Goal: Task Accomplishment & Management: Manage account settings

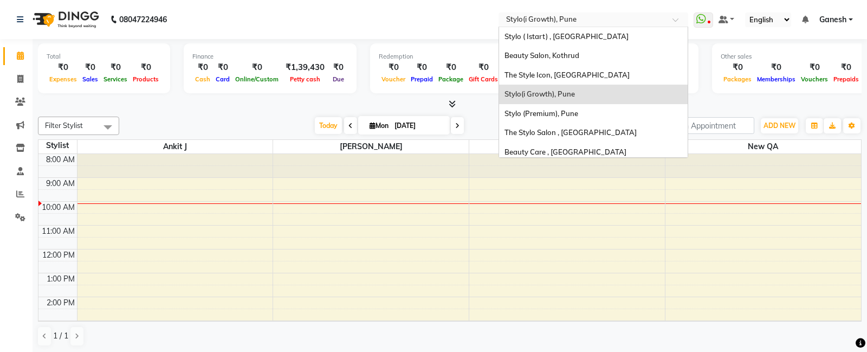
click at [533, 16] on input "text" at bounding box center [582, 20] width 157 height 11
click at [510, 39] on span "Stylo ( Istart) , [GEOGRAPHIC_DATA]" at bounding box center [566, 36] width 124 height 9
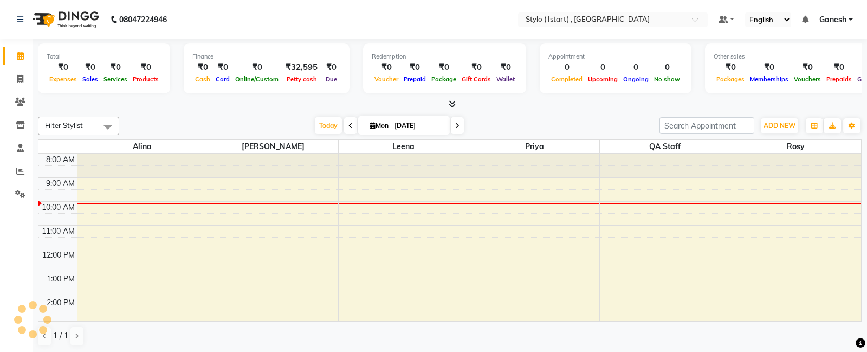
select select "en"
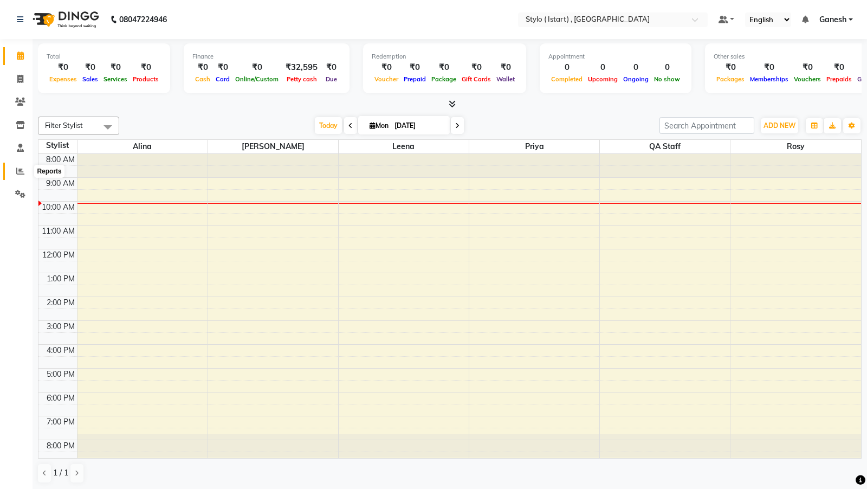
click at [18, 171] on icon at bounding box center [20, 171] width 8 height 8
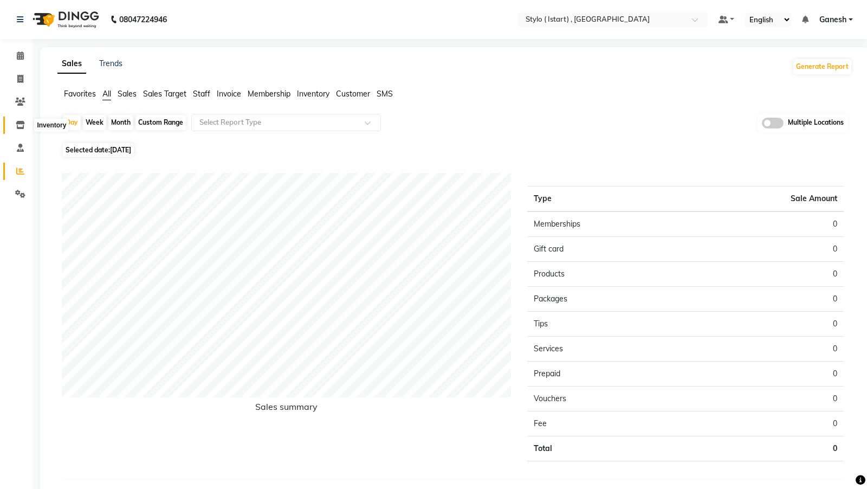
click at [21, 125] on icon at bounding box center [20, 125] width 9 height 8
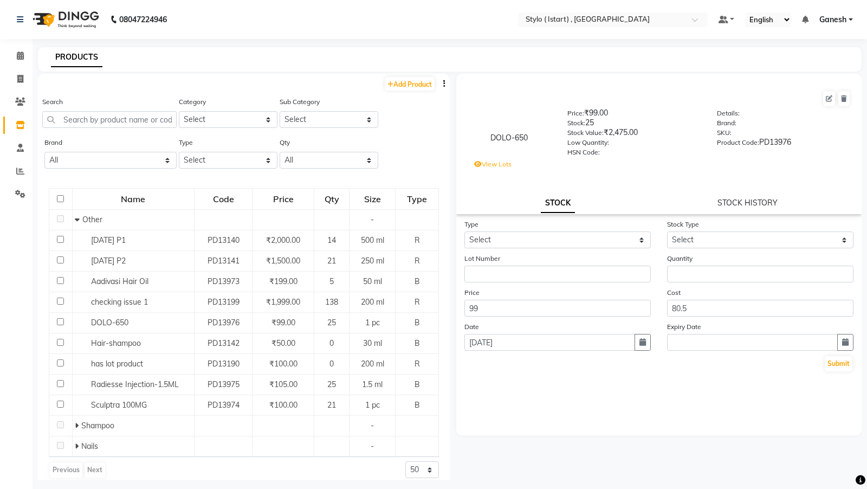
scroll to position [7, 0]
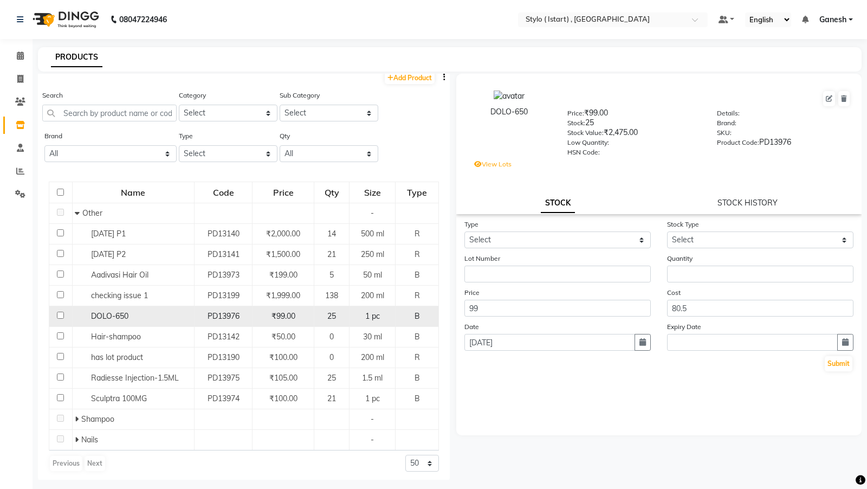
click at [102, 313] on span "DOLO-650" at bounding box center [109, 316] width 37 height 10
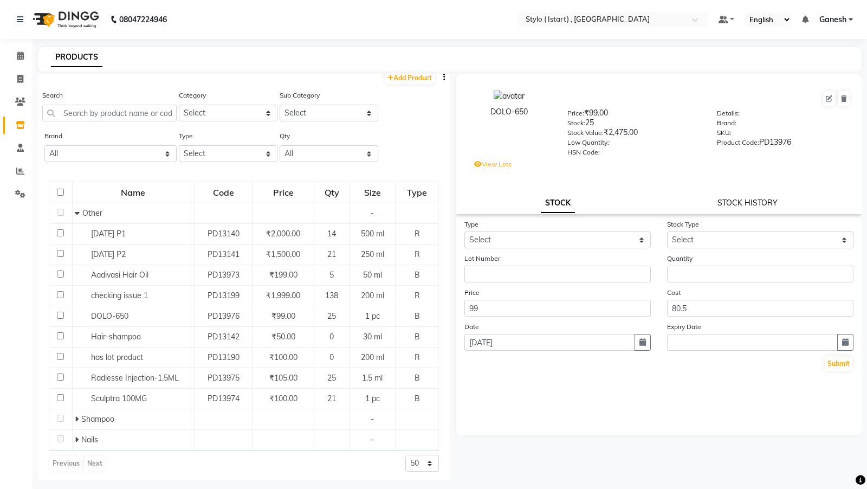
click at [747, 203] on link "STOCK HISTORY" at bounding box center [747, 203] width 60 height 10
select select "all"
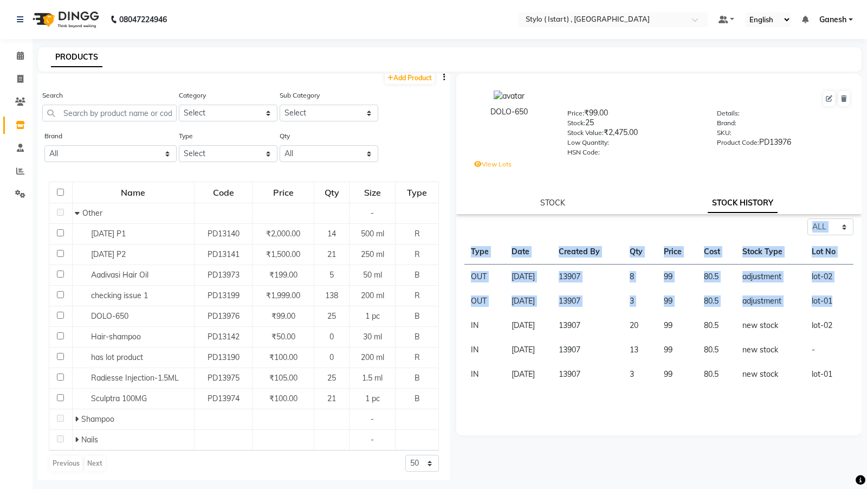
drag, startPoint x: 846, startPoint y: 308, endPoint x: 462, endPoint y: 227, distance: 393.0
click at [462, 227] on div "Select ALL IN OUT Type Date Created By Qty Price Cost Stock Type Lot No OUT 01-…" at bounding box center [658, 302] width 405 height 168
click at [470, 283] on td "OUT" at bounding box center [484, 276] width 41 height 25
drag, startPoint x: 469, startPoint y: 275, endPoint x: 474, endPoint y: 314, distance: 39.4
click at [474, 314] on tbody "OUT 01-09-2025 13907 8 99 80.5 adjustment lot-02 OUT 01-09-2025 13907 3 99 80.5…" at bounding box center [658, 325] width 389 height 122
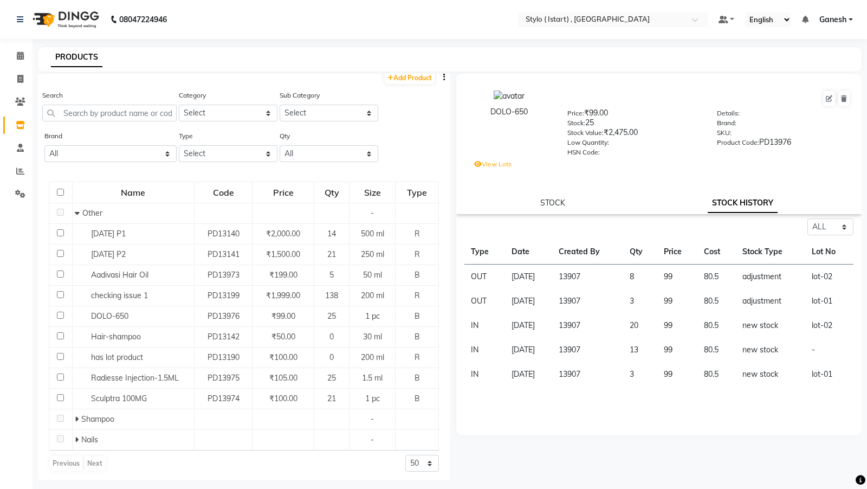
click at [495, 164] on label "View Lots" at bounding box center [492, 164] width 37 height 10
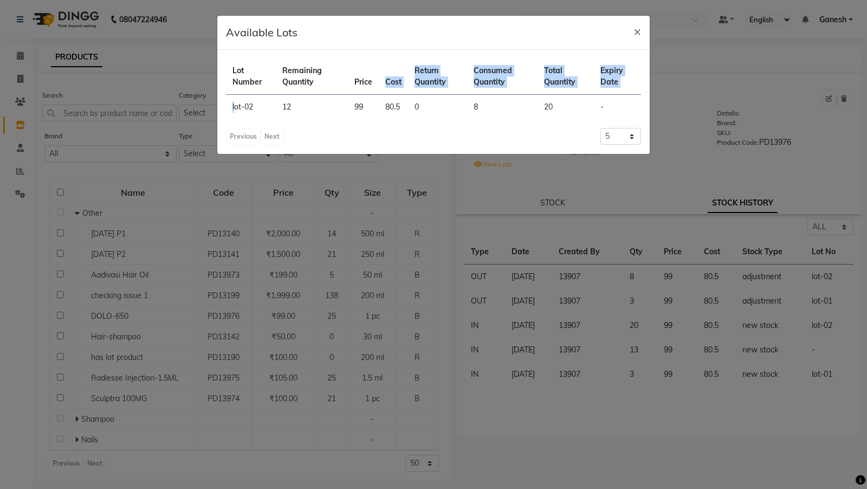
drag, startPoint x: 233, startPoint y: 109, endPoint x: 432, endPoint y: 92, distance: 200.1
click at [426, 92] on table "Lot Number Remaining Quantity Price Cost Return Quantity Consumed Quantity Tota…" at bounding box center [433, 89] width 415 height 61
drag, startPoint x: 442, startPoint y: 92, endPoint x: 463, endPoint y: 93, distance: 21.7
click at [463, 93] on th "Return Quantity" at bounding box center [437, 77] width 59 height 36
click at [640, 33] on span "×" at bounding box center [637, 31] width 8 height 16
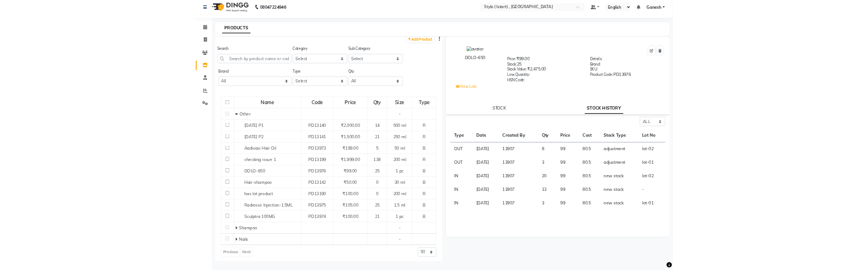
scroll to position [0, 0]
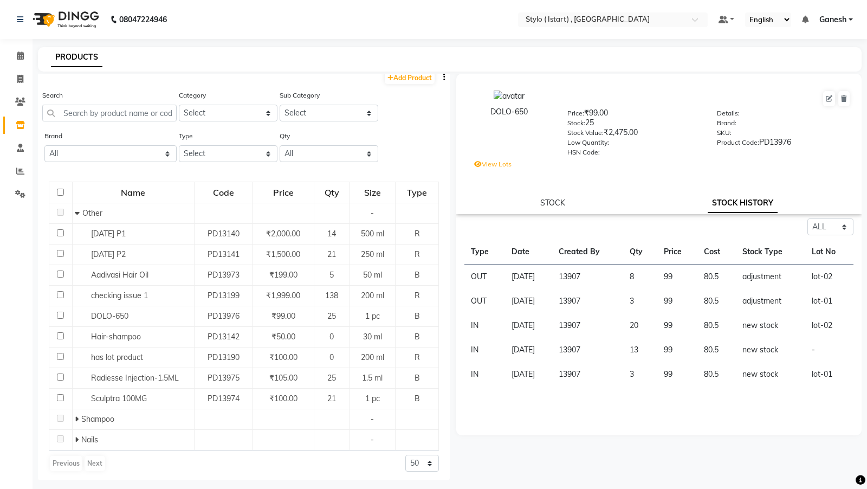
click at [492, 162] on label "View Lots" at bounding box center [492, 164] width 37 height 10
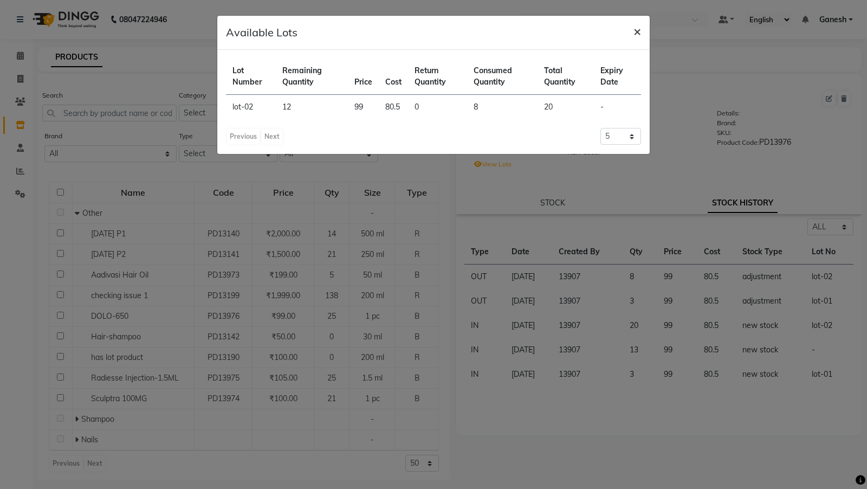
click at [634, 34] on span "×" at bounding box center [637, 31] width 8 height 16
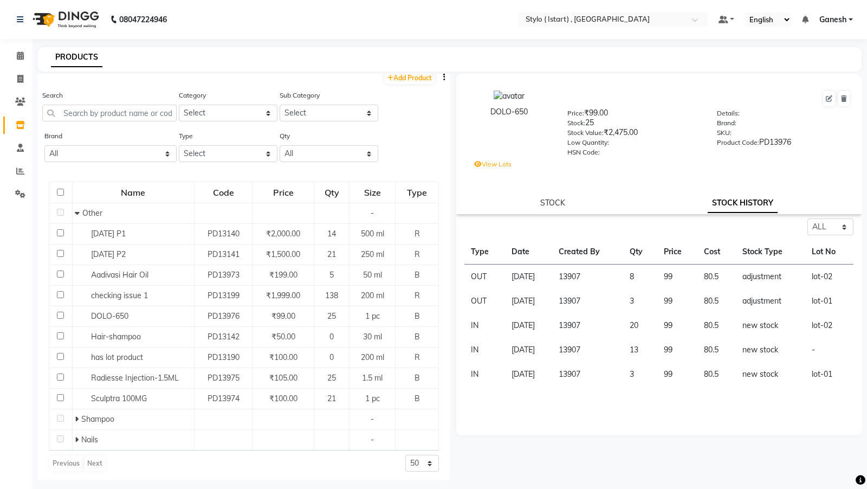
click at [490, 164] on label "View Lots" at bounding box center [492, 164] width 37 height 10
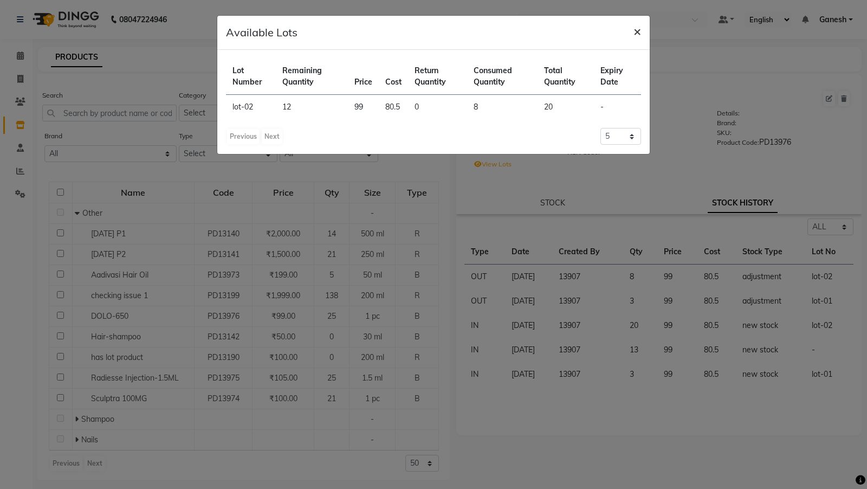
click at [637, 29] on span "×" at bounding box center [637, 31] width 8 height 16
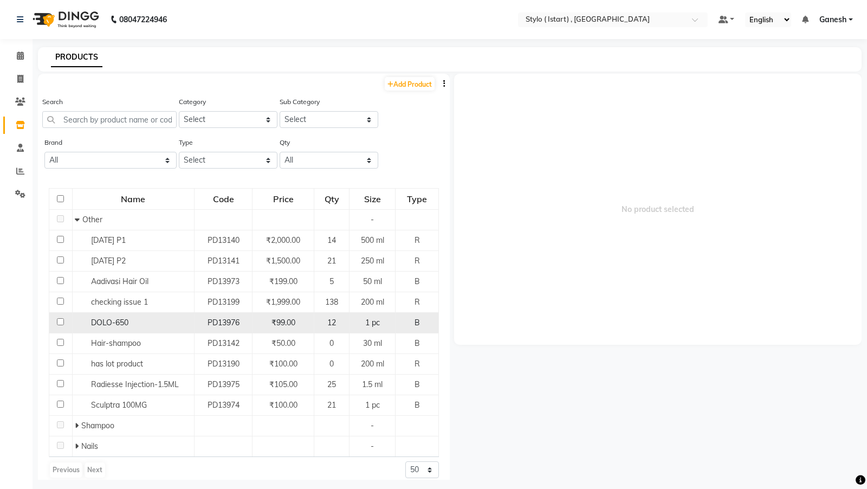
click at [108, 317] on span "DOLO-650" at bounding box center [109, 322] width 37 height 10
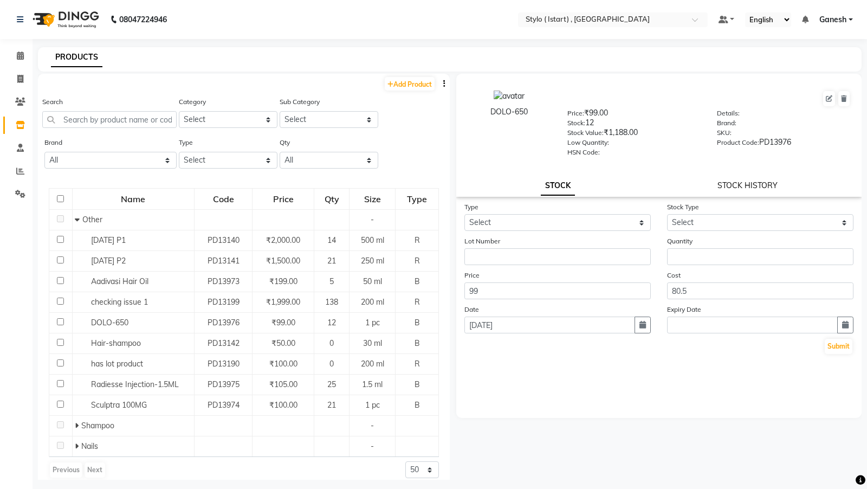
click at [755, 189] on link "STOCK HISTORY" at bounding box center [747, 185] width 60 height 10
select select "all"
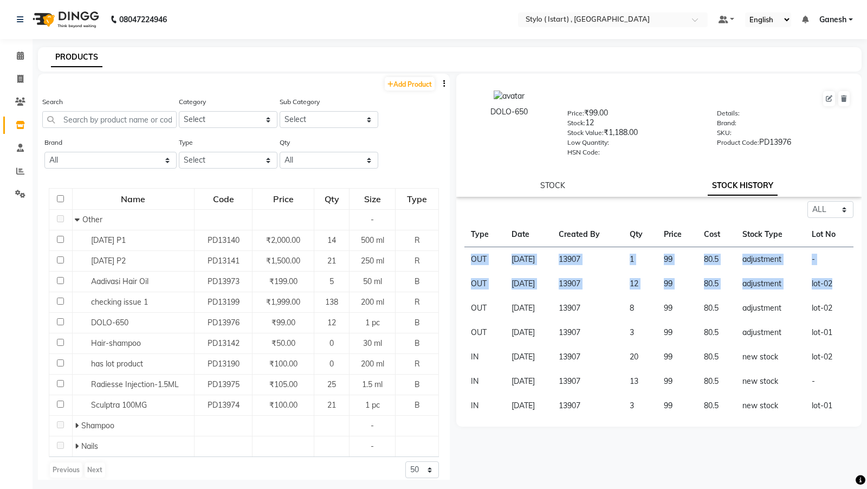
drag, startPoint x: 846, startPoint y: 285, endPoint x: 469, endPoint y: 256, distance: 378.1
click at [469, 256] on tbody "OUT 01-09-2025 13907 1 99 80.5 adjustment - OUT 01-09-2025 13907 12 99 80.5 adj…" at bounding box center [658, 332] width 389 height 171
click at [469, 256] on td "OUT" at bounding box center [484, 259] width 41 height 25
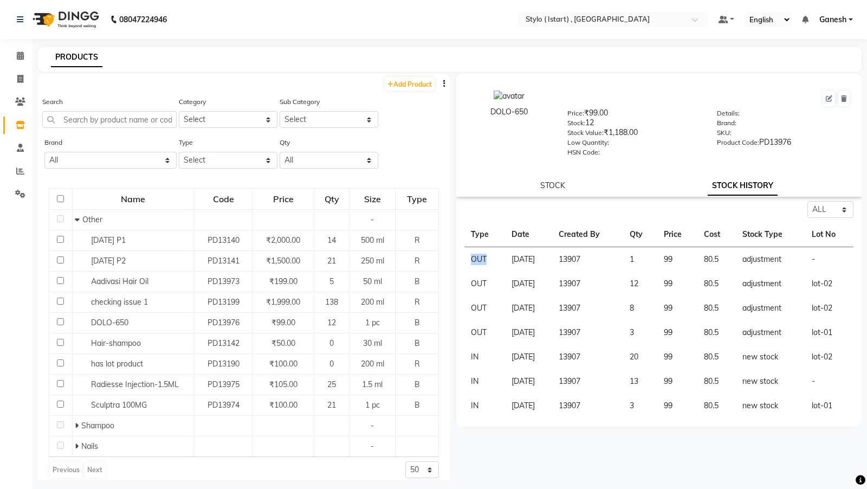
click at [469, 256] on td "OUT" at bounding box center [484, 259] width 41 height 25
drag, startPoint x: 658, startPoint y: 261, endPoint x: 624, endPoint y: 261, distance: 34.1
click at [624, 261] on tr "OUT 01-09-2025 13907 1 99 80.5 adjustment -" at bounding box center [658, 259] width 389 height 25
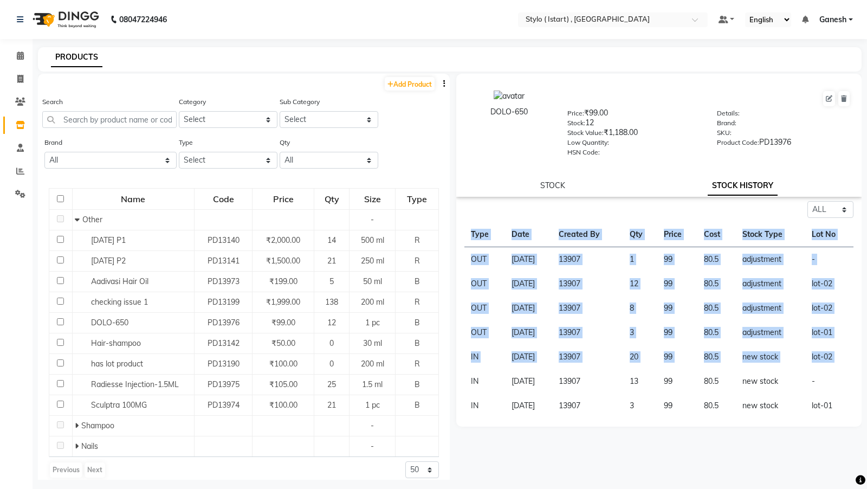
drag, startPoint x: 468, startPoint y: 379, endPoint x: 479, endPoint y: 419, distance: 42.0
click at [479, 351] on div "DOLO-650 Price: ₹99.00 Stock: 12 Stock Value: ₹1,188.00 Low Quantity: HSN Code:…" at bounding box center [656, 277] width 412 height 406
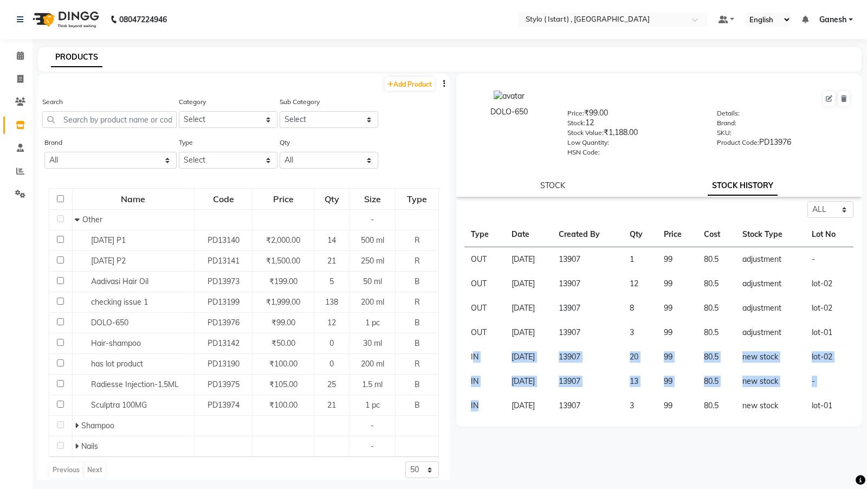
drag, startPoint x: 472, startPoint y: 356, endPoint x: 473, endPoint y: 413, distance: 56.4
click at [473, 351] on tbody "OUT 01-09-2025 13907 1 99 80.5 adjustment - OUT 01-09-2025 13907 12 99 80.5 adj…" at bounding box center [658, 332] width 389 height 171
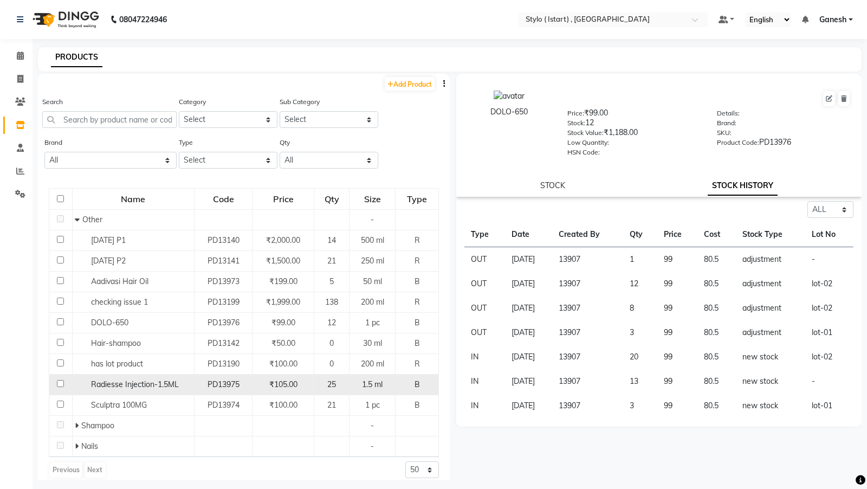
click at [128, 351] on span "Radiesse Injection-1.5ML" at bounding box center [135, 384] width 88 height 10
select select "all"
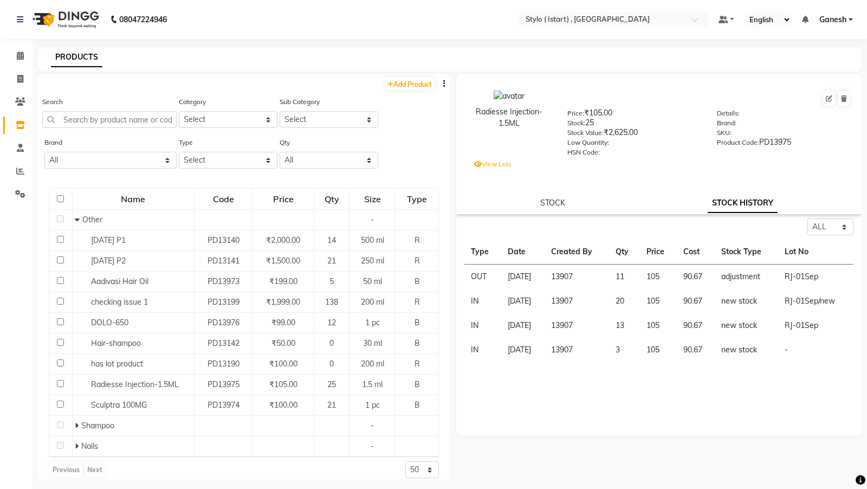
click at [499, 167] on label "View Lots" at bounding box center [492, 164] width 37 height 10
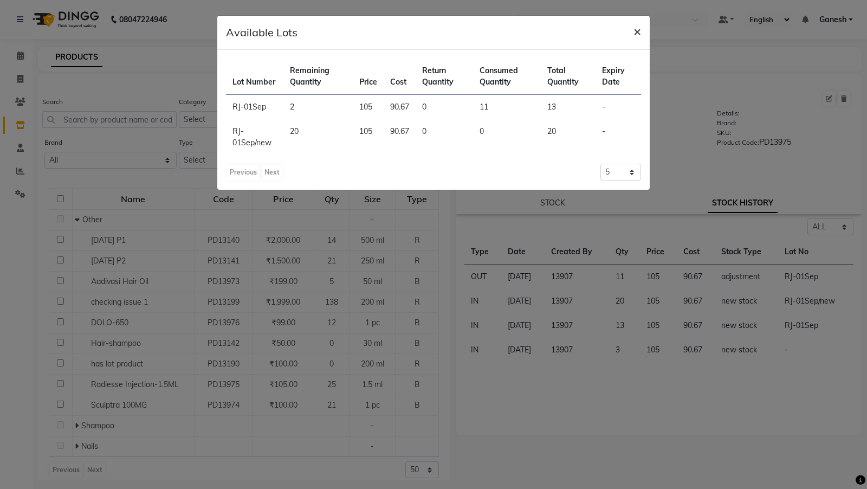
click at [635, 35] on span "×" at bounding box center [637, 31] width 8 height 16
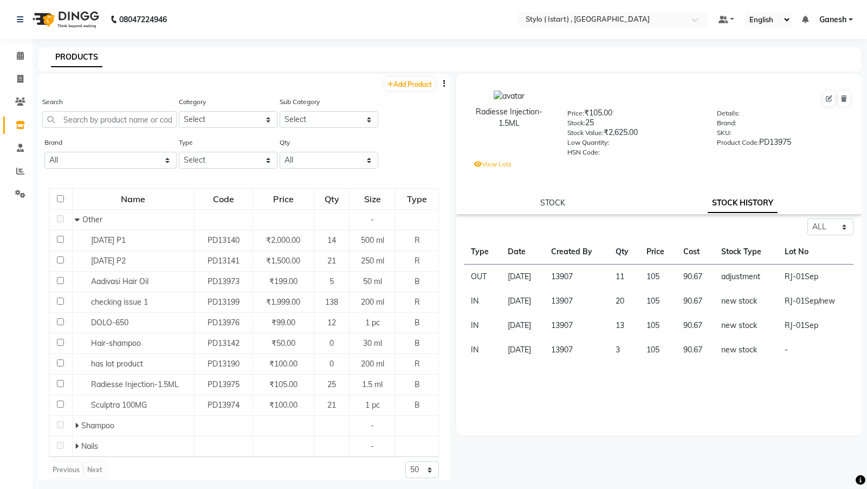
drag, startPoint x: 587, startPoint y: 125, endPoint x: 633, endPoint y: 125, distance: 46.0
click at [633, 125] on div "Stock: 25" at bounding box center [634, 124] width 134 height 15
click at [491, 166] on label "View Lots" at bounding box center [492, 164] width 37 height 10
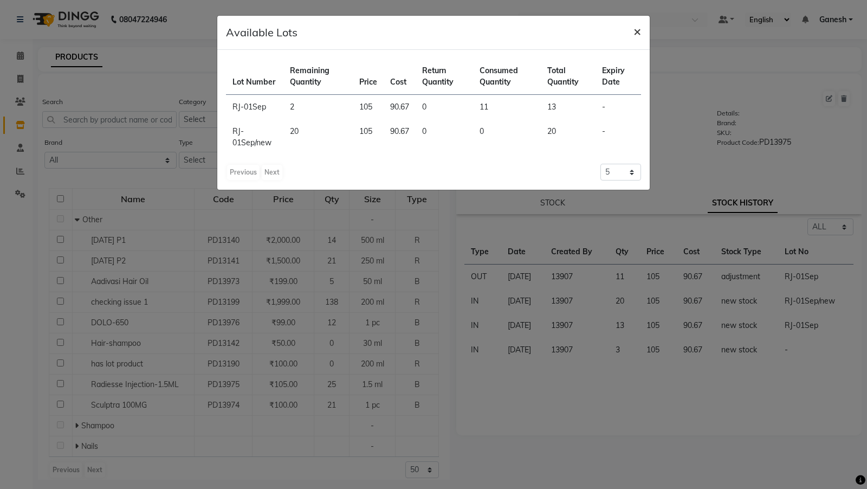
click at [636, 31] on span "×" at bounding box center [637, 31] width 8 height 16
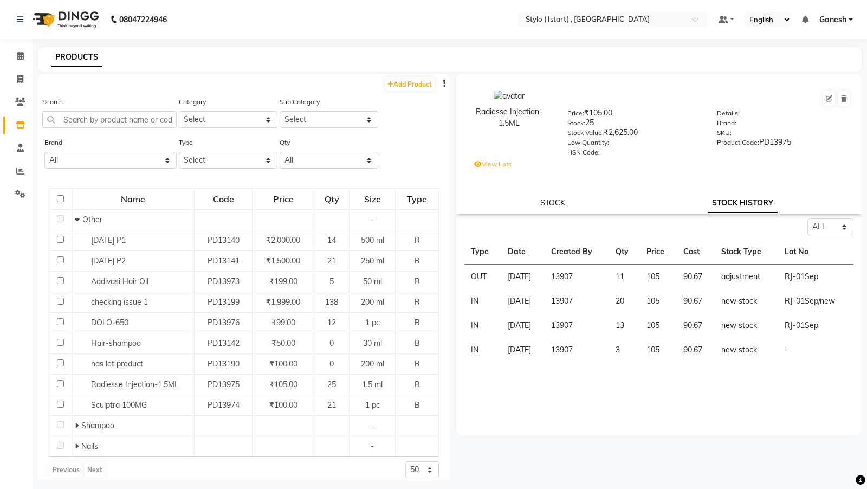
click at [555, 204] on link "STOCK" at bounding box center [552, 203] width 25 height 10
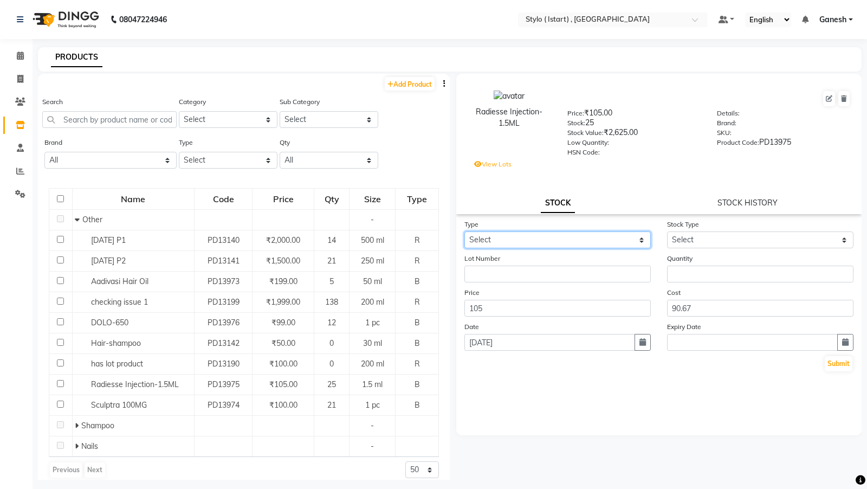
click at [555, 239] on select "Select In Out" at bounding box center [557, 239] width 186 height 17
select select "in"
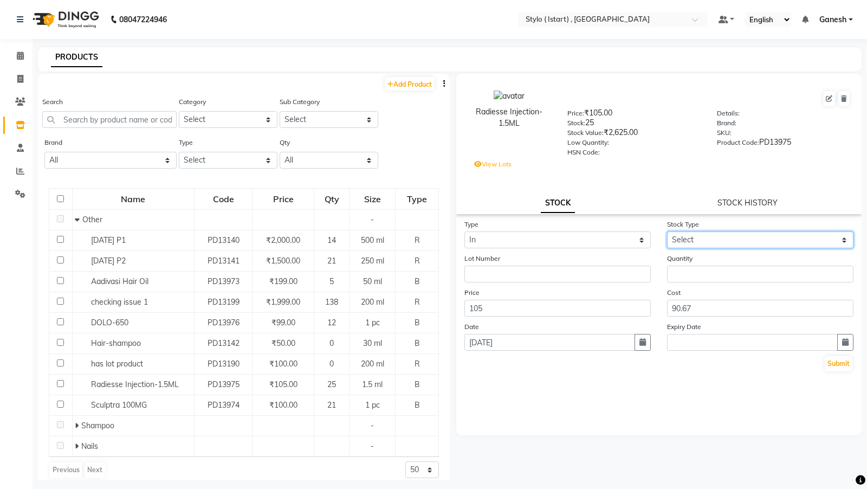
click at [682, 241] on select "Select New Stock Adjustment Return Other" at bounding box center [760, 239] width 186 height 17
select select "new stock"
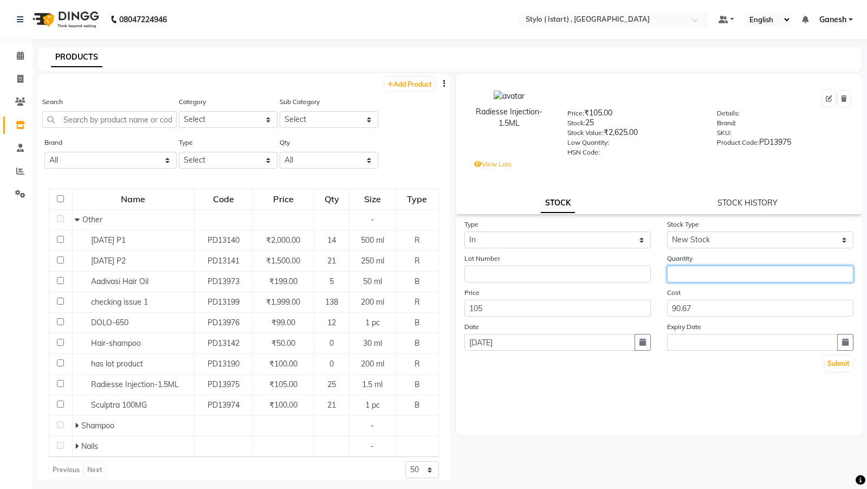
click at [685, 273] on input "number" at bounding box center [760, 273] width 186 height 17
type input "11"
click at [822, 351] on div "Submit" at bounding box center [658, 363] width 389 height 17
click at [825, 351] on button "Submit" at bounding box center [839, 363] width 28 height 15
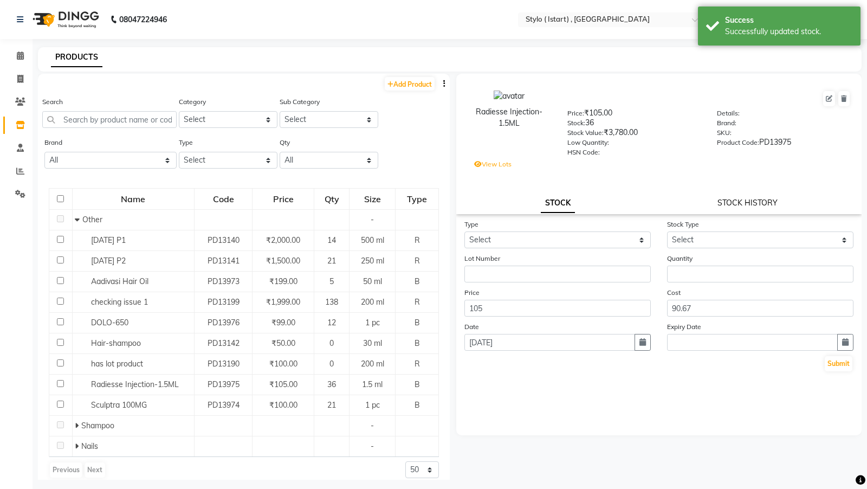
click at [754, 203] on link "STOCK HISTORY" at bounding box center [747, 203] width 60 height 10
select select "all"
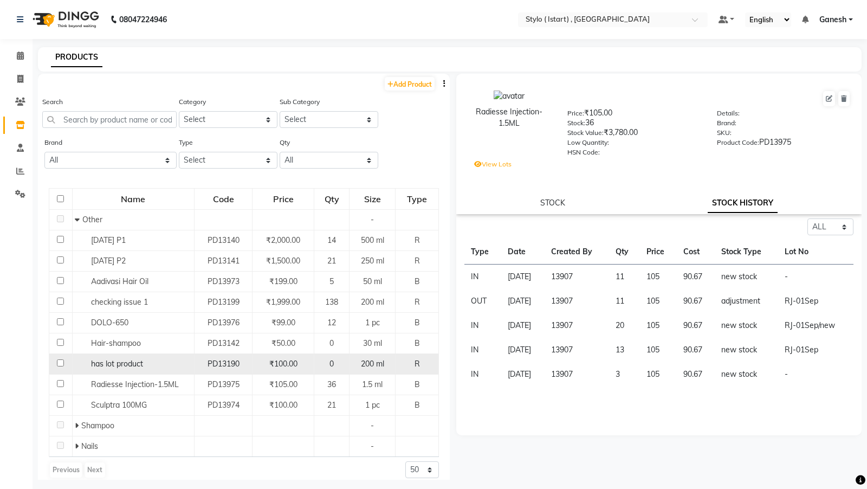
click at [114, 351] on td "has lot product" at bounding box center [133, 364] width 122 height 21
click at [112, 351] on span "has lot product" at bounding box center [117, 364] width 52 height 10
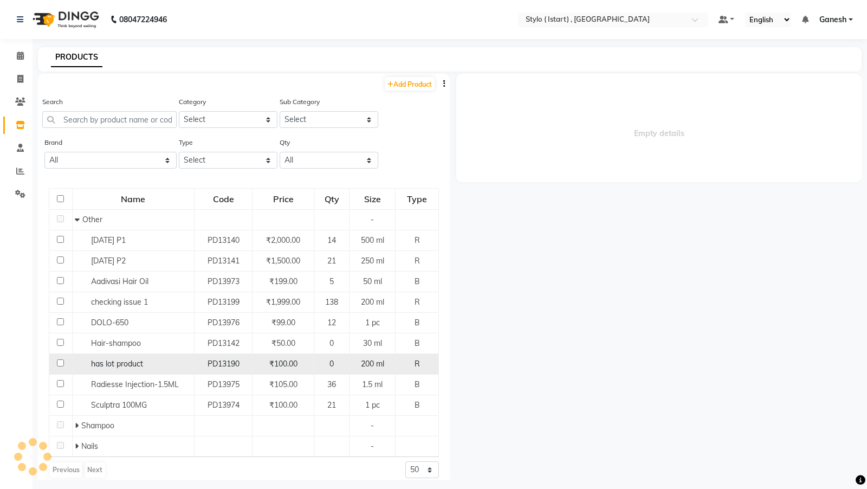
select select "all"
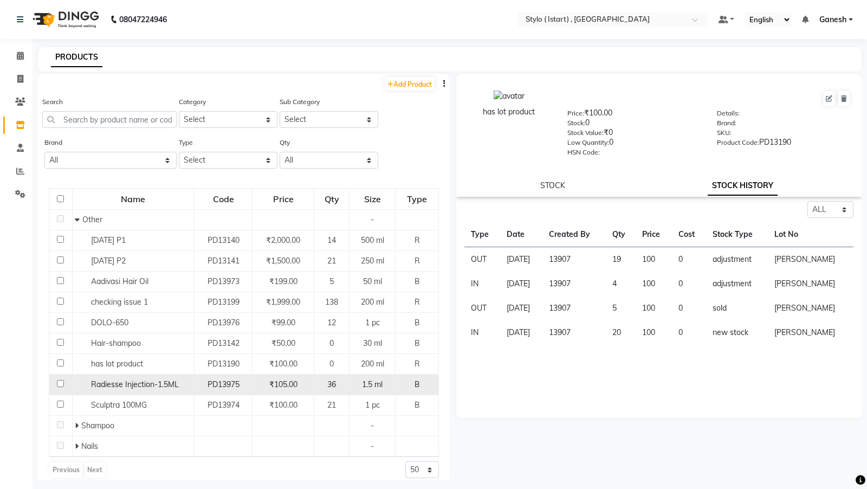
click at [125, 351] on div "Radiesse Injection-1.5ML" at bounding box center [133, 384] width 116 height 11
select select "all"
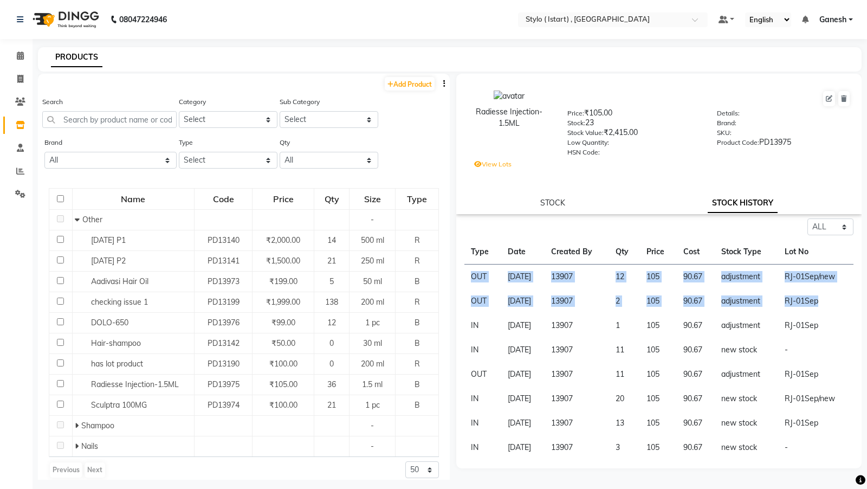
drag, startPoint x: 830, startPoint y: 302, endPoint x: 469, endPoint y: 278, distance: 361.6
click at [469, 278] on tbody "OUT 01-09-2025 13907 12 105 90.67 adjustment RJ-01Sep/new OUT 01-09-2025 13907 …" at bounding box center [658, 362] width 389 height 196
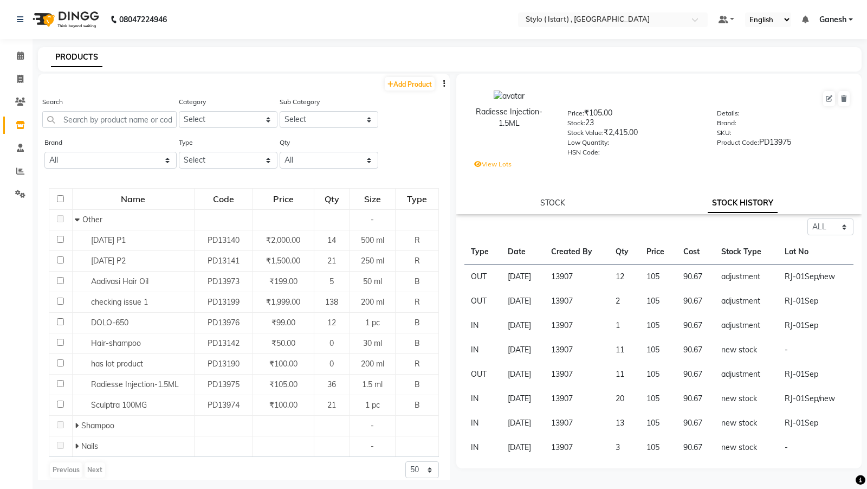
click at [497, 167] on label "View Lots" at bounding box center [492, 164] width 37 height 10
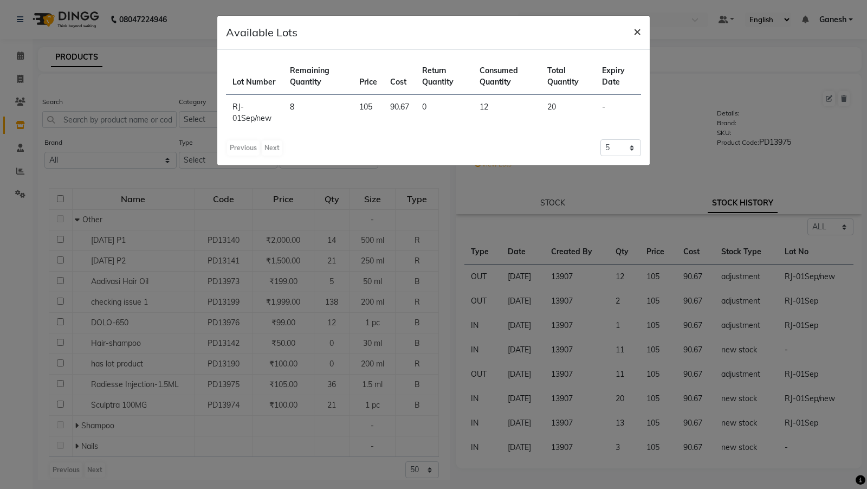
click at [637, 33] on span "×" at bounding box center [637, 31] width 8 height 16
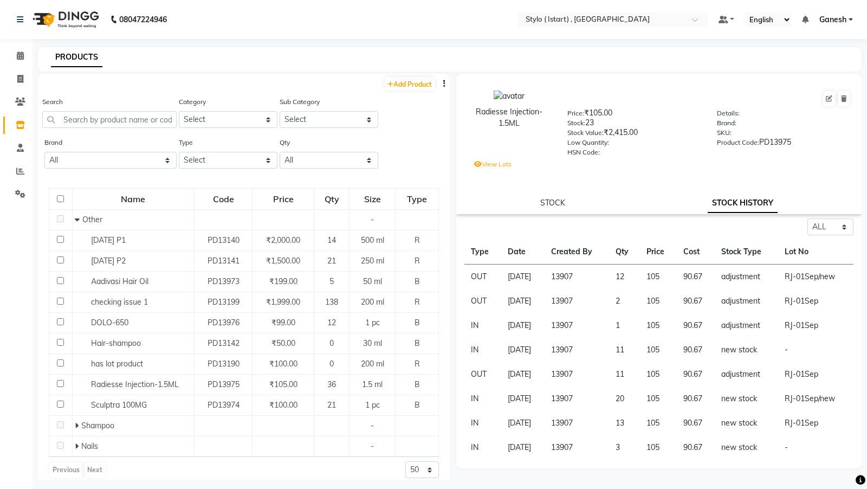
click at [503, 164] on label "View Lots" at bounding box center [492, 164] width 37 height 10
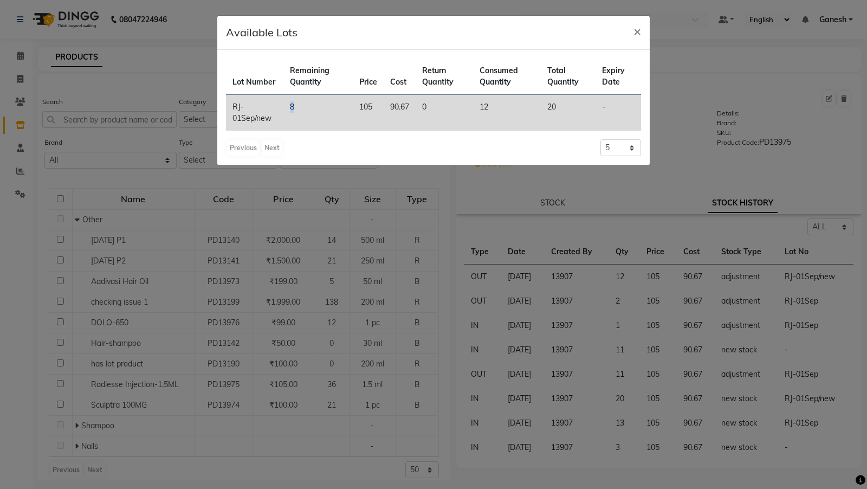
drag, startPoint x: 284, startPoint y: 105, endPoint x: 308, endPoint y: 105, distance: 23.8
click at [308, 105] on td "8" at bounding box center [317, 113] width 69 height 36
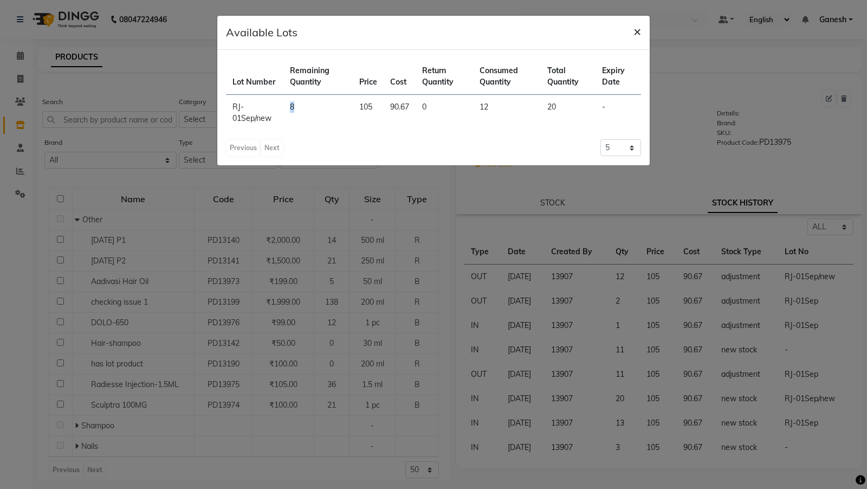
click at [635, 31] on span "×" at bounding box center [637, 31] width 8 height 16
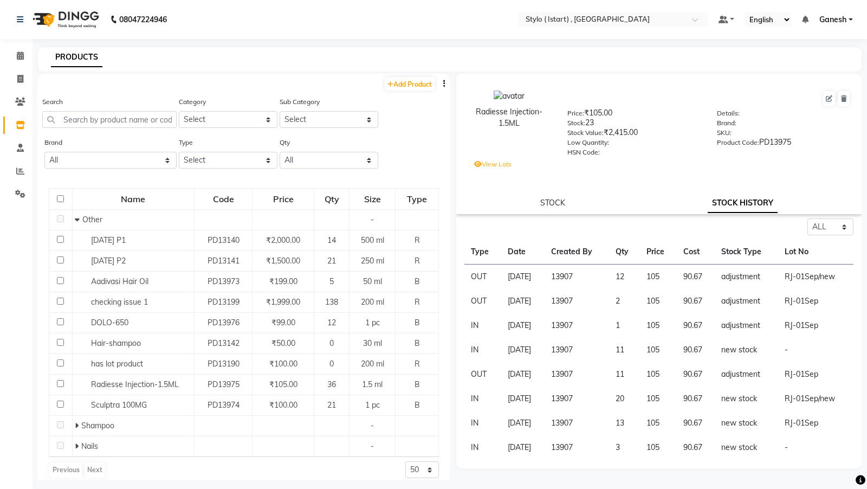
click at [490, 160] on label "View Lots" at bounding box center [492, 164] width 37 height 10
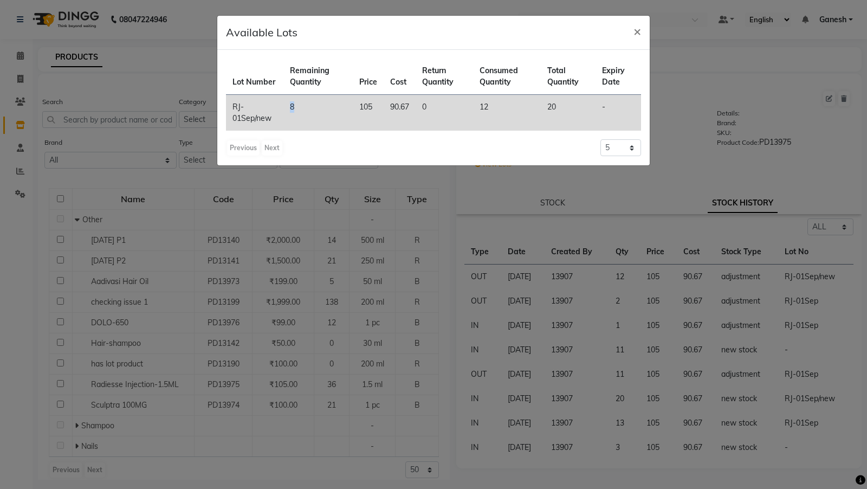
drag, startPoint x: 288, startPoint y: 106, endPoint x: 302, endPoint y: 106, distance: 14.1
click at [302, 106] on td "8" at bounding box center [317, 113] width 69 height 36
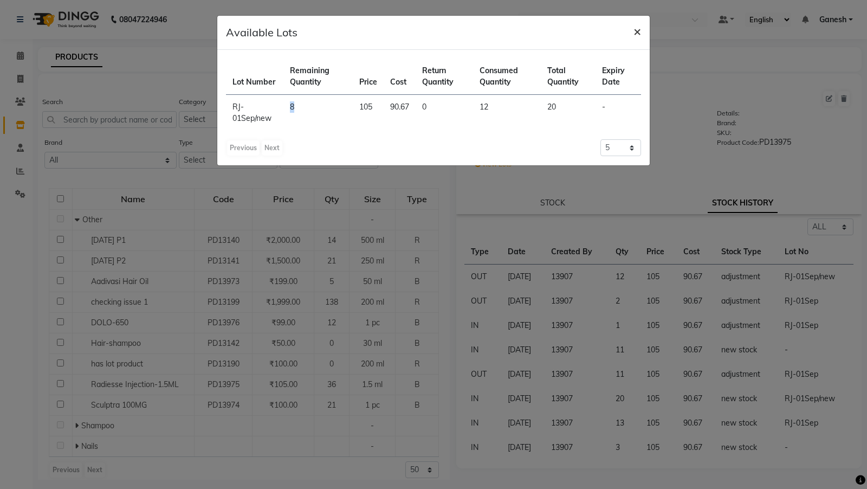
click at [632, 33] on button "×" at bounding box center [637, 31] width 25 height 30
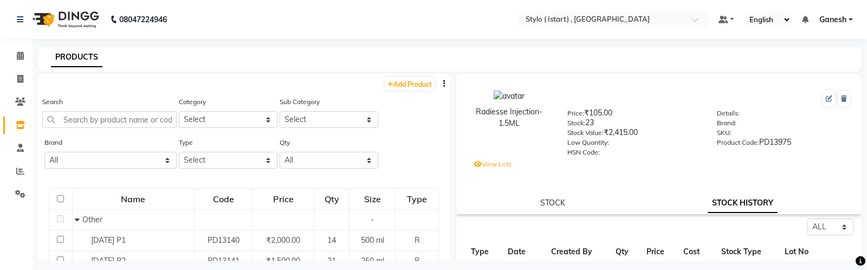
click at [501, 162] on label "View Lots" at bounding box center [492, 164] width 37 height 10
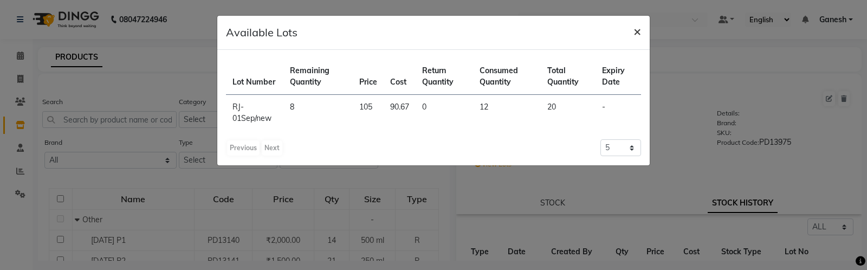
click at [640, 33] on span "×" at bounding box center [637, 31] width 8 height 16
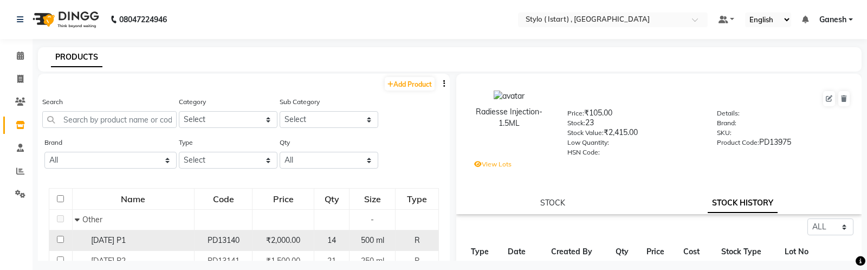
click at [119, 238] on span "[DATE] P1" at bounding box center [108, 240] width 35 height 10
select select "all"
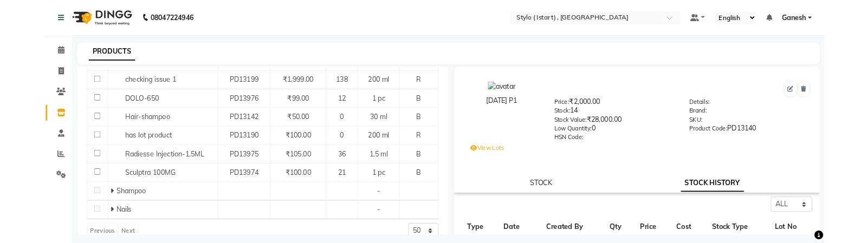
scroll to position [225, 0]
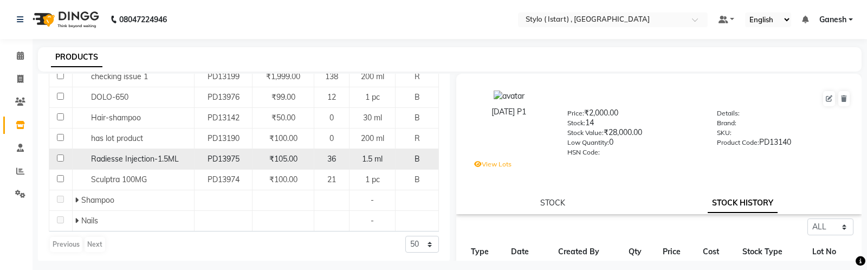
click at [128, 153] on div "Radiesse Injection-1.5ML" at bounding box center [133, 158] width 116 height 11
select select "all"
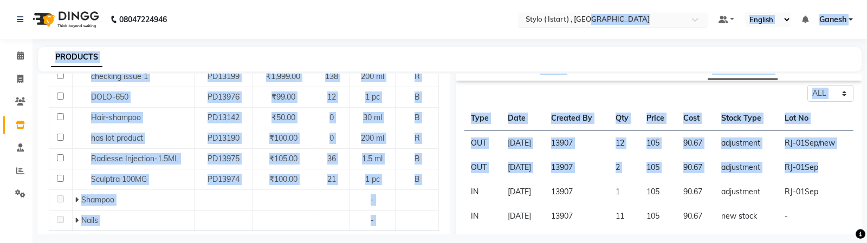
scroll to position [0, 0]
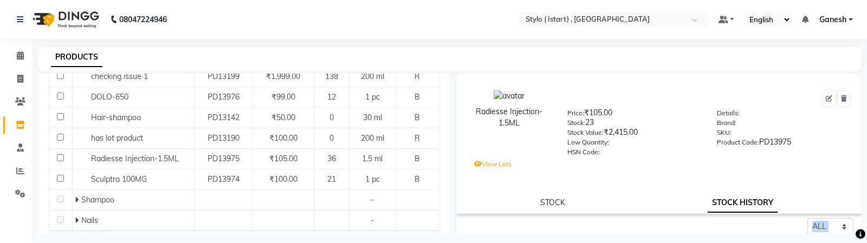
drag, startPoint x: 824, startPoint y: 169, endPoint x: 532, endPoint y: 219, distance: 296.2
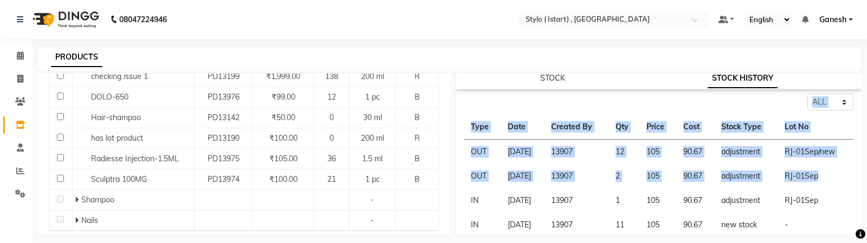
scroll to position [133, 0]
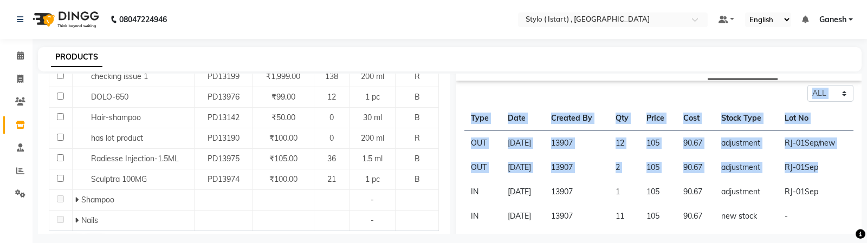
click at [562, 143] on td "13907" at bounding box center [576, 143] width 64 height 25
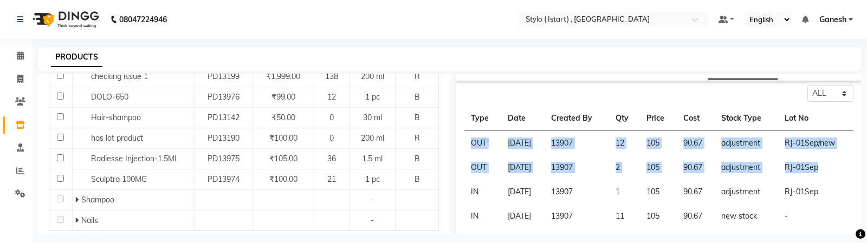
drag, startPoint x: 823, startPoint y: 166, endPoint x: 468, endPoint y: 143, distance: 356.1
click at [468, 143] on tbody "OUT 01-09-2025 13907 12 105 90.67 adjustment RJ-01Sep/new OUT 01-09-2025 13907 …" at bounding box center [658, 229] width 389 height 196
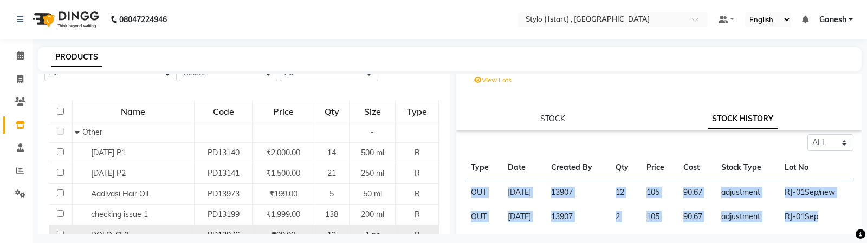
scroll to position [0, 0]
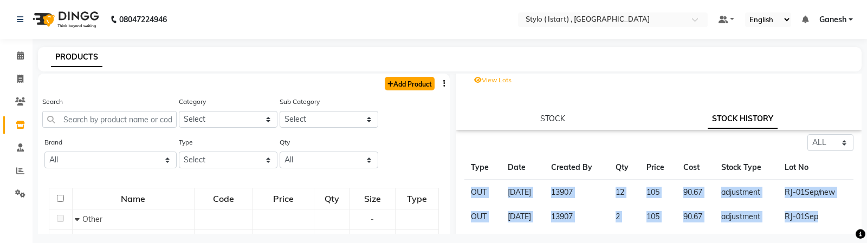
click at [413, 83] on link "Add Product" at bounding box center [410, 84] width 50 height 14
select select "true"
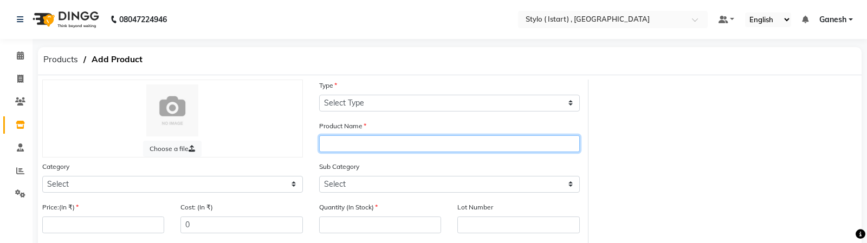
click at [339, 140] on input "text" at bounding box center [449, 143] width 261 height 17
type input "fever-350"
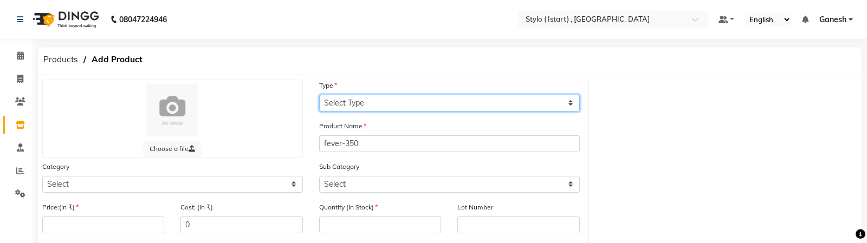
click at [351, 107] on select "Select Type Both Retail Consumable" at bounding box center [449, 103] width 261 height 17
select select "B"
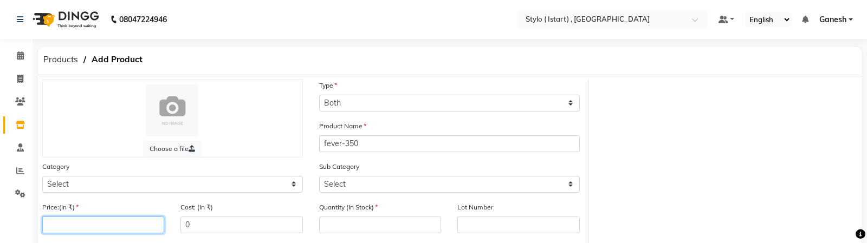
click at [91, 225] on input "number" at bounding box center [103, 225] width 122 height 17
type input "44"
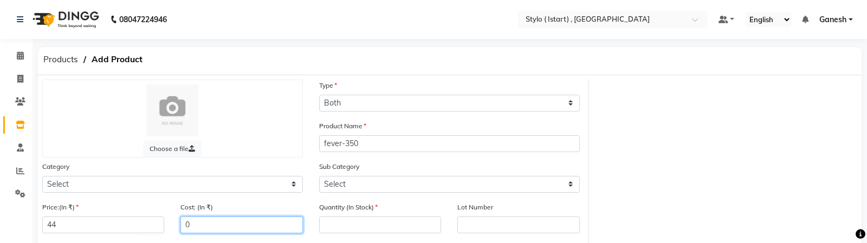
click at [193, 221] on input "0" at bounding box center [241, 225] width 122 height 17
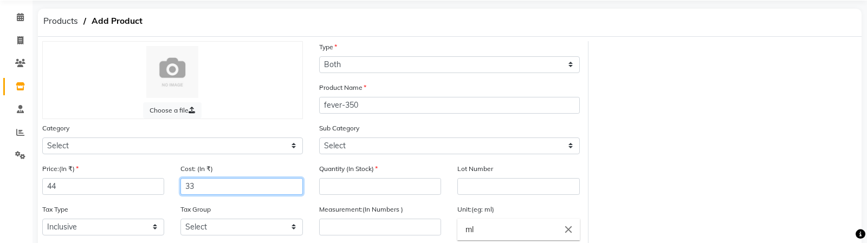
type input "33"
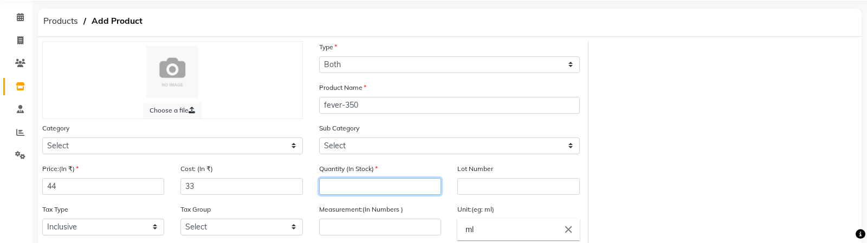
click at [337, 188] on input "number" at bounding box center [380, 186] width 122 height 17
type input "16"
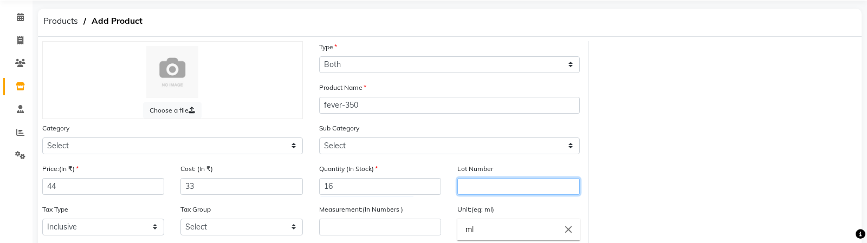
click at [523, 194] on input "text" at bounding box center [518, 186] width 122 height 17
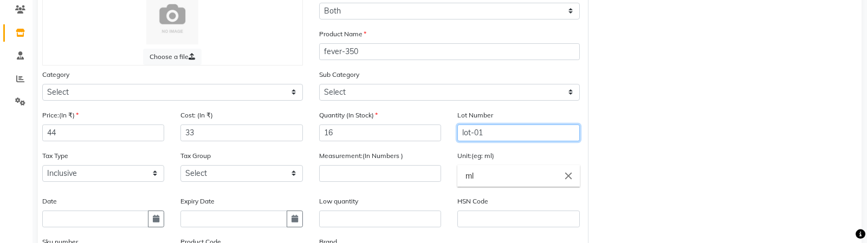
scroll to position [98, 0]
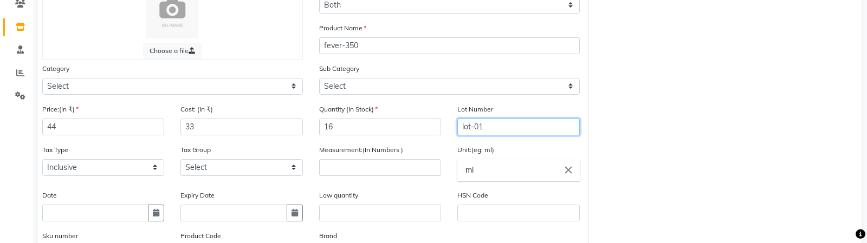
type input "lot-01"
click at [566, 173] on icon "close" at bounding box center [568, 170] width 12 height 12
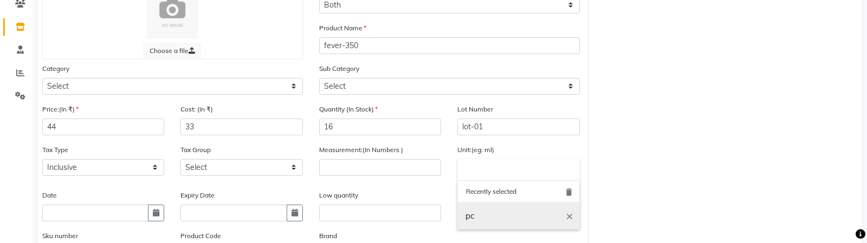
click at [481, 218] on link "pc" at bounding box center [518, 217] width 122 height 28
type input "pc"
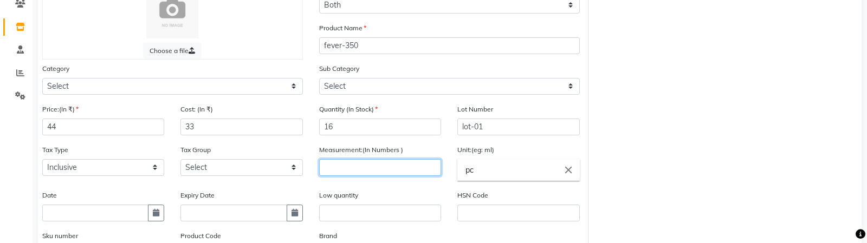
click at [418, 173] on input "number" at bounding box center [380, 167] width 122 height 17
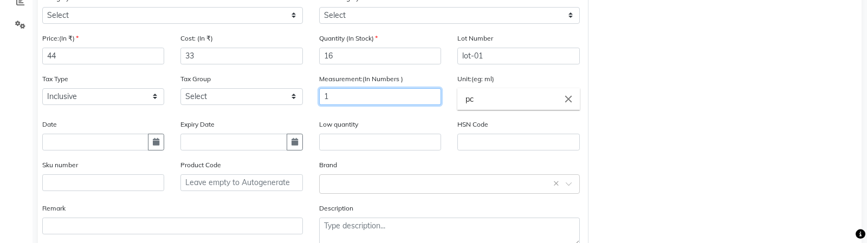
scroll to position [232, 0]
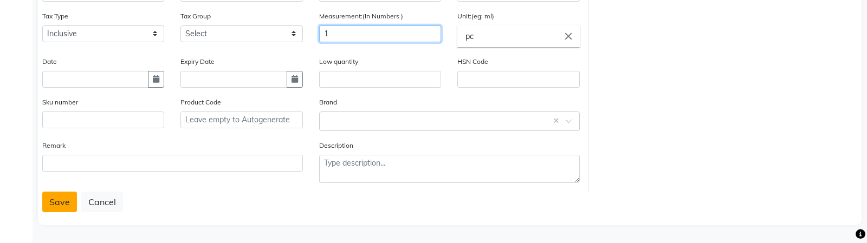
type input "1"
click at [58, 205] on button "Save" at bounding box center [59, 202] width 35 height 21
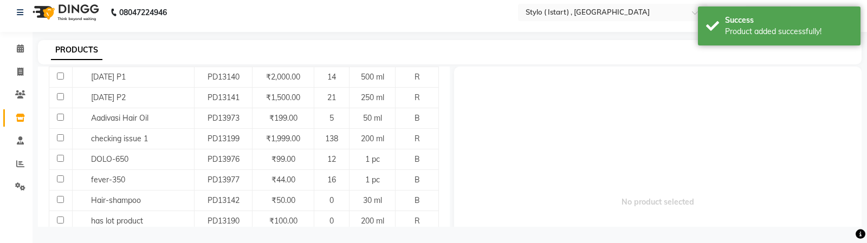
scroll to position [185, 0]
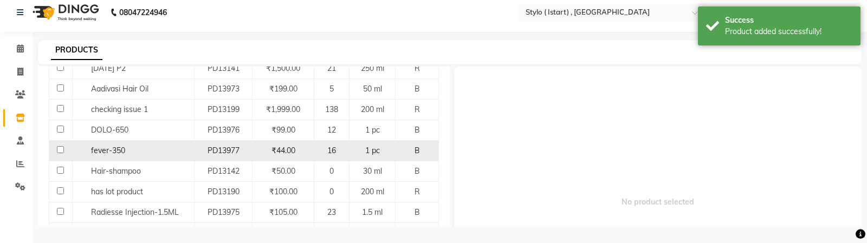
click at [145, 146] on div "fever-350" at bounding box center [133, 150] width 116 height 11
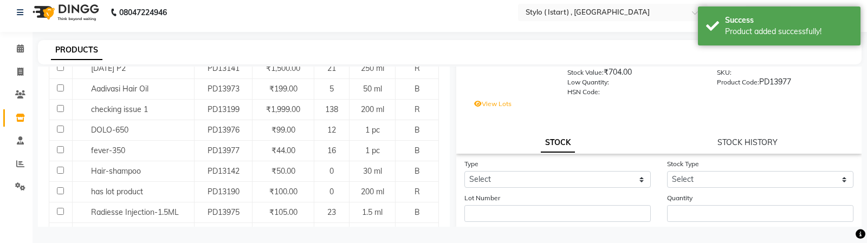
scroll to position [64, 0]
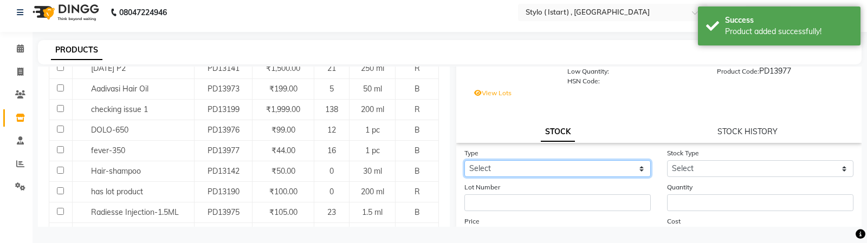
click at [590, 168] on select "Select In Out" at bounding box center [557, 168] width 186 height 17
select select "in"
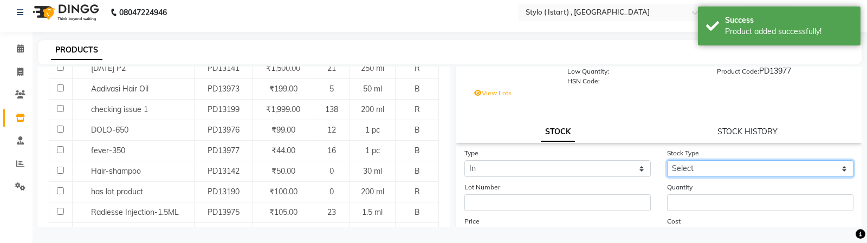
click at [703, 173] on select "Select New Stock Adjustment Return Other" at bounding box center [760, 168] width 186 height 17
select select "new stock"
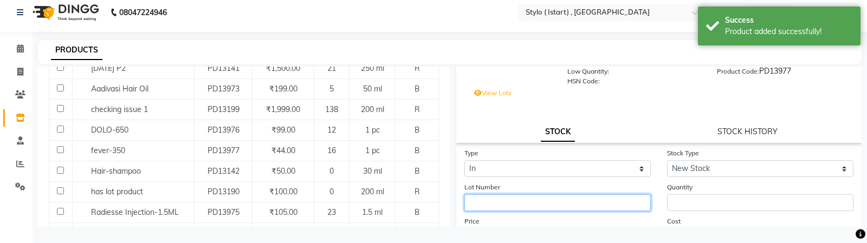
click at [583, 199] on input "text" at bounding box center [557, 202] width 186 height 17
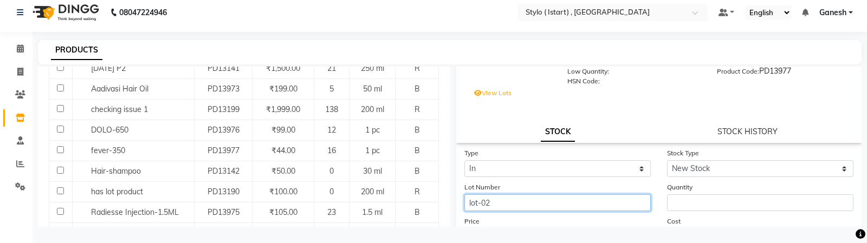
type input "lot-02"
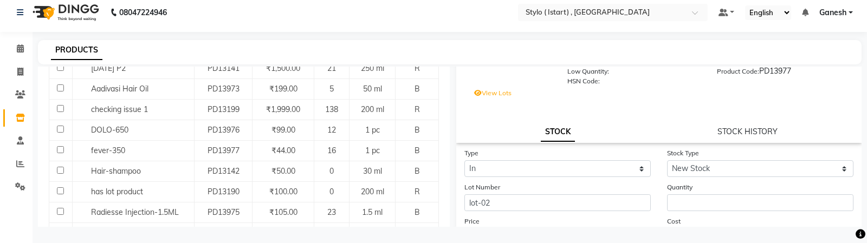
click at [693, 213] on form "Type Select In Out Stock Type Select New Stock Adjustment Return Other Lot Numb…" at bounding box center [658, 224] width 389 height 154
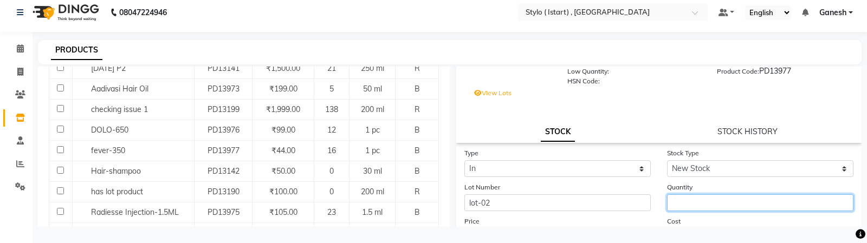
click at [702, 197] on input "number" at bounding box center [760, 202] width 186 height 17
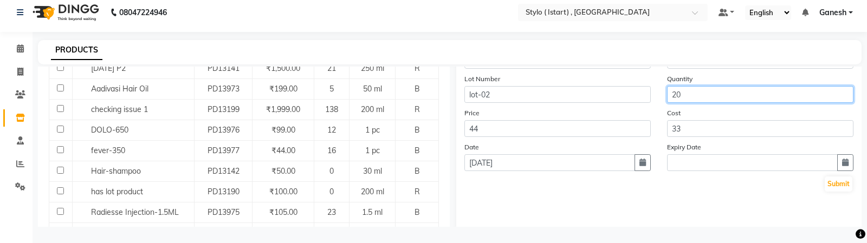
scroll to position [202, 0]
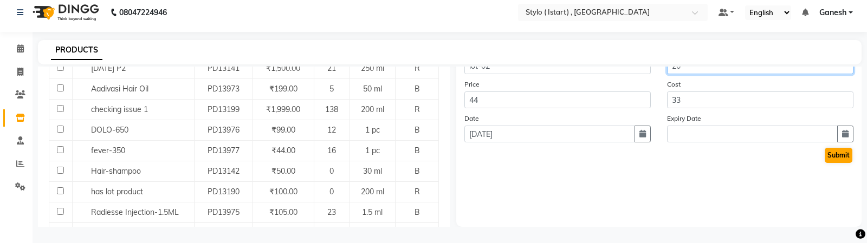
type input "20"
click at [830, 155] on button "Submit" at bounding box center [839, 155] width 28 height 15
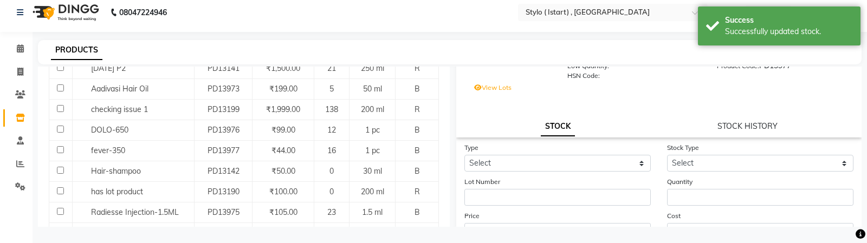
scroll to position [87, 0]
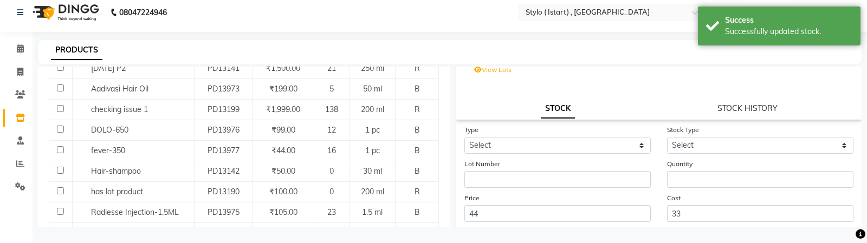
click at [745, 100] on div "fever-350 Price: ₹44.00 Stock: 36 Stock Value: ₹1,584.00 Low Quantity: HSN Code…" at bounding box center [658, 49] width 405 height 140
click at [742, 115] on div "fever-350 Price: ₹44.00 Stock: 36 Stock Value: ₹1,584.00 Low Quantity: HSN Code…" at bounding box center [658, 49] width 405 height 140
click at [754, 106] on link "STOCK HISTORY" at bounding box center [747, 108] width 60 height 10
select select "all"
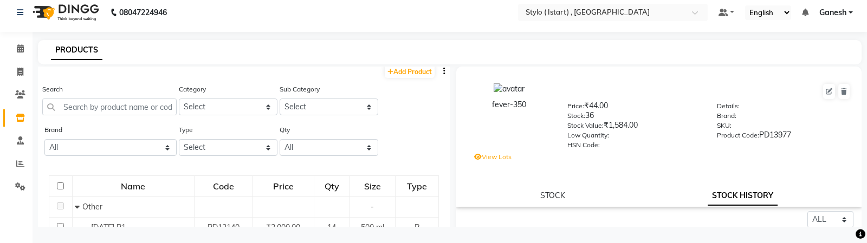
scroll to position [0, 0]
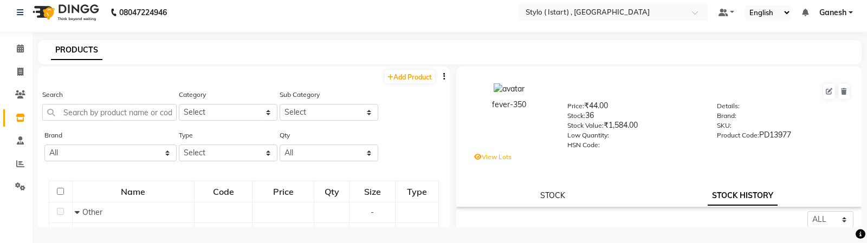
click at [541, 196] on link "STOCK" at bounding box center [552, 196] width 25 height 10
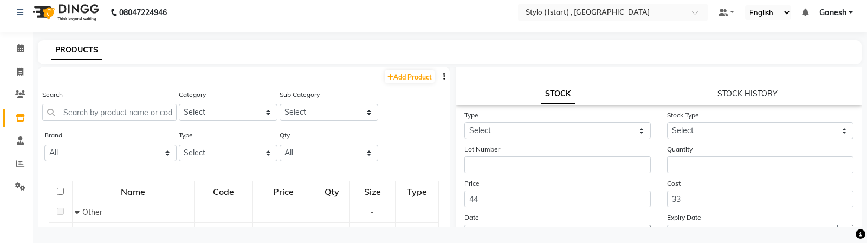
scroll to position [111, 0]
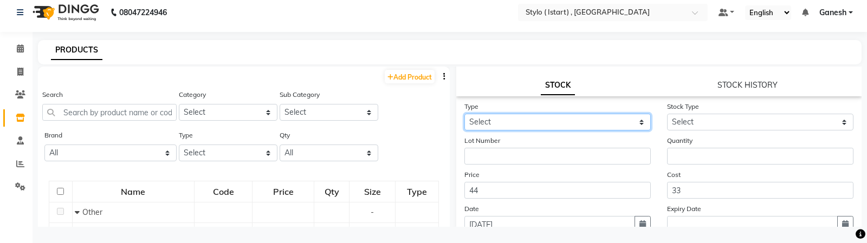
click at [554, 124] on select "Select In Out" at bounding box center [557, 122] width 186 height 17
select select "in"
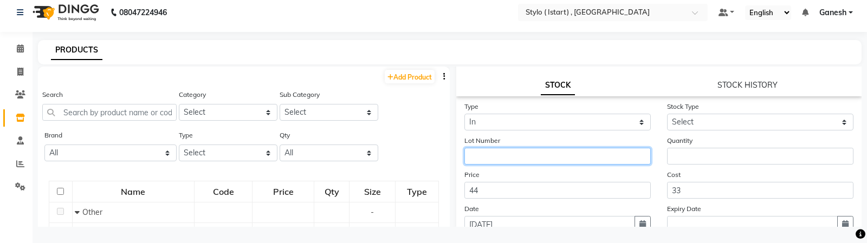
click at [536, 164] on input "text" at bounding box center [557, 156] width 186 height 17
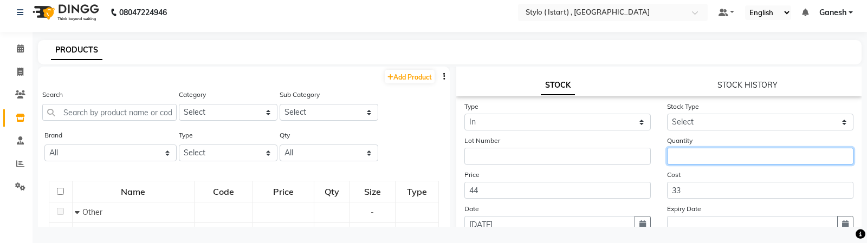
click at [685, 164] on input "number" at bounding box center [760, 156] width 186 height 17
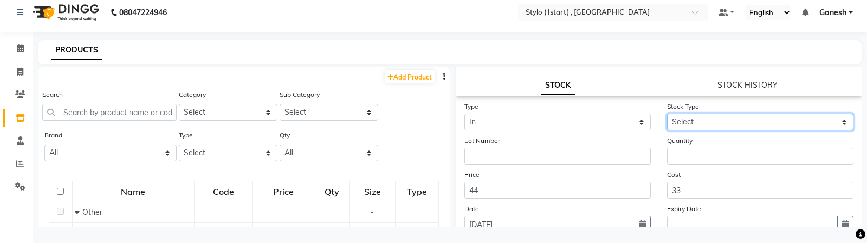
click at [684, 122] on select "Select New Stock Adjustment Return Other" at bounding box center [760, 122] width 186 height 17
click at [680, 120] on select "Select New Stock Adjustment Return Other" at bounding box center [760, 122] width 186 height 17
select select "new stock"
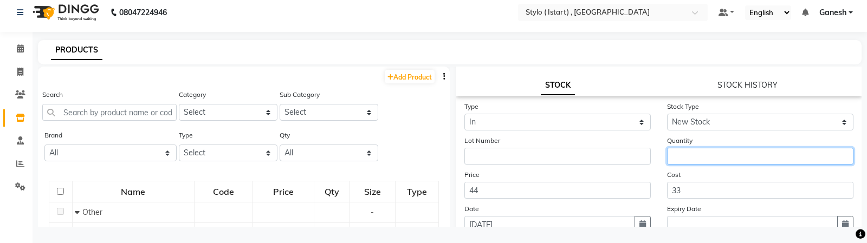
click at [680, 151] on input "number" at bounding box center [760, 156] width 186 height 17
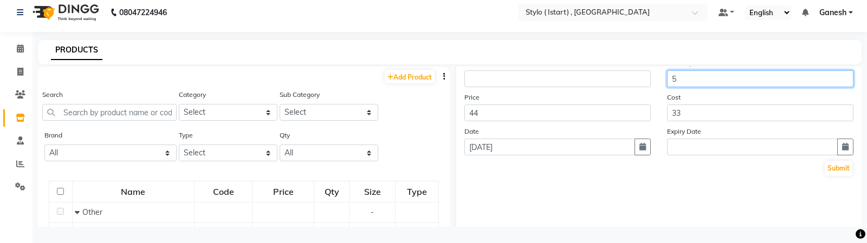
scroll to position [202, 0]
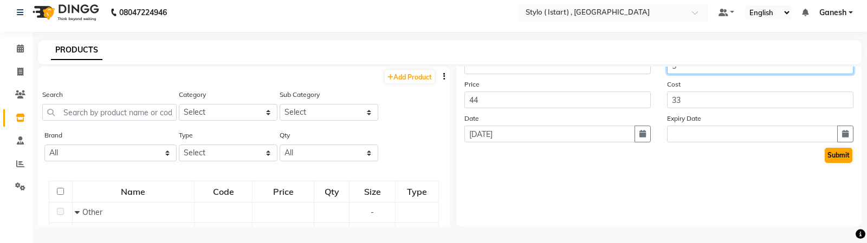
type input "5"
click at [841, 160] on button "Submit" at bounding box center [839, 155] width 28 height 15
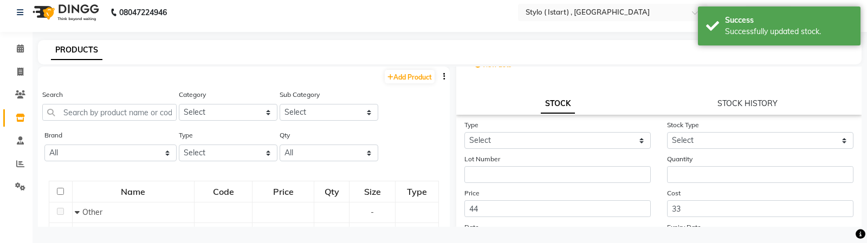
scroll to position [64, 0]
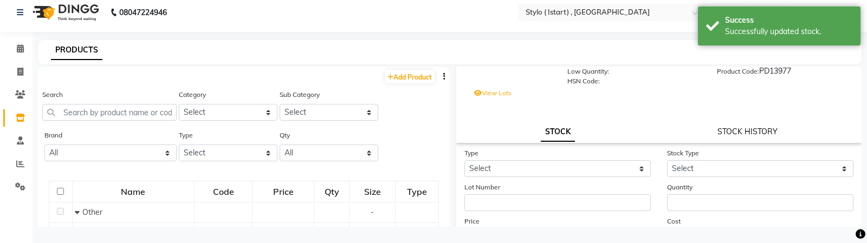
click at [740, 134] on link "STOCK HISTORY" at bounding box center [747, 132] width 60 height 10
select select "all"
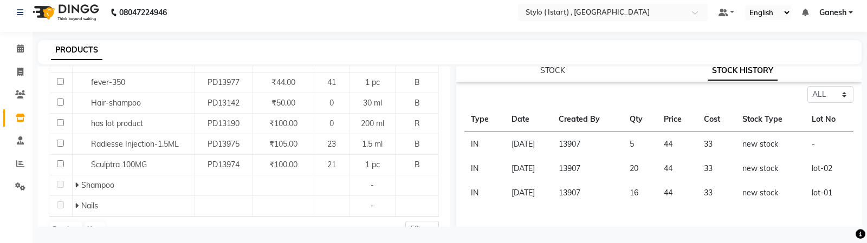
scroll to position [0, 0]
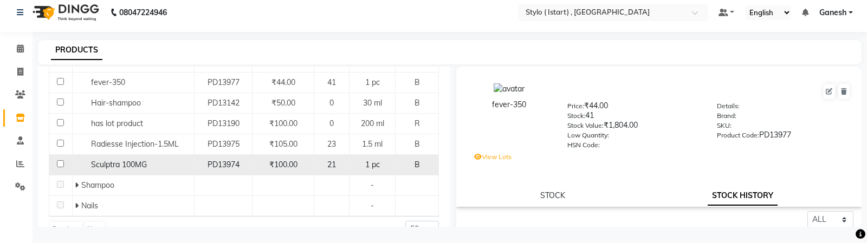
click at [102, 164] on span "Sculptra 100MG" at bounding box center [119, 165] width 56 height 10
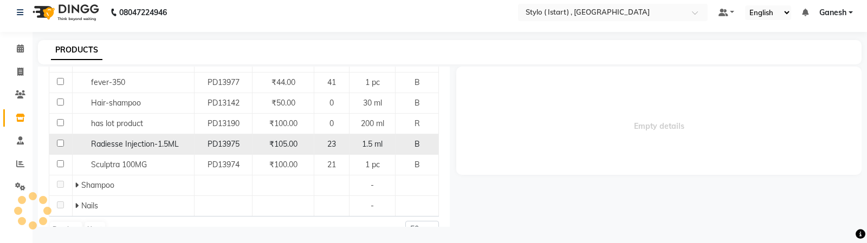
select select "all"
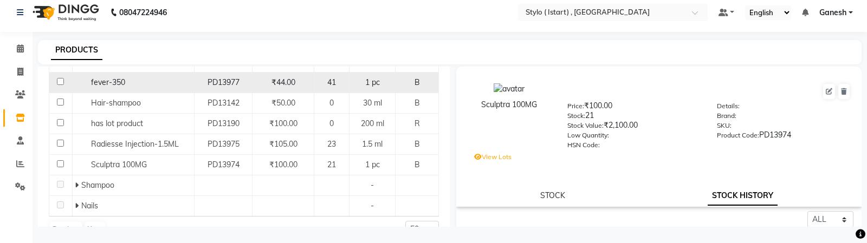
click at [101, 80] on span "fever-350" at bounding box center [108, 82] width 34 height 10
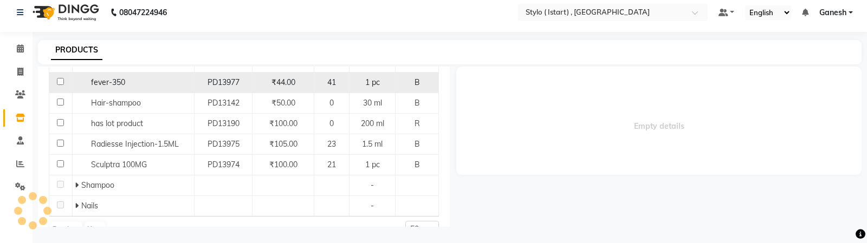
select select "all"
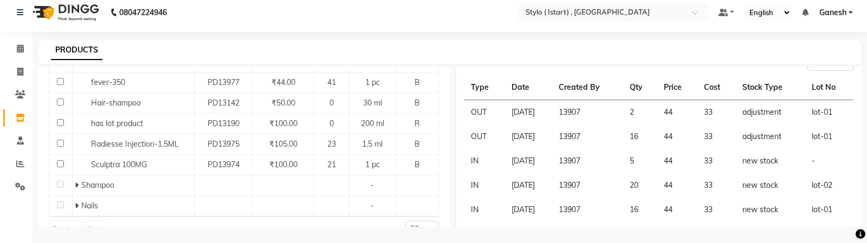
scroll to position [159, 0]
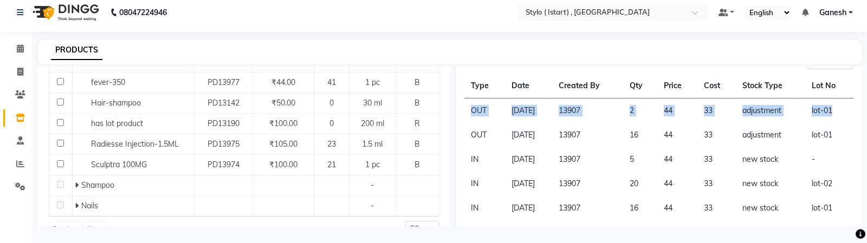
drag, startPoint x: 470, startPoint y: 107, endPoint x: 843, endPoint y: 109, distance: 373.3
click at [843, 109] on tr "OUT 01-09-2025 13907 2 44 33 adjustment lot-01" at bounding box center [658, 111] width 389 height 25
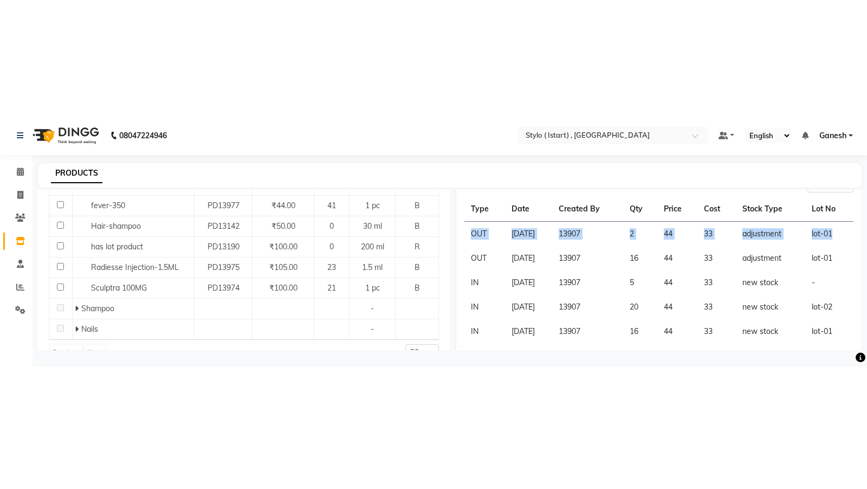
scroll to position [0, 0]
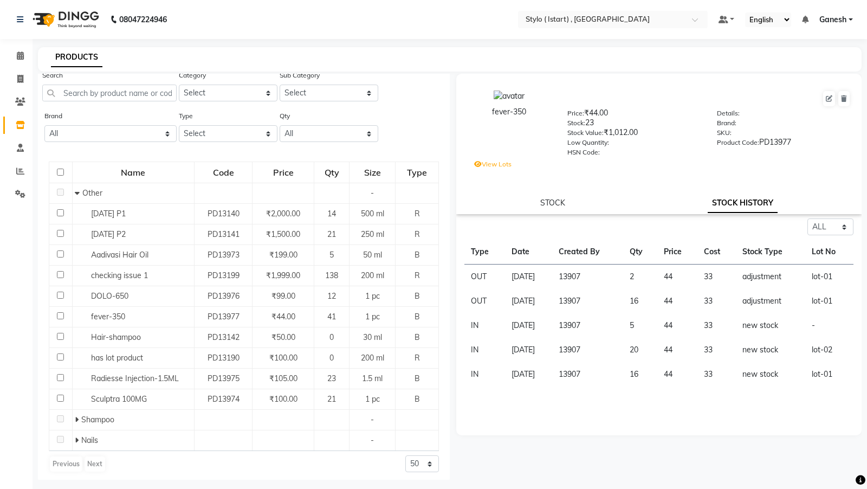
click at [494, 165] on label "View Lots" at bounding box center [492, 164] width 37 height 10
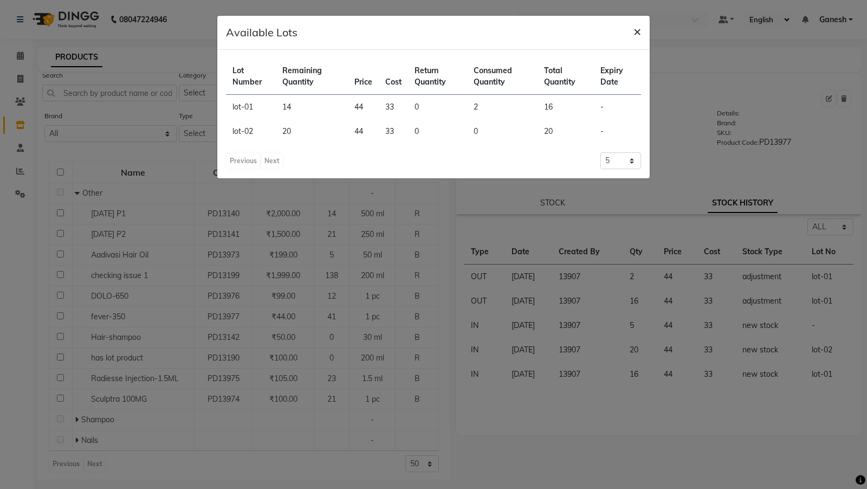
click at [639, 30] on span "×" at bounding box center [637, 31] width 8 height 16
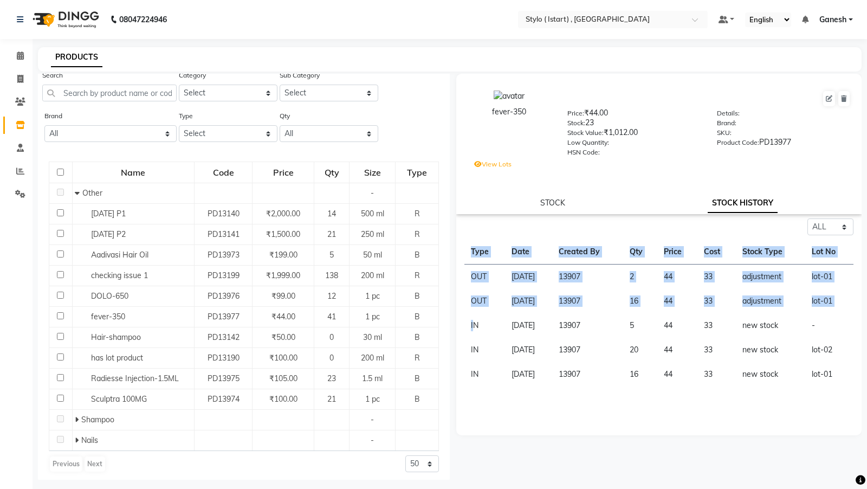
drag, startPoint x: 473, startPoint y: 326, endPoint x: 861, endPoint y: 394, distance: 393.4
click at [861, 351] on div "Select ALL IN OUT Type Date Created By Qty Price Cost Stock Type Lot No OUT 01-…" at bounding box center [658, 326] width 405 height 217
click at [644, 324] on td "5" at bounding box center [640, 325] width 34 height 24
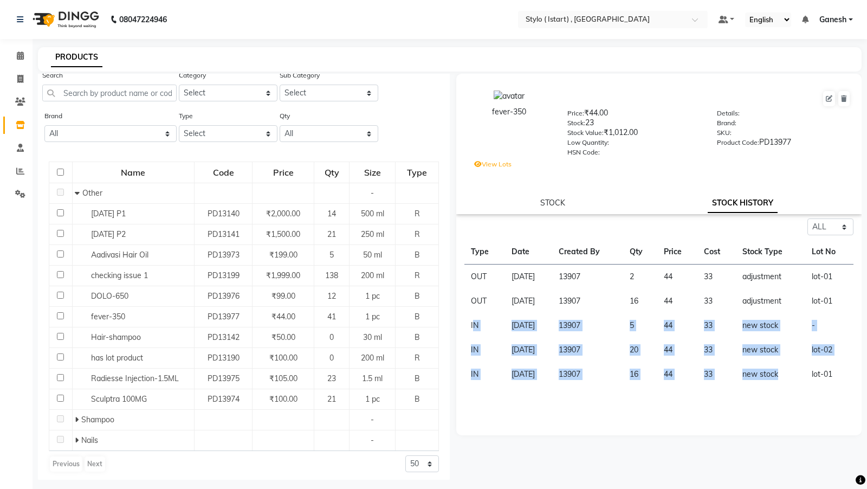
drag, startPoint x: 472, startPoint y: 323, endPoint x: 795, endPoint y: 379, distance: 327.6
click at [795, 351] on tbody "OUT 01-09-2025 13907 2 44 33 adjustment lot-01 OUT 01-09-2025 13907 16 44 33 ad…" at bounding box center [658, 325] width 389 height 122
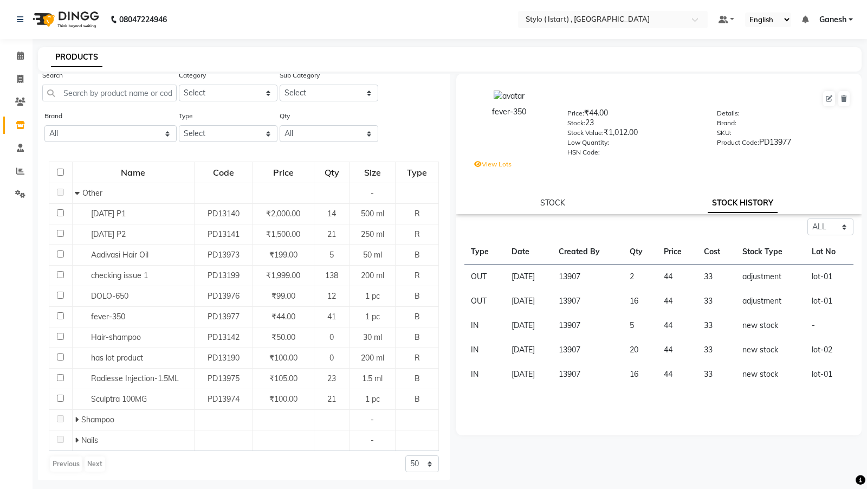
click at [485, 165] on label "View Lots" at bounding box center [492, 164] width 37 height 10
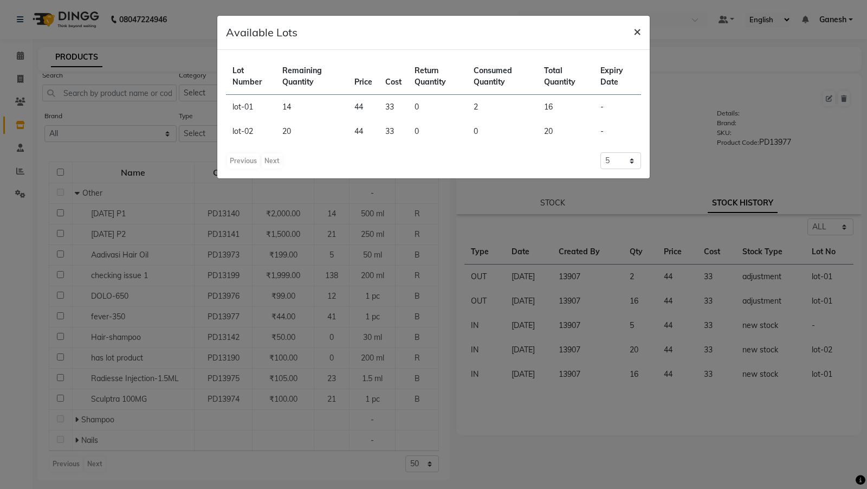
click at [640, 29] on span "×" at bounding box center [637, 31] width 8 height 16
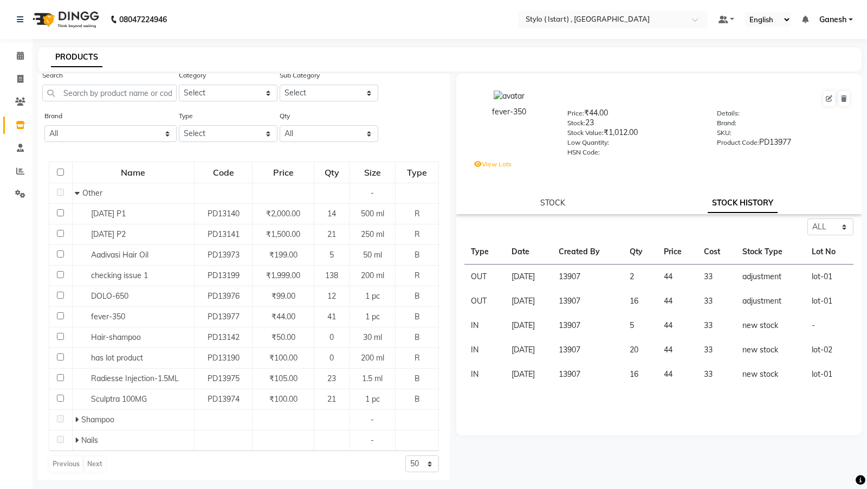
scroll to position [7, 0]
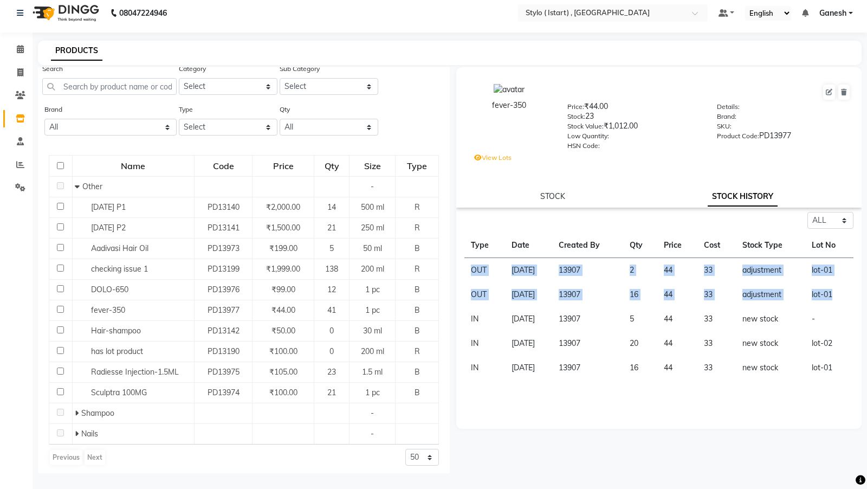
drag, startPoint x: 846, startPoint y: 294, endPoint x: 470, endPoint y: 264, distance: 377.1
click at [470, 264] on tbody "OUT 01-09-2025 13907 2 44 33 adjustment lot-01 OUT 01-09-2025 13907 16 44 33 ad…" at bounding box center [658, 319] width 389 height 122
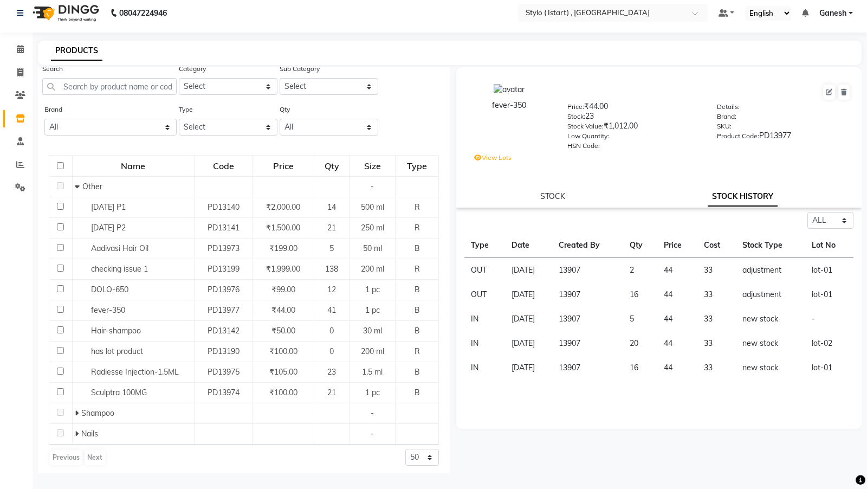
click at [519, 225] on div "Select ALL IN OUT" at bounding box center [658, 220] width 389 height 17
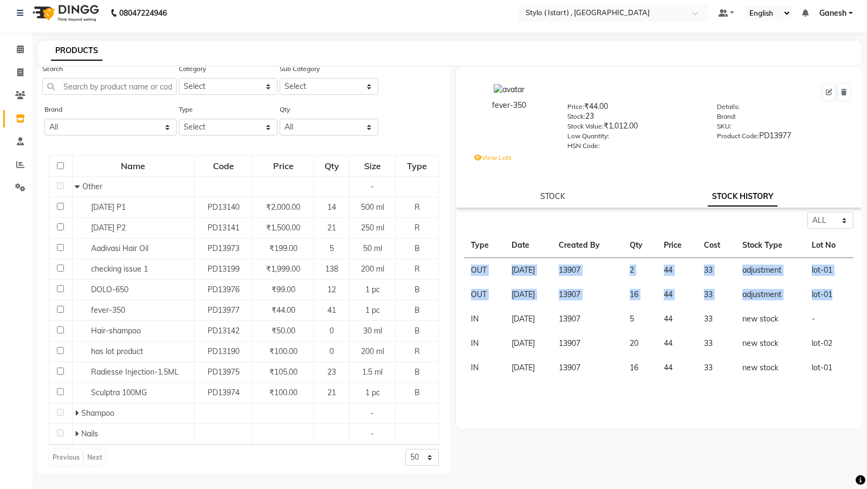
drag, startPoint x: 840, startPoint y: 295, endPoint x: 468, endPoint y: 267, distance: 373.8
click at [468, 267] on tbody "OUT 01-09-2025 13907 2 44 33 adjustment lot-01 OUT 01-09-2025 13907 16 44 33 ad…" at bounding box center [658, 319] width 389 height 122
click at [680, 278] on td "44" at bounding box center [677, 270] width 41 height 25
drag, startPoint x: 470, startPoint y: 296, endPoint x: 795, endPoint y: 294, distance: 325.0
click at [795, 294] on tr "OUT 01-09-2025 13907 16 44 33 adjustment lot-01" at bounding box center [658, 294] width 389 height 24
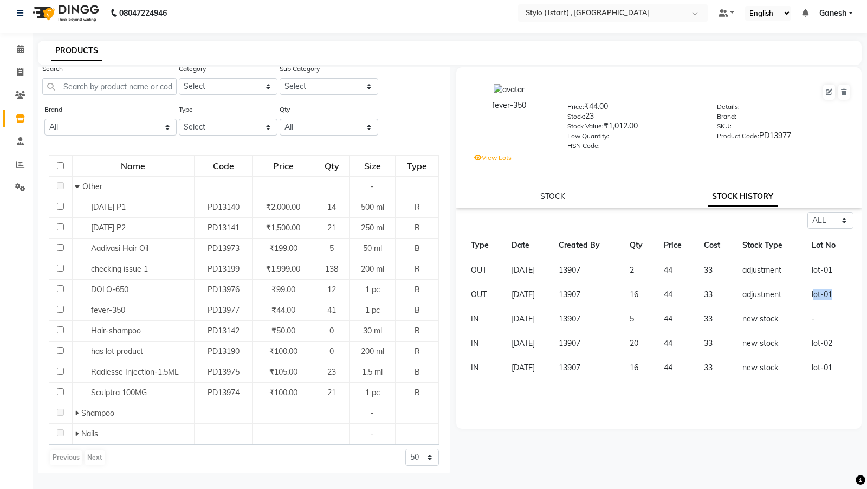
drag, startPoint x: 816, startPoint y: 296, endPoint x: 842, endPoint y: 296, distance: 26.0
click at [842, 296] on td "lot-01" at bounding box center [829, 294] width 48 height 24
click at [839, 296] on td "lot-01" at bounding box center [829, 294] width 48 height 24
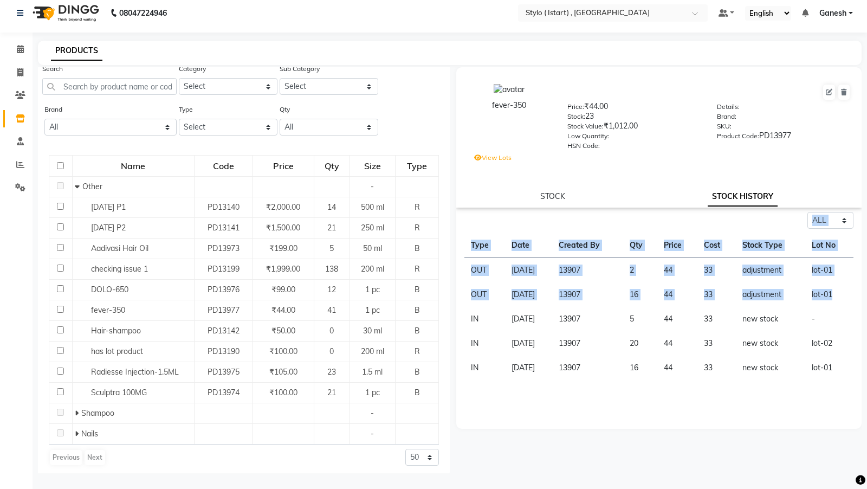
drag, startPoint x: 839, startPoint y: 296, endPoint x: 463, endPoint y: 296, distance: 375.4
click at [463, 296] on div "Select ALL IN OUT Type Date Created By Qty Price Cost Stock Type Lot No OUT 01-…" at bounding box center [658, 296] width 405 height 168
click at [470, 288] on td "OUT" at bounding box center [484, 294] width 41 height 24
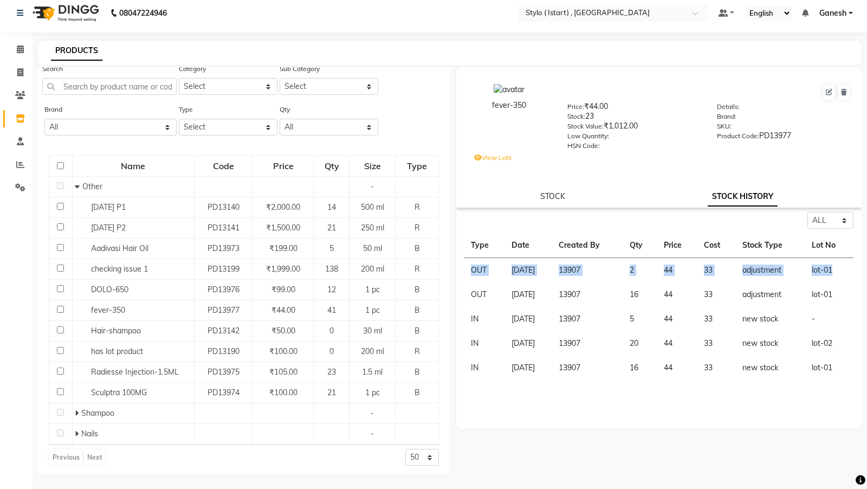
drag, startPoint x: 471, startPoint y: 272, endPoint x: 838, endPoint y: 270, distance: 366.8
click at [838, 270] on tr "OUT 01-09-2025 13907 2 44 33 adjustment lot-01" at bounding box center [658, 270] width 389 height 25
click at [805, 268] on td "adjustment" at bounding box center [770, 270] width 69 height 25
drag, startPoint x: 807, startPoint y: 268, endPoint x: 839, endPoint y: 268, distance: 32.0
click at [839, 268] on tr "OUT 01-09-2025 13907 2 44 33 adjustment lot-01" at bounding box center [658, 270] width 389 height 25
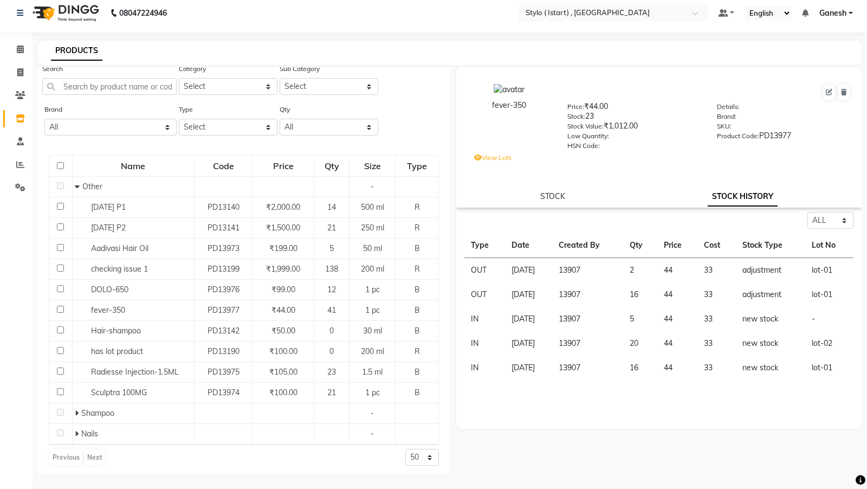
click at [496, 158] on label "View Lots" at bounding box center [492, 158] width 37 height 10
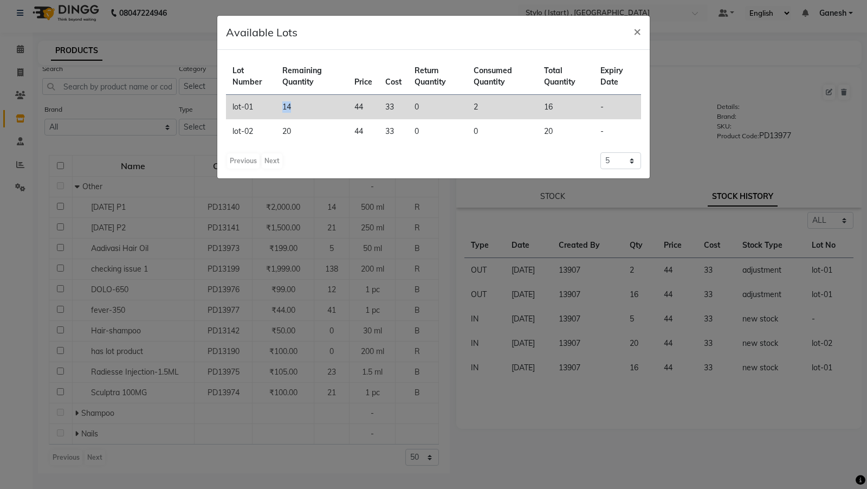
drag, startPoint x: 283, startPoint y: 109, endPoint x: 310, endPoint y: 108, distance: 27.6
click at [310, 108] on td "14" at bounding box center [312, 107] width 72 height 25
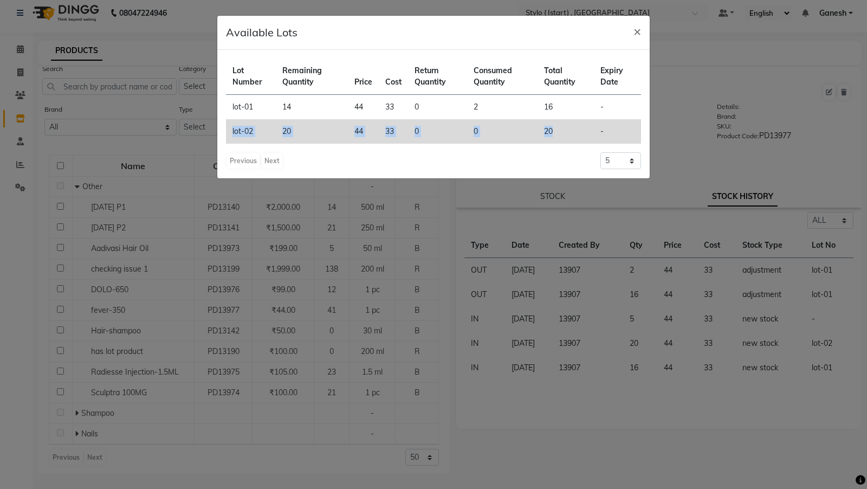
drag, startPoint x: 229, startPoint y: 127, endPoint x: 551, endPoint y: 138, distance: 322.0
click at [551, 138] on tr "lot-02 20 44 33 0 0 20 -" at bounding box center [433, 131] width 415 height 24
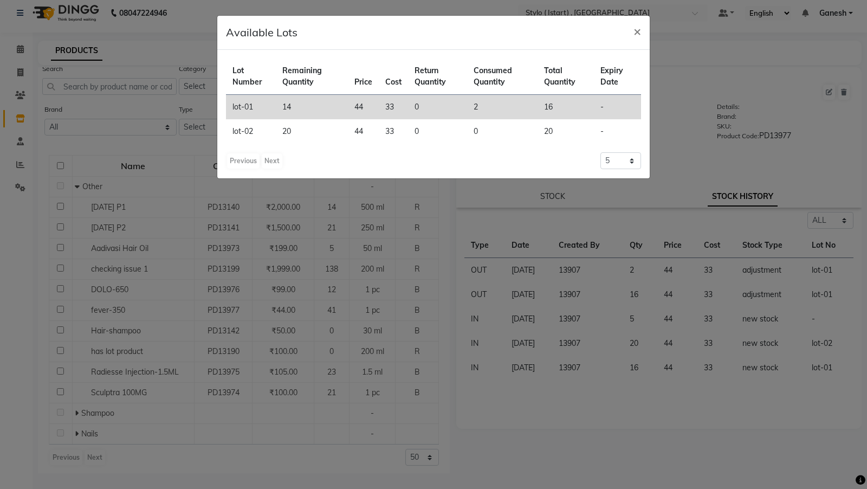
click at [238, 106] on td "lot-01" at bounding box center [251, 107] width 50 height 25
drag, startPoint x: 228, startPoint y: 108, endPoint x: 299, endPoint y: 103, distance: 71.2
click at [299, 103] on tr "lot-01 14 44 33 0 2 16 -" at bounding box center [433, 107] width 415 height 25
click at [286, 105] on td "14" at bounding box center [312, 107] width 72 height 25
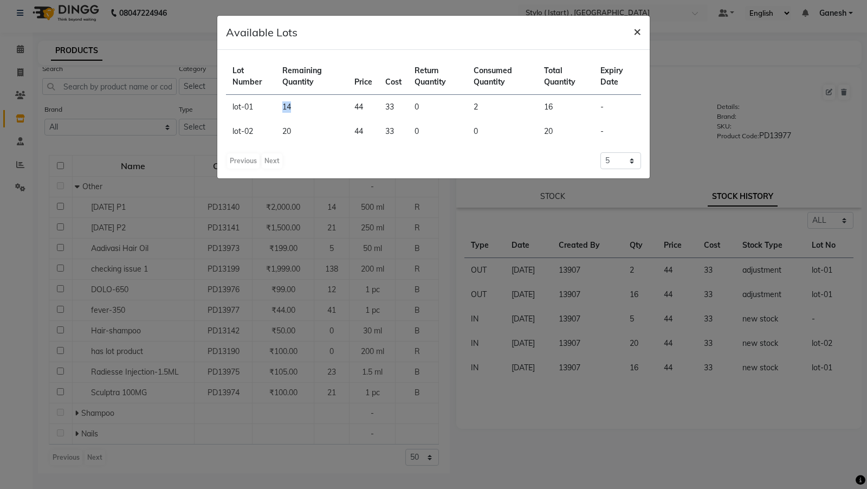
click at [638, 31] on span "×" at bounding box center [637, 31] width 8 height 16
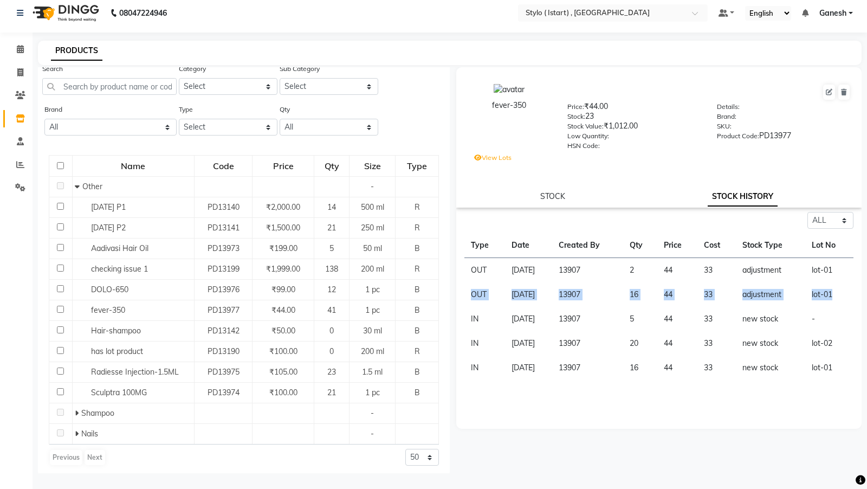
drag, startPoint x: 469, startPoint y: 296, endPoint x: 845, endPoint y: 291, distance: 376.0
click at [845, 291] on tr "OUT 01-09-2025 13907 16 44 33 adjustment lot-01" at bounding box center [658, 294] width 389 height 24
click at [488, 160] on label "View Lots" at bounding box center [492, 158] width 37 height 10
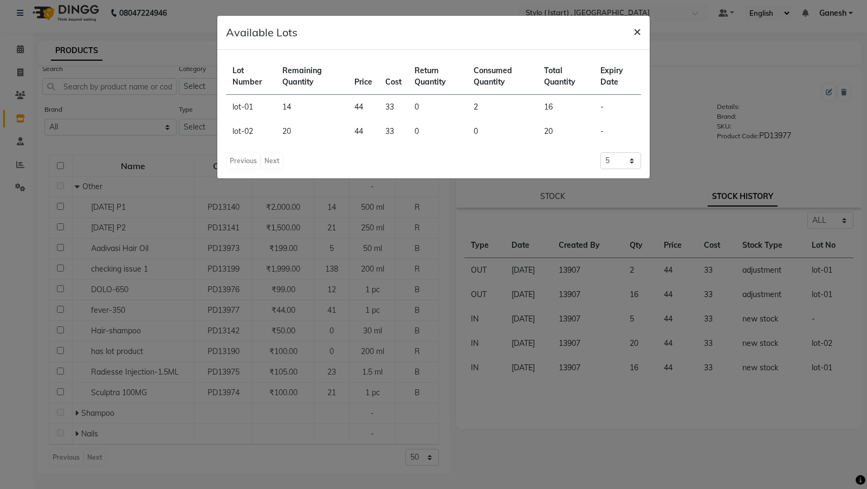
click at [638, 27] on span "×" at bounding box center [637, 31] width 8 height 16
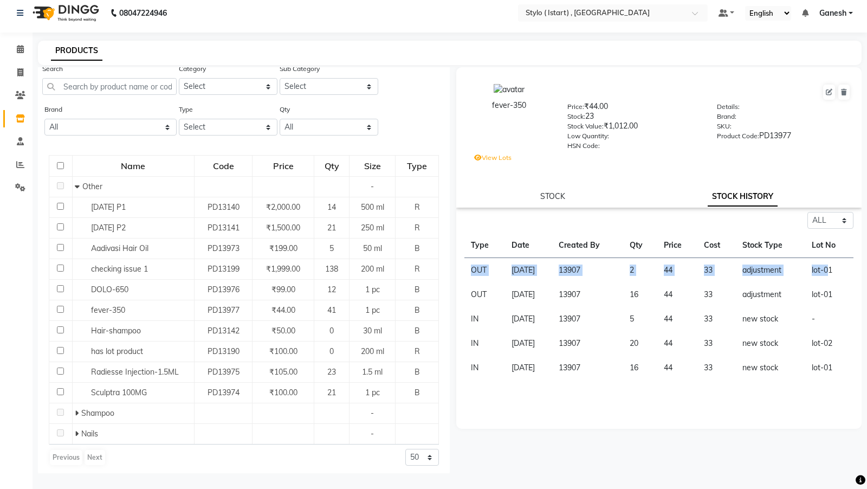
drag, startPoint x: 470, startPoint y: 270, endPoint x: 832, endPoint y: 275, distance: 361.9
click at [832, 275] on tr "OUT 01-09-2025 13907 2 44 33 adjustment lot-01" at bounding box center [658, 270] width 389 height 25
click at [553, 283] on td "[DATE]" at bounding box center [529, 294] width 48 height 24
drag, startPoint x: 843, startPoint y: 270, endPoint x: 470, endPoint y: 272, distance: 373.8
click at [470, 272] on tr "OUT 01-09-2025 13907 2 44 33 adjustment lot-01" at bounding box center [658, 270] width 389 height 25
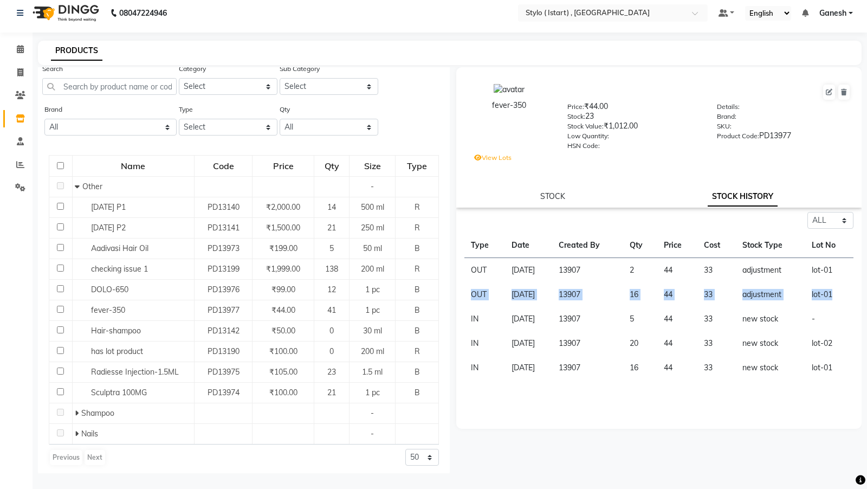
drag, startPoint x: 471, startPoint y: 296, endPoint x: 835, endPoint y: 289, distance: 364.1
click at [835, 289] on tr "OUT 01-09-2025 13907 16 44 33 adjustment lot-01" at bounding box center [658, 294] width 389 height 24
click at [490, 151] on div "fever-350 Price: ₹44.00 Stock: 23 Stock Value: ₹1,012.00 Low Quantity: HSN Code…" at bounding box center [658, 125] width 421 height 105
click at [490, 154] on label "View Lots" at bounding box center [492, 158] width 37 height 10
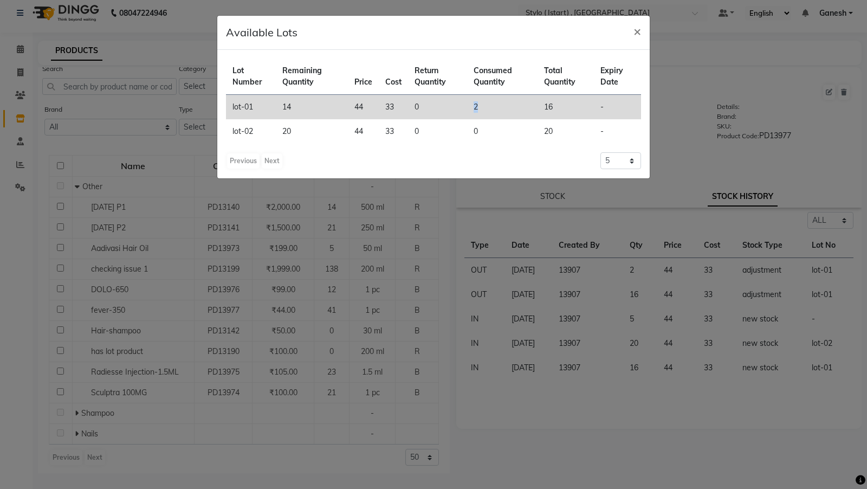
drag, startPoint x: 491, startPoint y: 106, endPoint x: 459, endPoint y: 106, distance: 32.0
click at [459, 106] on tr "lot-01 14 44 33 0 2 16 -" at bounding box center [433, 107] width 415 height 25
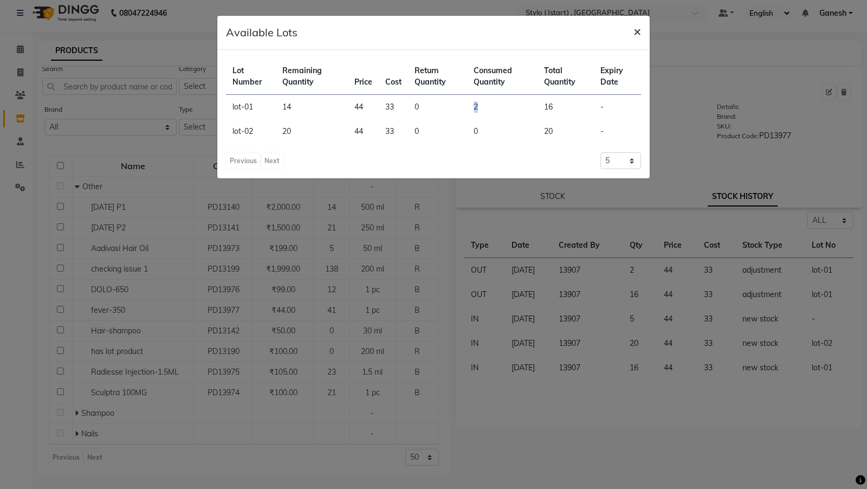
click at [637, 31] on span "×" at bounding box center [637, 31] width 8 height 16
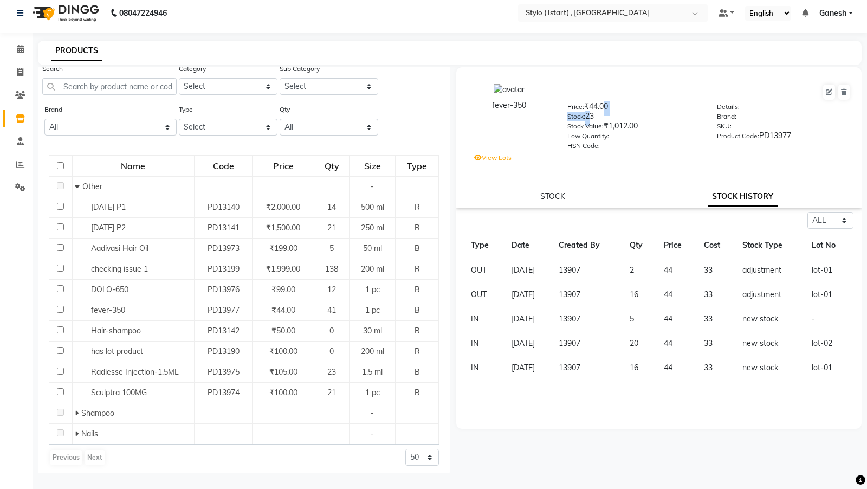
drag, startPoint x: 588, startPoint y: 115, endPoint x: 602, endPoint y: 115, distance: 13.5
click at [602, 115] on div "Price: ₹44.00 Stock: 23 Stock Value: ₹1,012.00 Low Quantity: HSN Code:" at bounding box center [634, 125] width 150 height 49
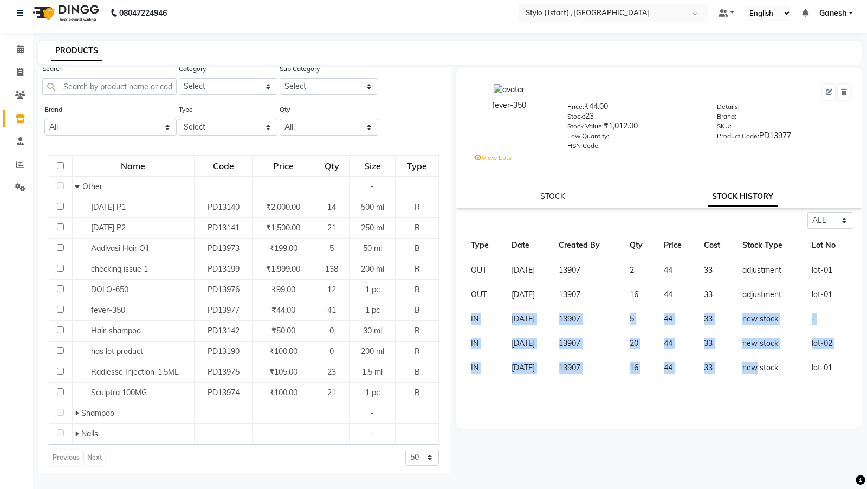
drag, startPoint x: 470, startPoint y: 316, endPoint x: 763, endPoint y: 371, distance: 298.7
click at [763, 351] on tbody "OUT 01-09-2025 13907 2 44 33 adjustment lot-01 OUT 01-09-2025 13907 16 44 33 ad…" at bounding box center [658, 319] width 389 height 122
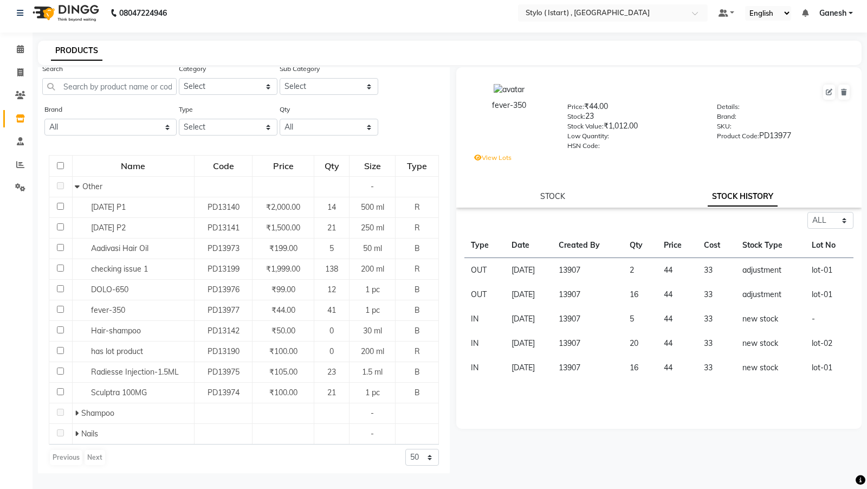
click at [478, 267] on td "OUT" at bounding box center [484, 270] width 41 height 25
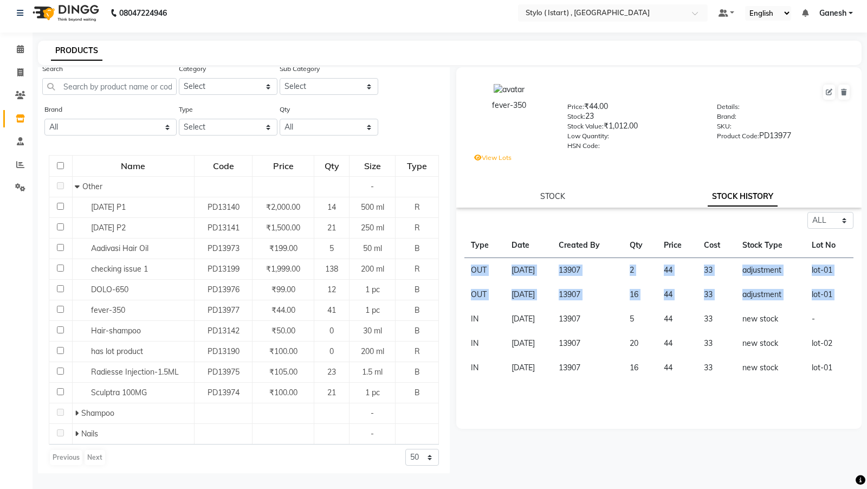
drag, startPoint x: 472, startPoint y: 267, endPoint x: 475, endPoint y: 312, distance: 45.0
click at [475, 312] on tbody "OUT 01-09-2025 13907 2 44 33 adjustment lot-01 OUT 01-09-2025 13907 16 44 33 ad…" at bounding box center [658, 319] width 389 height 122
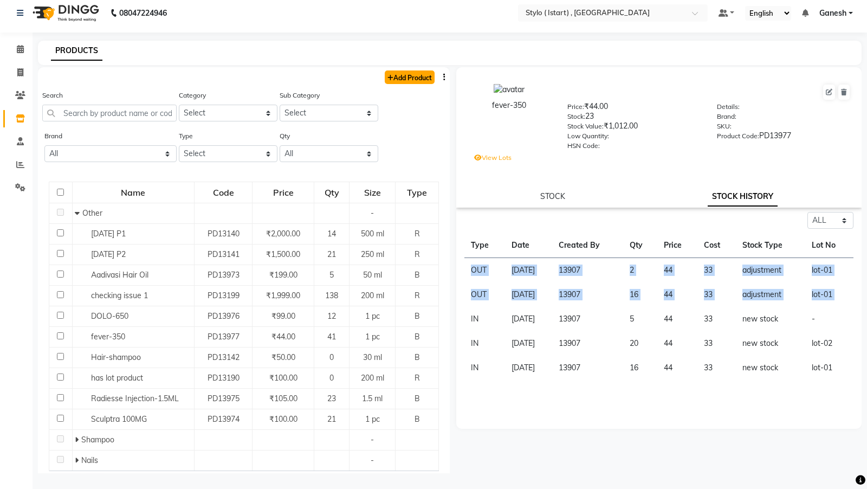
click at [420, 74] on link "Add Product" at bounding box center [410, 77] width 50 height 14
select select "true"
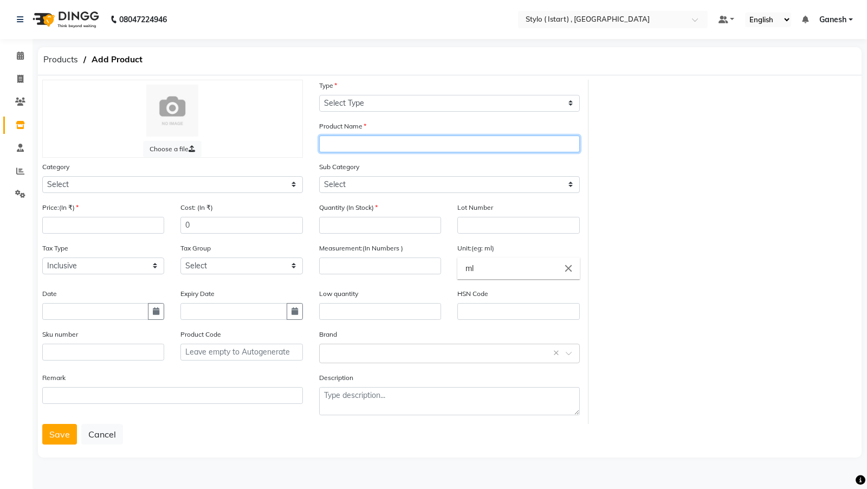
click at [381, 142] on input "text" at bounding box center [449, 143] width 261 height 17
type input "gp-qa1"
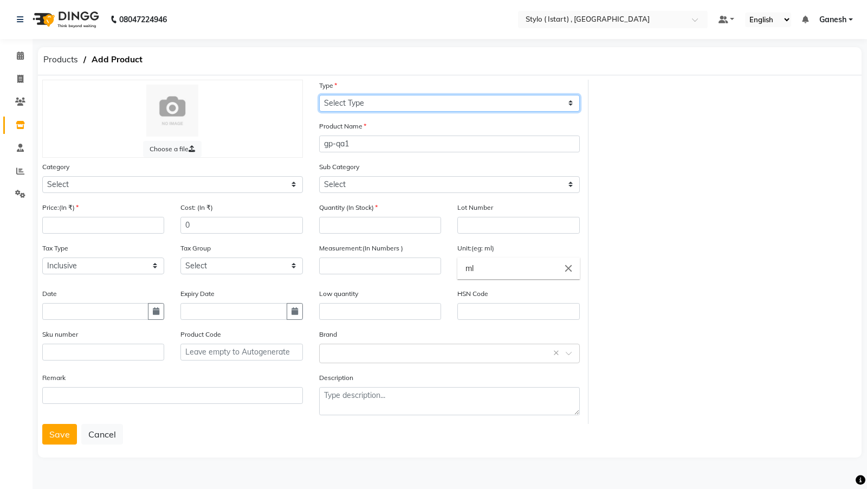
click at [386, 103] on select "Select Type Both Retail Consumable" at bounding box center [449, 103] width 261 height 17
select select "B"
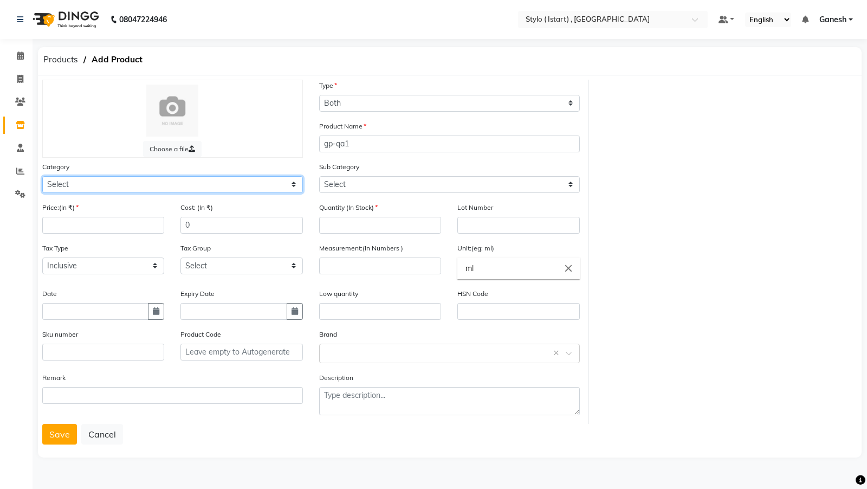
click at [180, 181] on select "Select Hair Personal Care Appliances Makeup Skin Beard Waxing Disposable Thread…" at bounding box center [172, 184] width 261 height 17
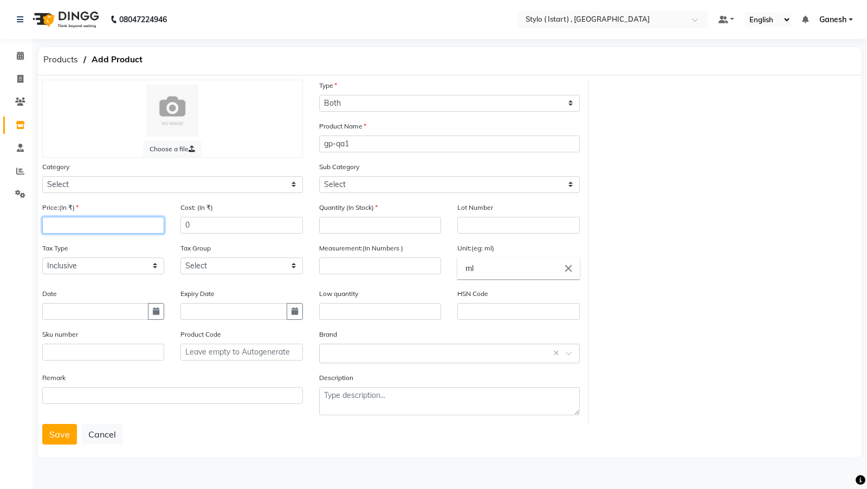
click at [160, 226] on input "number" at bounding box center [103, 225] width 122 height 17
type input "10"
type input "8"
click at [353, 224] on input "number" at bounding box center [380, 225] width 122 height 17
type input "2"
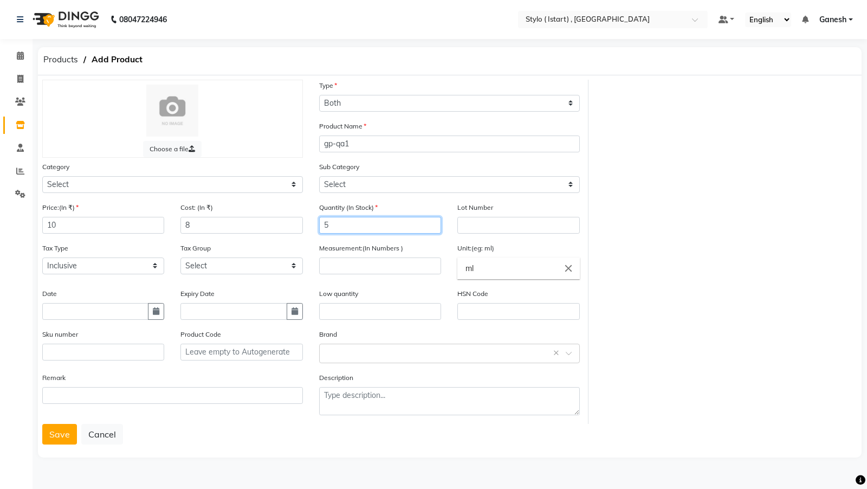
type input "5"
click at [401, 257] on input "number" at bounding box center [380, 265] width 122 height 17
type input "10"
click at [58, 351] on button "Save" at bounding box center [59, 434] width 35 height 21
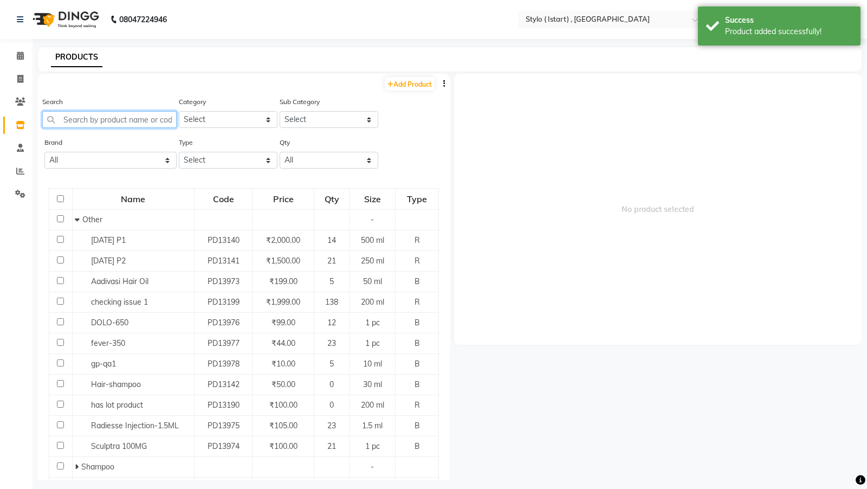
click at [140, 124] on input "text" at bounding box center [109, 119] width 134 height 17
paste input "gp-qa1"
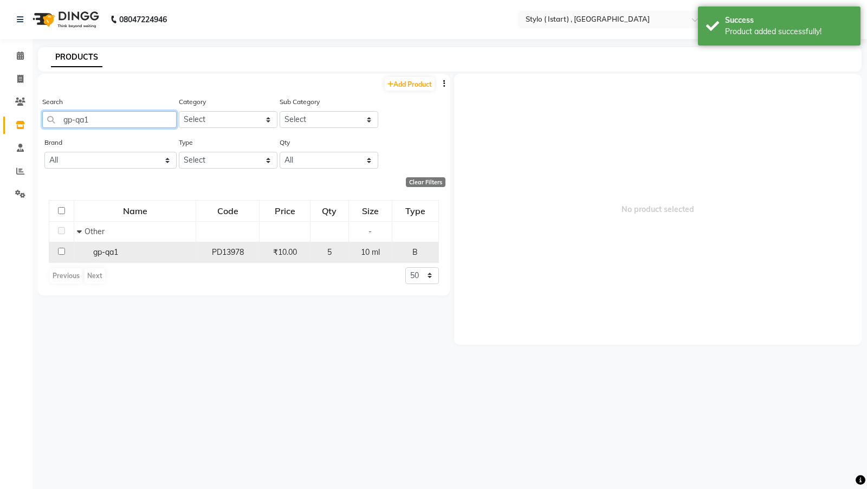
type input "gp-qa1"
click at [110, 246] on div "gp-qa1" at bounding box center [135, 251] width 116 height 11
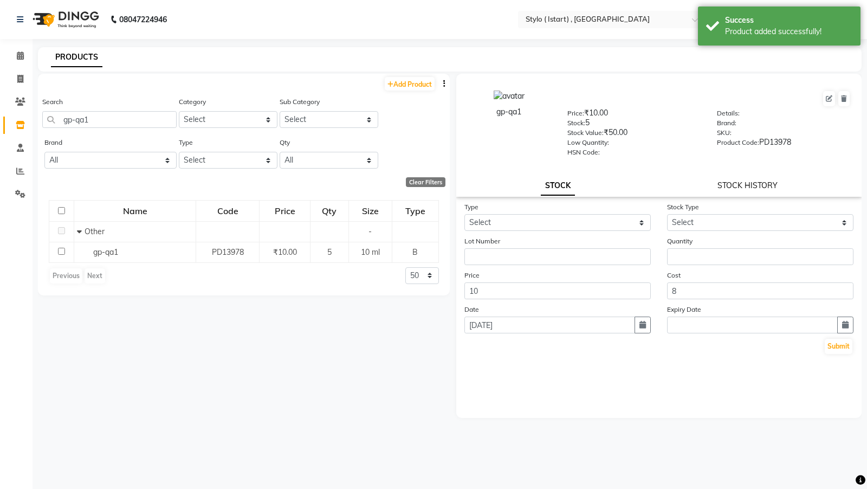
click at [751, 189] on link "STOCK HISTORY" at bounding box center [747, 185] width 60 height 10
select select "all"
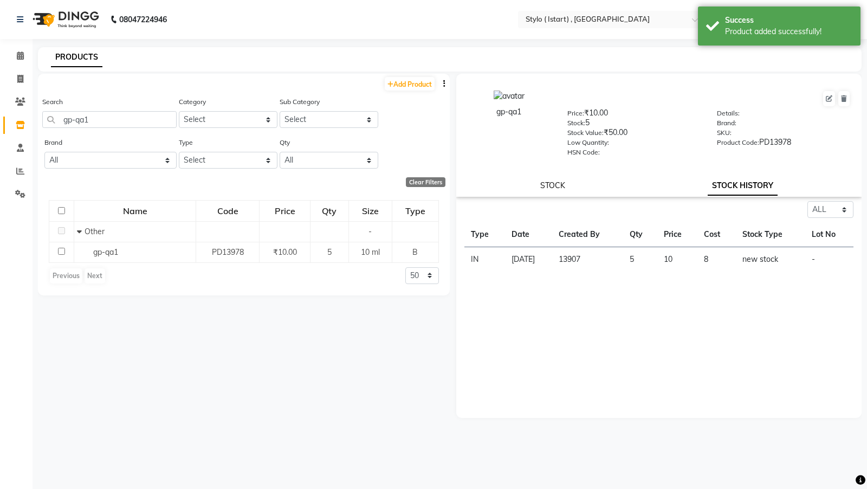
click at [557, 186] on link "STOCK" at bounding box center [552, 185] width 25 height 10
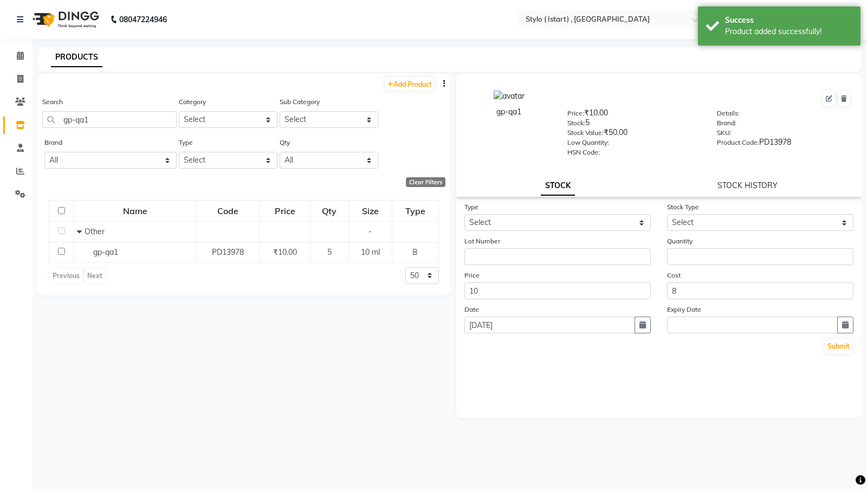
click at [537, 231] on form "Type Select In Out Stock Type Select Lot Number Quantity Price 10 Cost 8 Date 0…" at bounding box center [658, 278] width 389 height 154
click at [531, 222] on select "Select In Out" at bounding box center [557, 222] width 186 height 17
select select "in"
click at [753, 185] on link "STOCK HISTORY" at bounding box center [747, 185] width 60 height 10
select select "all"
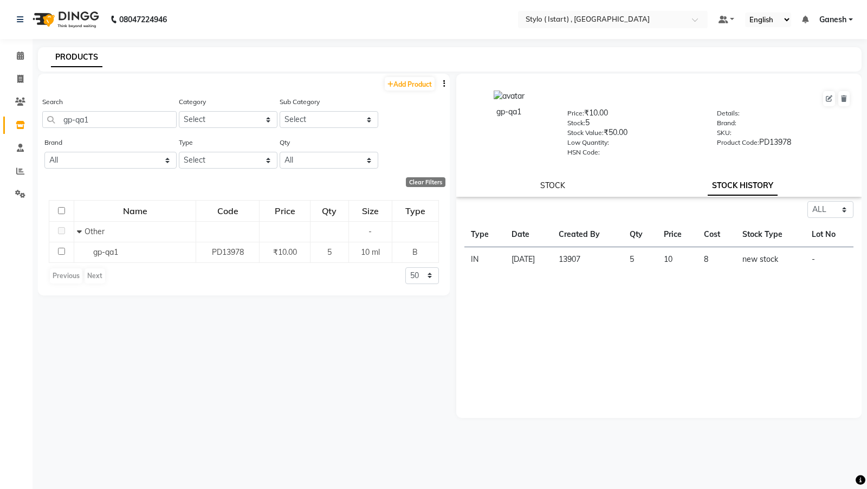
click at [547, 183] on link "STOCK" at bounding box center [552, 185] width 25 height 10
select select "in"
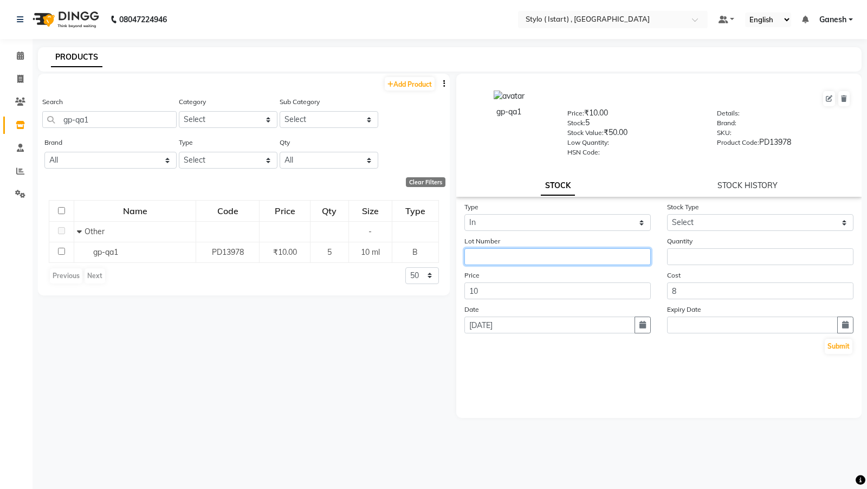
click at [512, 258] on input "text" at bounding box center [557, 256] width 186 height 17
type input "lot-01"
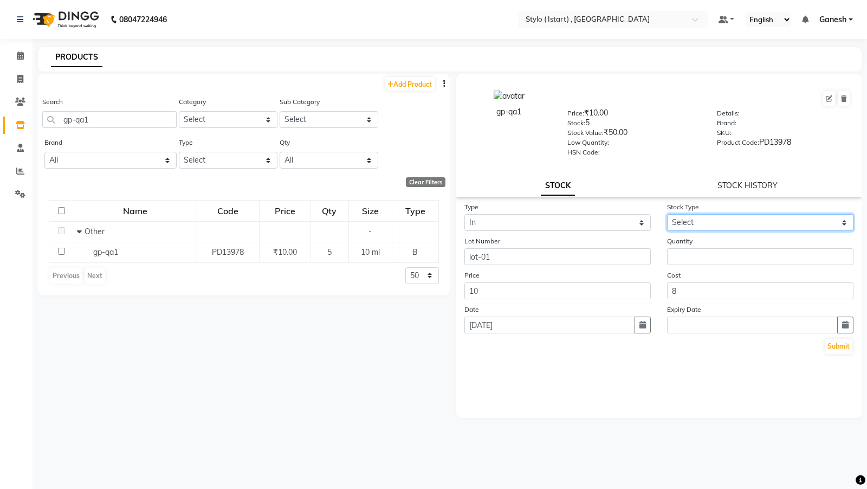
click at [711, 225] on select "Select New Stock Adjustment Return Other" at bounding box center [760, 222] width 186 height 17
select select "new stock"
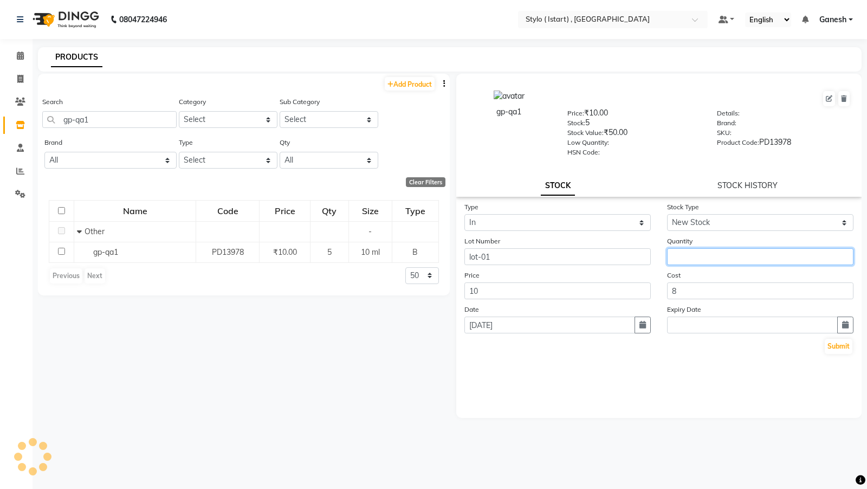
click at [692, 261] on input "number" at bounding box center [760, 256] width 186 height 17
type input "20"
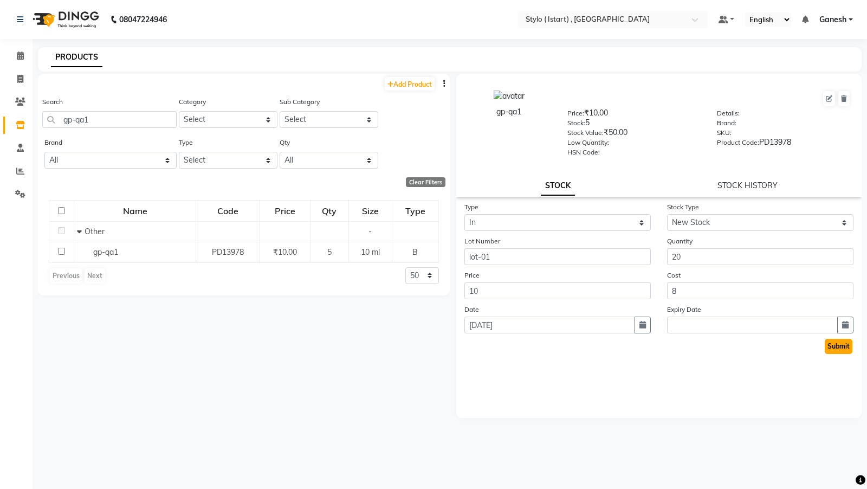
click at [839, 347] on button "Submit" at bounding box center [839, 346] width 28 height 15
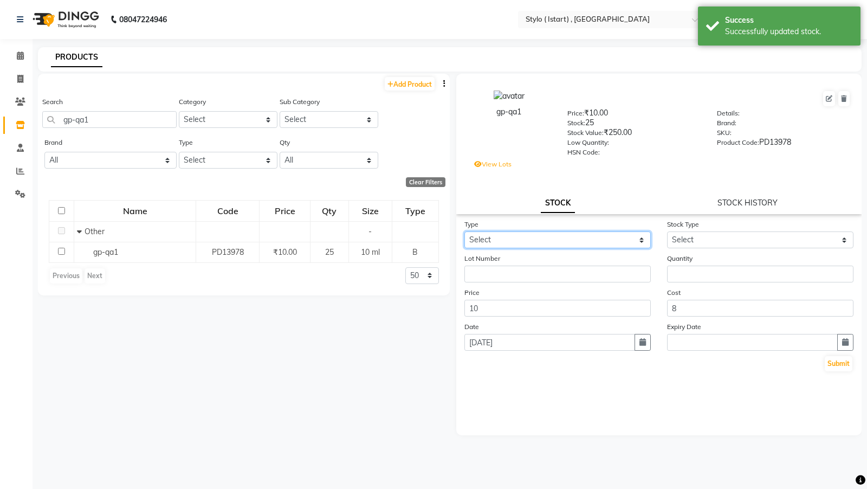
click at [593, 236] on select "Select In Out" at bounding box center [557, 239] width 186 height 17
select select "in"
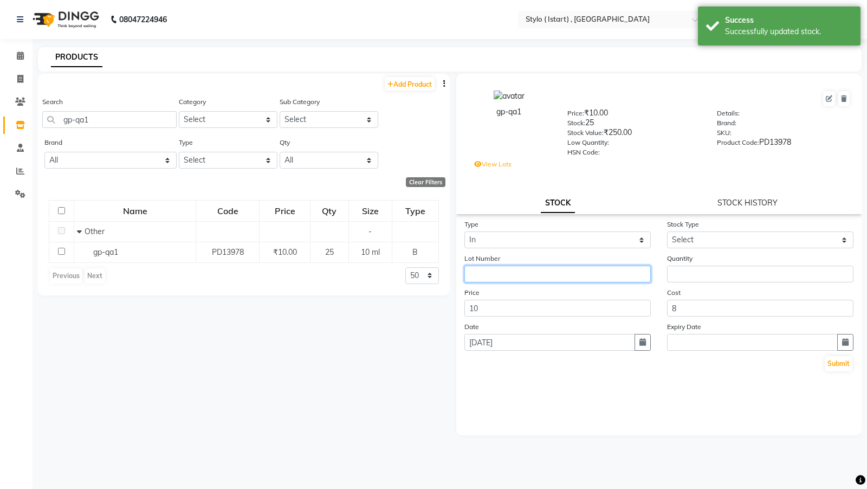
click at [553, 271] on input "text" at bounding box center [557, 273] width 186 height 17
type input "lot-02"
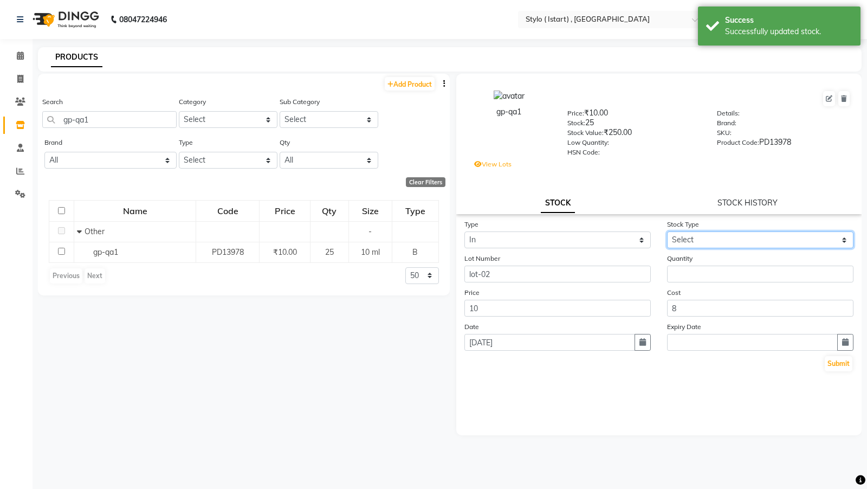
click at [709, 240] on select "Select New Stock Adjustment Return Other" at bounding box center [760, 239] width 186 height 17
select select "new stock"
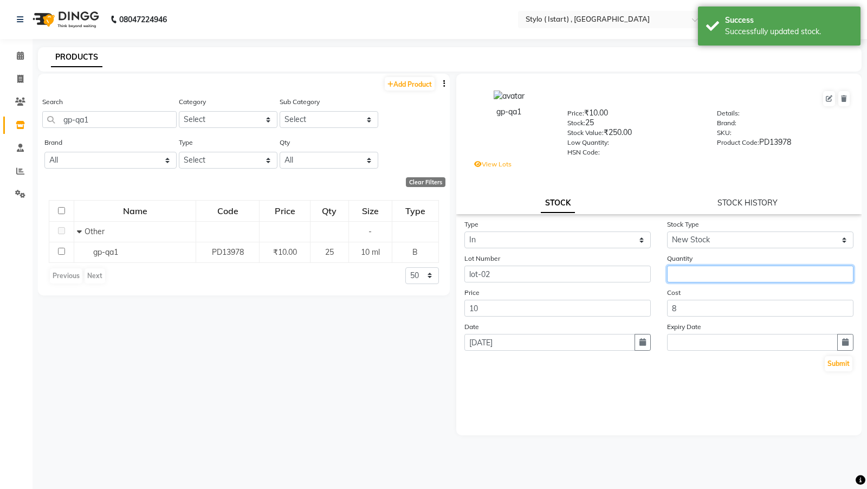
click at [698, 275] on input "number" at bounding box center [760, 273] width 186 height 17
type input "16"
click at [840, 351] on button "Submit" at bounding box center [839, 363] width 28 height 15
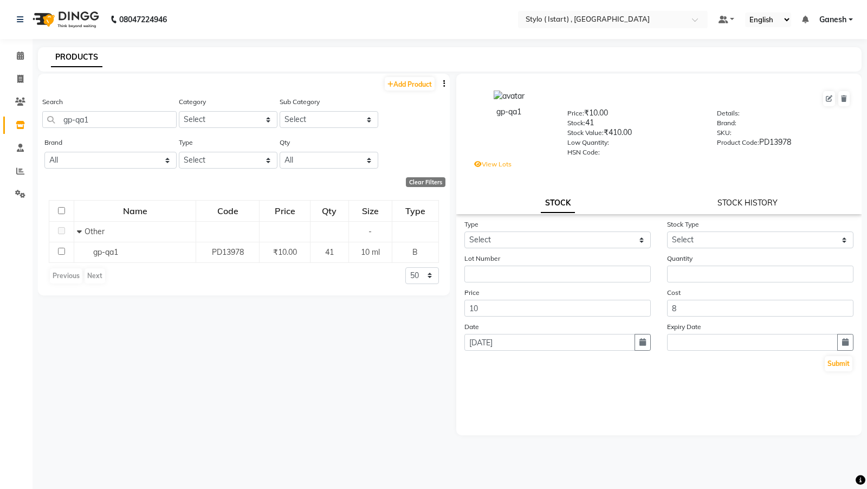
click at [738, 202] on link "STOCK HISTORY" at bounding box center [747, 203] width 60 height 10
select select "all"
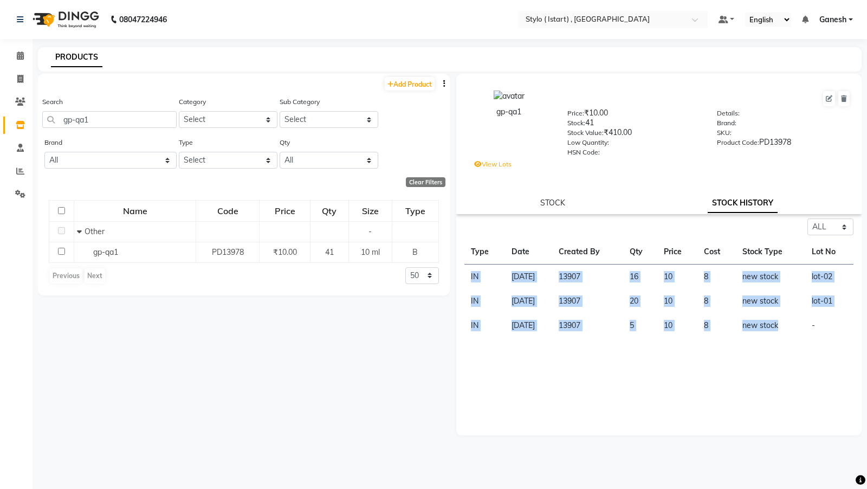
drag, startPoint x: 800, startPoint y: 327, endPoint x: 470, endPoint y: 268, distance: 335.2
click at [470, 268] on tbody "IN 01-09-2025 13907 16 10 8 new stock lot-02 IN 01-09-2025 13907 20 10 8 new st…" at bounding box center [658, 301] width 389 height 74
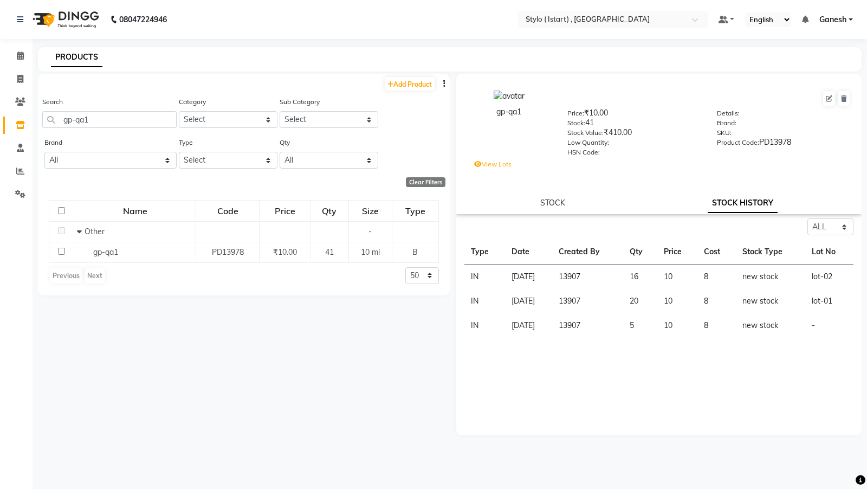
click at [551, 349] on div "Select ALL IN OUT Type Date Created By Qty Price Cost Stock Type Lot No IN 01-0…" at bounding box center [658, 326] width 405 height 217
drag, startPoint x: 838, startPoint y: 277, endPoint x: 467, endPoint y: 278, distance: 371.1
click at [467, 278] on tr "IN 01-09-2025 13907 16 10 8 new stock lot-02" at bounding box center [658, 276] width 389 height 25
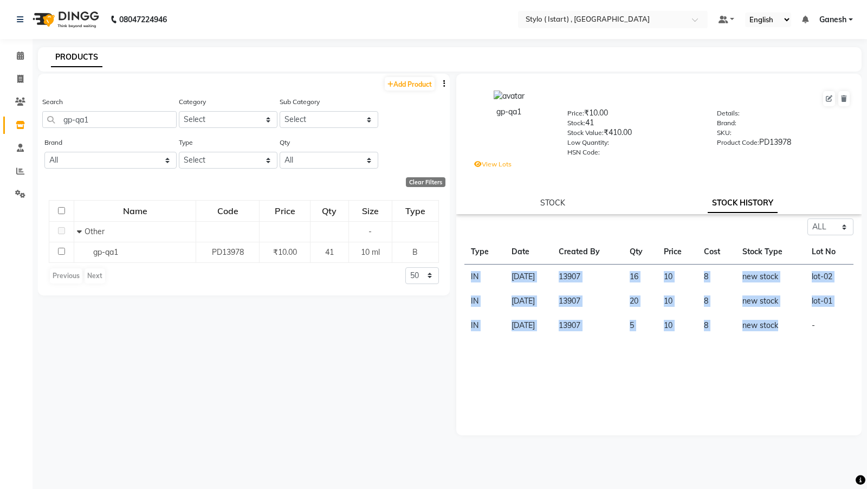
drag, startPoint x: 783, startPoint y: 328, endPoint x: 465, endPoint y: 277, distance: 322.5
click at [465, 277] on tbody "IN 01-09-2025 13907 16 10 8 new stock lot-02 IN 01-09-2025 13907 20 10 8 new st…" at bounding box center [658, 301] width 389 height 74
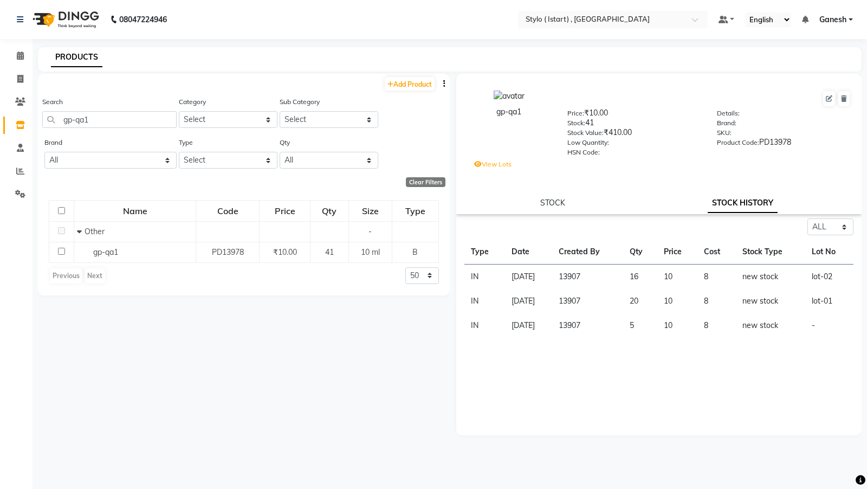
click at [256, 319] on div "Add Product Search gp-qa1 Category Select Hair Personal Care Appliances Makeup …" at bounding box center [244, 277] width 412 height 406
select select "true"
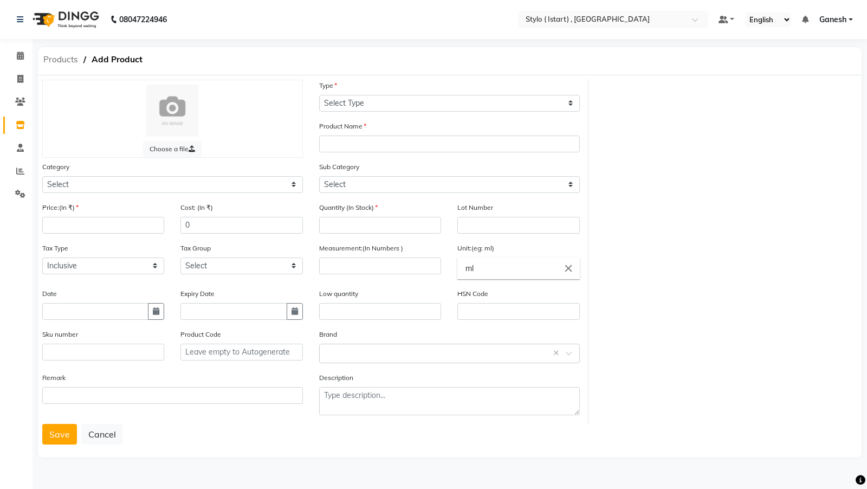
click at [56, 62] on span "Products" at bounding box center [61, 60] width 46 height 20
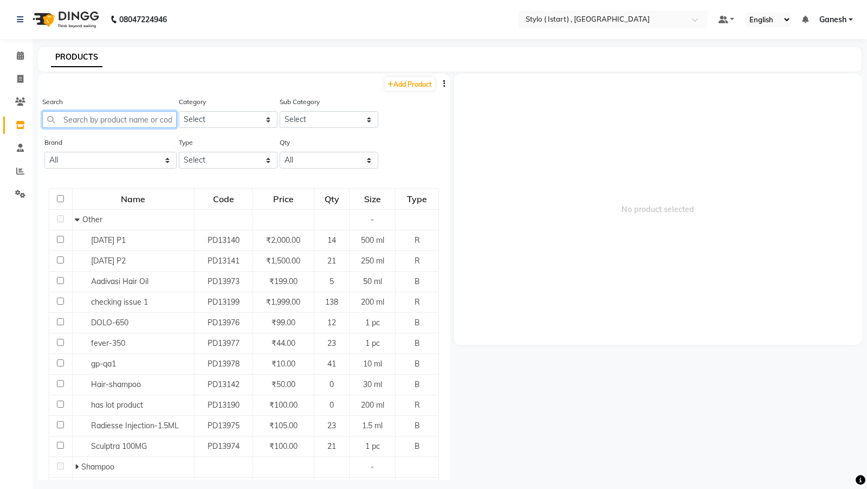
click at [93, 111] on input "text" at bounding box center [109, 119] width 134 height 17
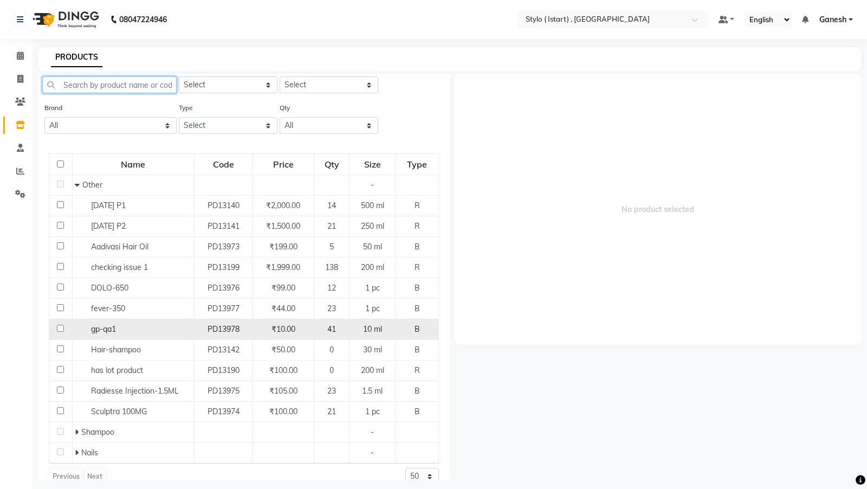
scroll to position [47, 0]
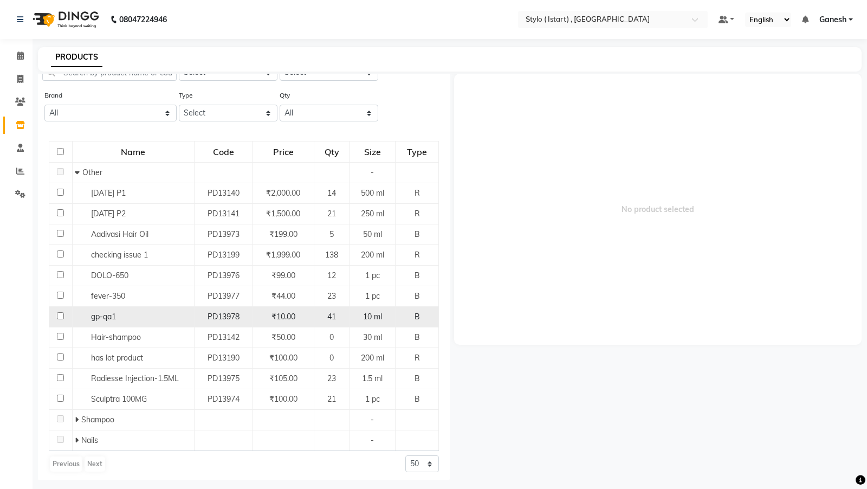
click at [113, 316] on span "gp-qa1" at bounding box center [103, 316] width 25 height 10
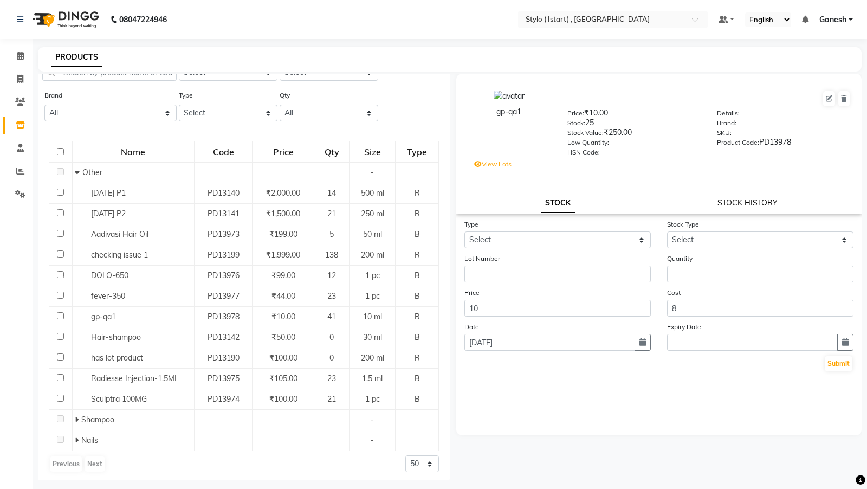
click at [746, 207] on link "STOCK HISTORY" at bounding box center [747, 203] width 60 height 10
select select "all"
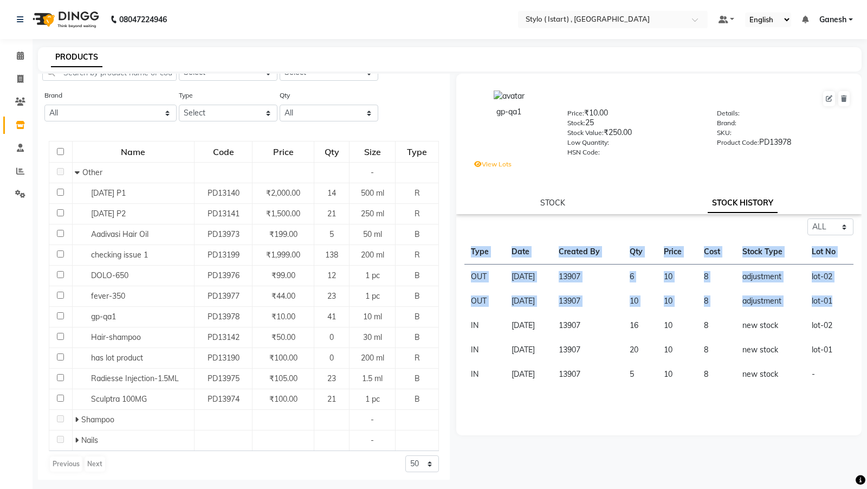
drag, startPoint x: 840, startPoint y: 304, endPoint x: 463, endPoint y: 291, distance: 377.2
click at [463, 291] on div "Select ALL IN OUT Type Date Created By Qty Price Cost Stock Type Lot No OUT 01-…" at bounding box center [658, 302] width 405 height 168
click at [477, 291] on td "OUT" at bounding box center [484, 301] width 41 height 24
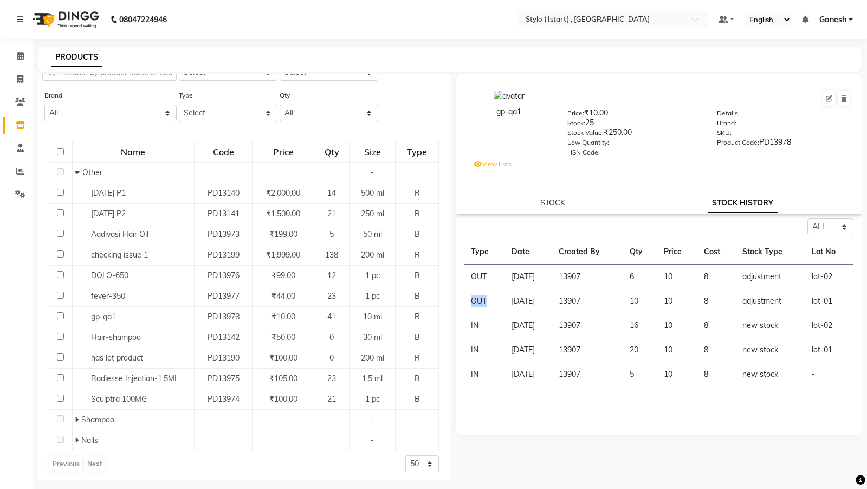
click at [477, 291] on td "OUT" at bounding box center [484, 301] width 41 height 24
click at [494, 164] on label "View Lots" at bounding box center [492, 164] width 37 height 10
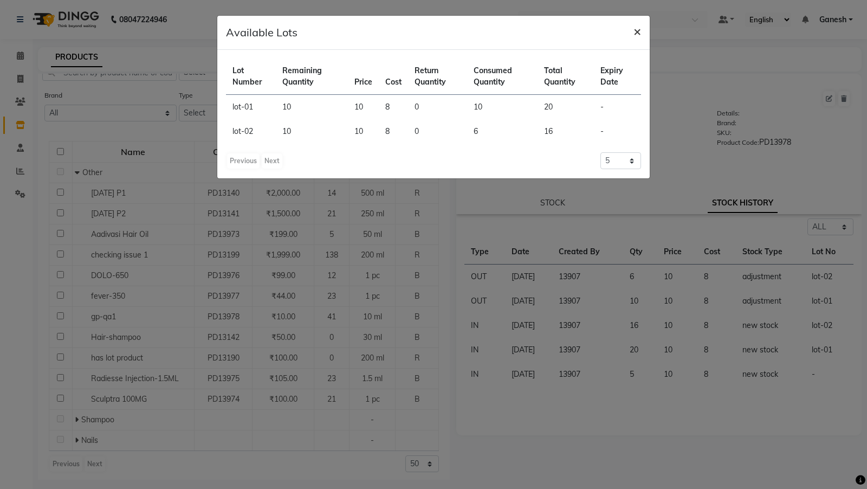
click at [642, 30] on button "×" at bounding box center [637, 31] width 25 height 30
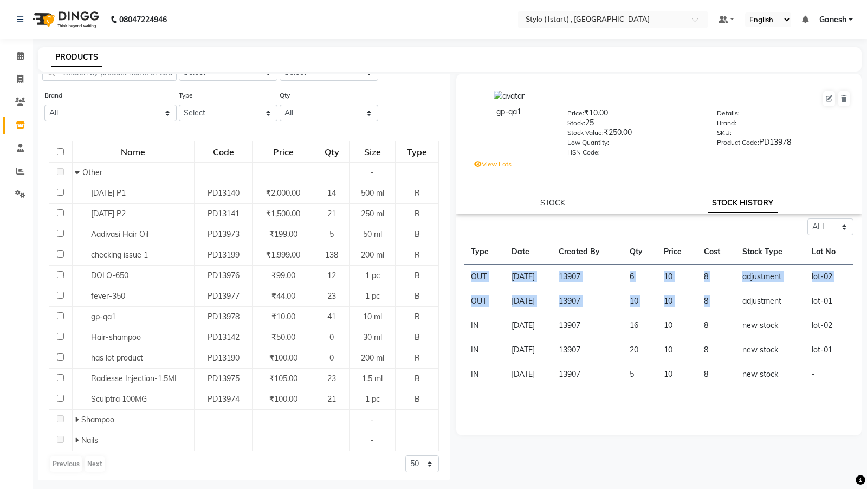
drag, startPoint x: 473, startPoint y: 276, endPoint x: 747, endPoint y: 297, distance: 274.4
click at [747, 297] on tbody "OUT 01-09-2025 13907 6 10 8 adjustment lot-02 OUT 01-09-2025 13907 10 10 8 adju…" at bounding box center [658, 325] width 389 height 122
click at [641, 303] on td "10" at bounding box center [640, 301] width 34 height 24
drag, startPoint x: 651, startPoint y: 299, endPoint x: 640, endPoint y: 300, distance: 10.9
click at [640, 300] on td "10" at bounding box center [640, 301] width 34 height 24
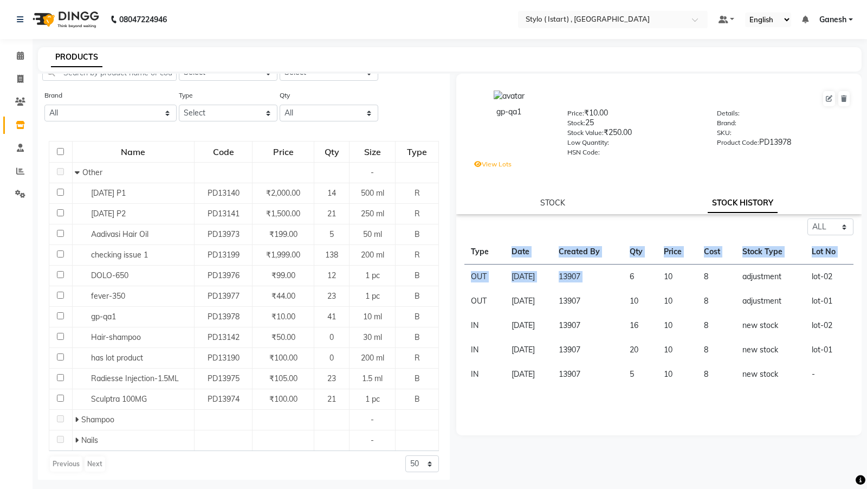
drag, startPoint x: 650, startPoint y: 271, endPoint x: 492, endPoint y: 258, distance: 157.6
click at [492, 258] on table "Type Date Created By Qty Price Cost Stock Type Lot No OUT 01-09-2025 13907 6 10…" at bounding box center [658, 312] width 389 height 147
click at [502, 167] on label "View Lots" at bounding box center [492, 164] width 37 height 10
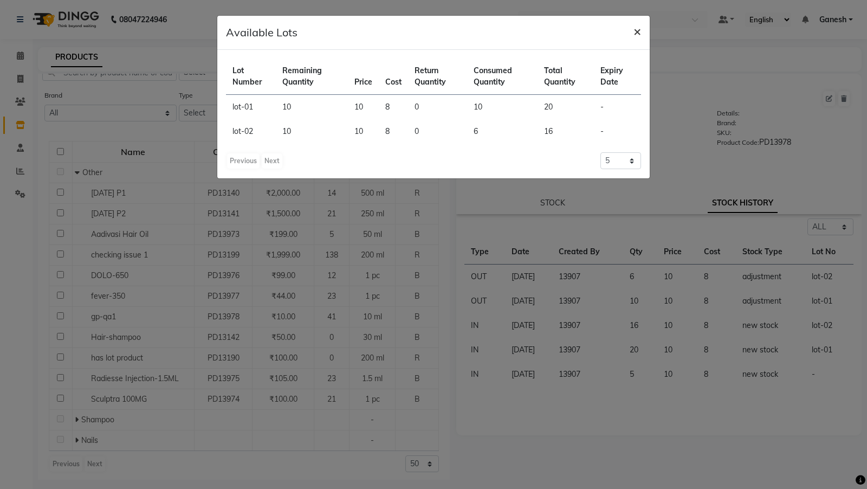
click at [634, 35] on span "×" at bounding box center [637, 31] width 8 height 16
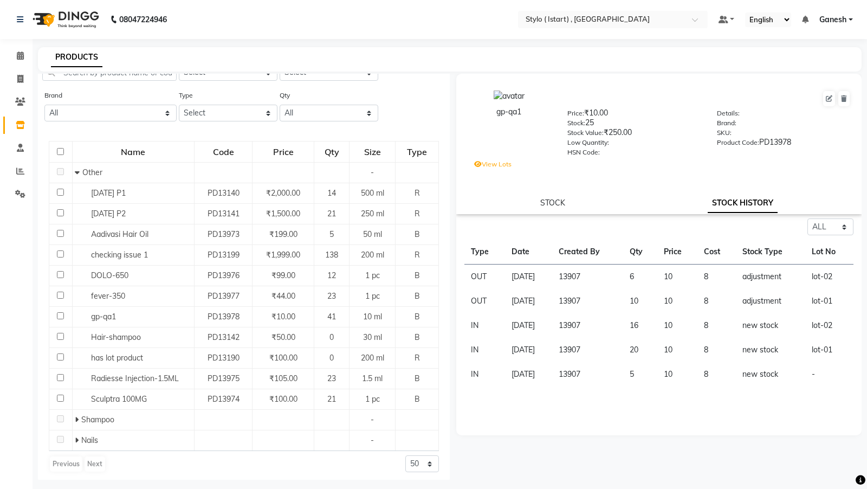
click at [487, 170] on div "View Lots" at bounding box center [668, 165] width 400 height 15
click at [487, 168] on label "View Lots" at bounding box center [492, 164] width 37 height 10
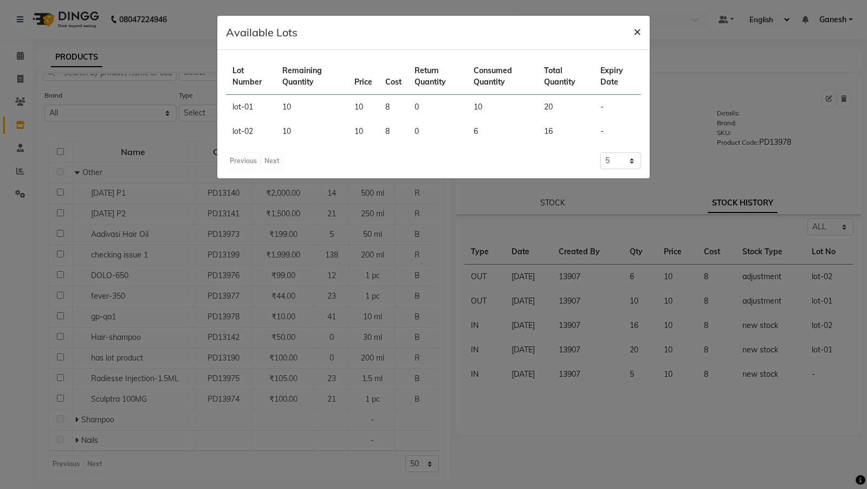
click at [638, 29] on span "×" at bounding box center [637, 31] width 8 height 16
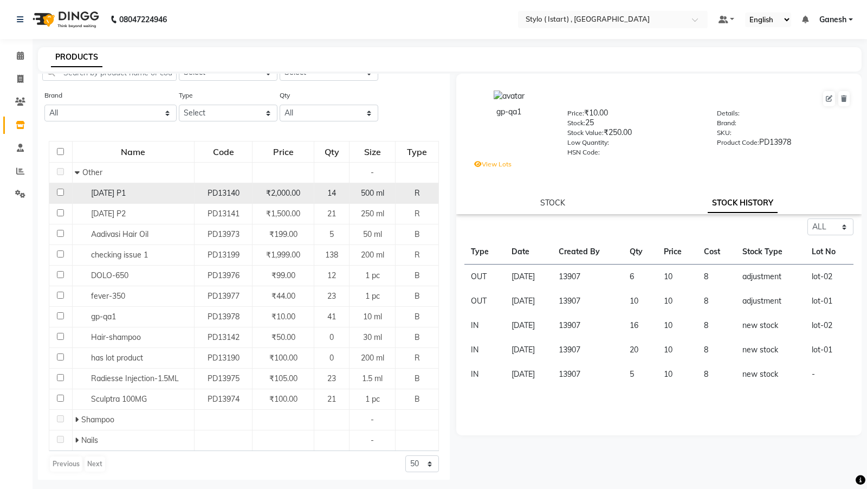
click at [137, 188] on div "[DATE] P1" at bounding box center [133, 192] width 116 height 11
select select "all"
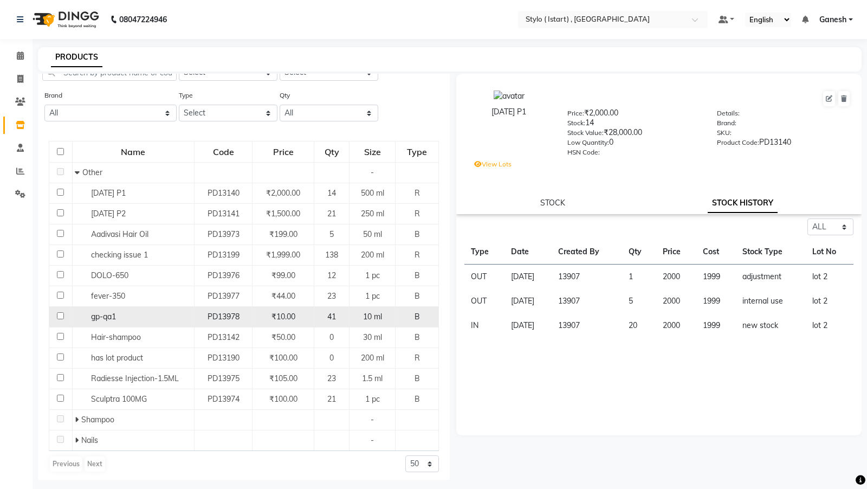
click at [105, 308] on td "gp-qa1" at bounding box center [133, 317] width 122 height 21
click at [97, 319] on div "gp-qa1" at bounding box center [133, 316] width 116 height 11
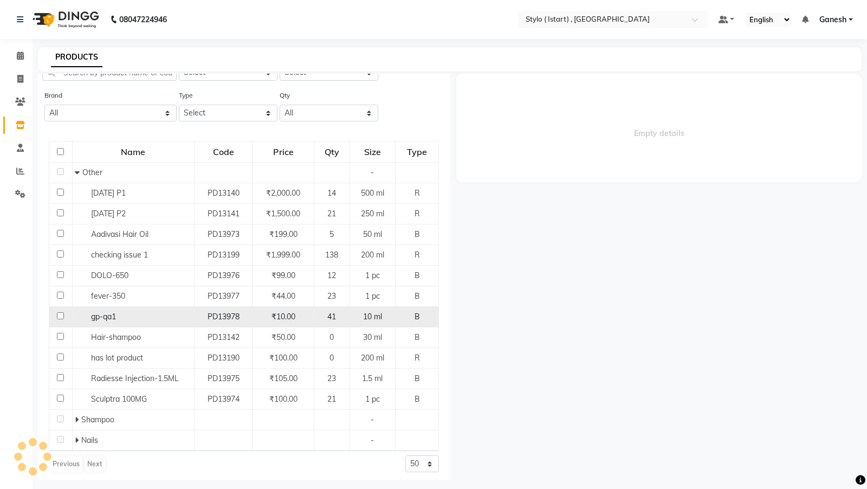
select select "all"
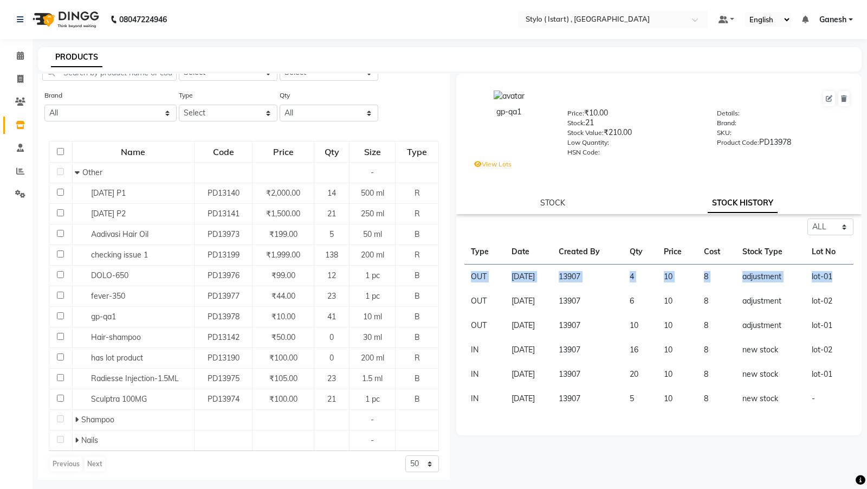
drag, startPoint x: 842, startPoint y: 277, endPoint x: 465, endPoint y: 277, distance: 377.0
click at [465, 277] on tr "OUT 01-09-2025 13907 4 10 8 adjustment lot-01" at bounding box center [658, 276] width 389 height 25
click at [820, 277] on td "lot-01" at bounding box center [829, 276] width 48 height 25
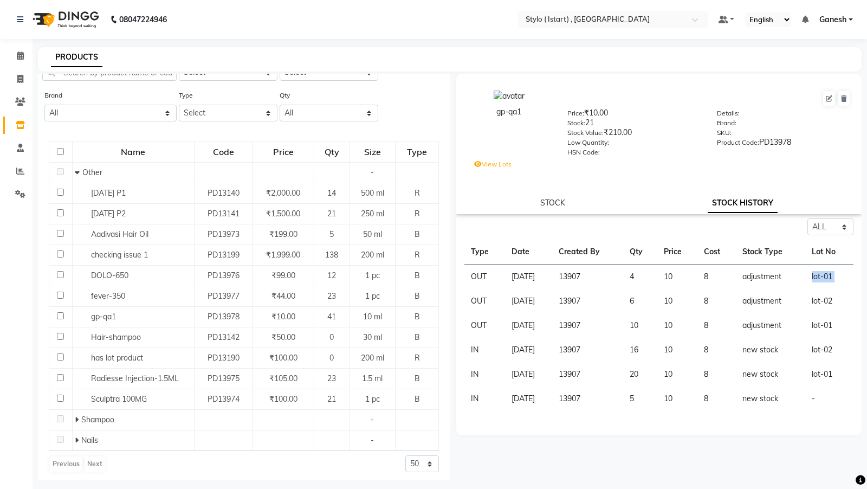
click at [836, 274] on td "lot-01" at bounding box center [829, 276] width 48 height 25
drag, startPoint x: 836, startPoint y: 274, endPoint x: 466, endPoint y: 277, distance: 370.0
click at [466, 277] on tr "OUT 01-09-2025 13907 4 10 8 adjustment lot-01" at bounding box center [658, 276] width 389 height 25
click at [843, 278] on td "lot-01" at bounding box center [829, 276] width 48 height 25
drag, startPoint x: 841, startPoint y: 278, endPoint x: 679, endPoint y: 278, distance: 162.5
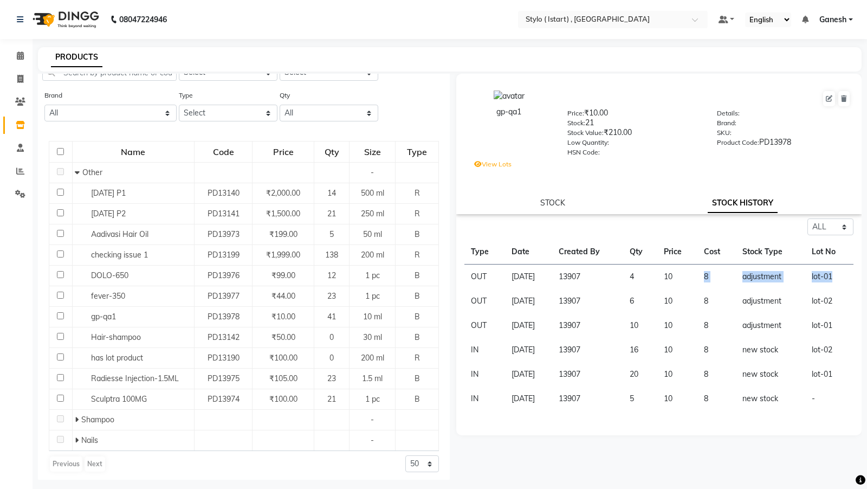
click at [679, 278] on tr "OUT 01-09-2025 13907 4 10 8 adjustment lot-01" at bounding box center [658, 276] width 389 height 25
click at [602, 278] on td "13907" at bounding box center [587, 276] width 71 height 25
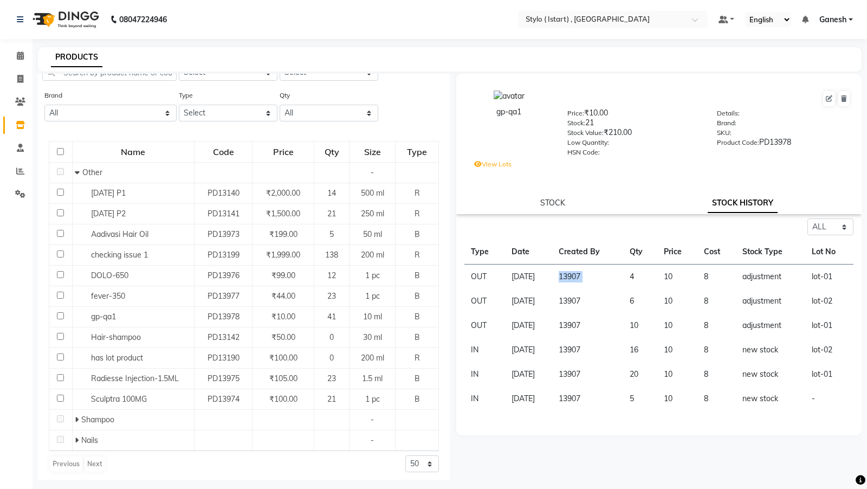
scroll to position [0, 0]
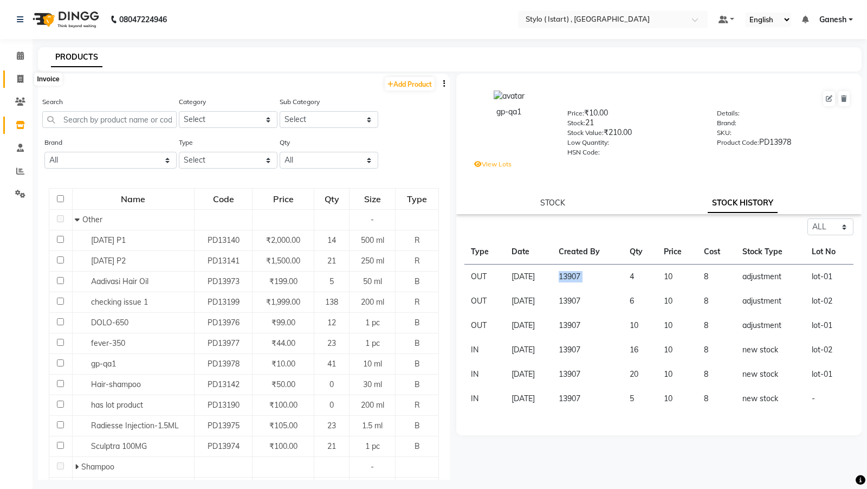
click at [20, 81] on icon at bounding box center [20, 79] width 6 height 8
select select "service"
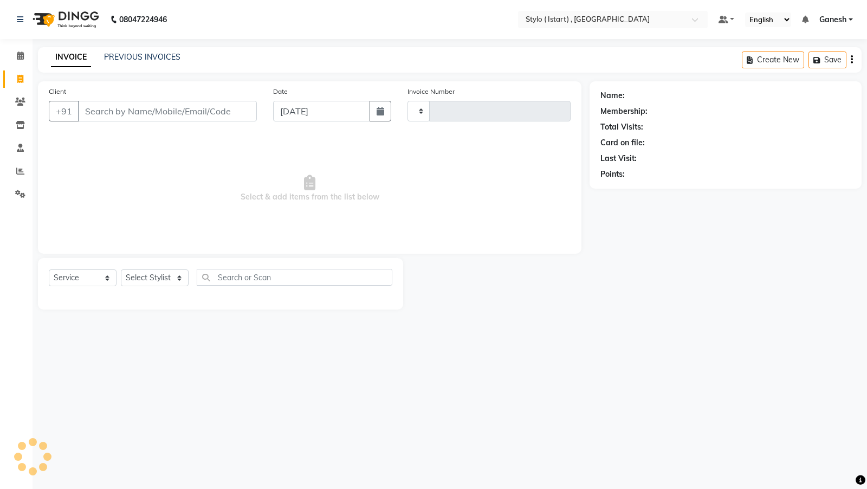
type input "0045"
select select "7329"
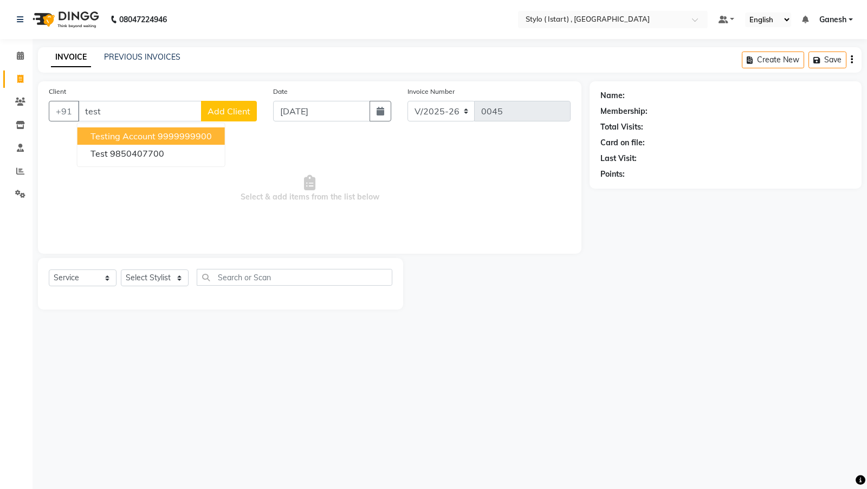
click at [113, 137] on span "testing account" at bounding box center [122, 136] width 65 height 11
type input "9999999900"
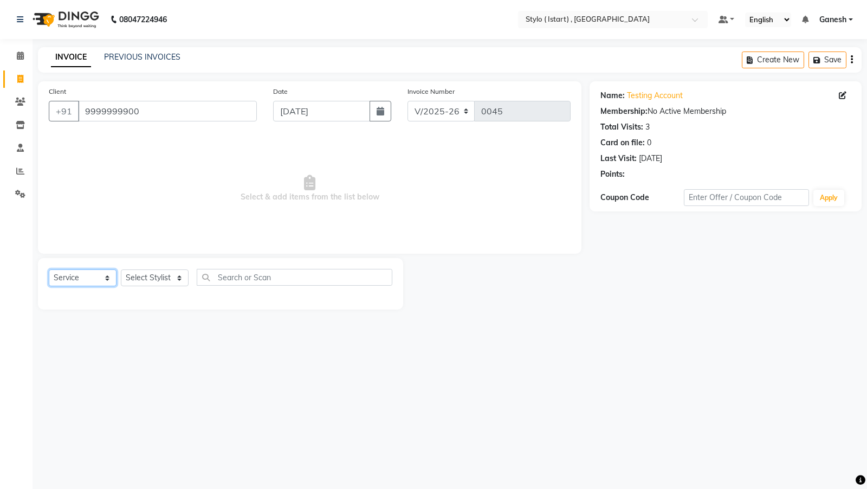
click at [73, 276] on select "Select Service Product Membership Package Voucher Prepaid Gift Card" at bounding box center [83, 277] width 68 height 17
select select "product"
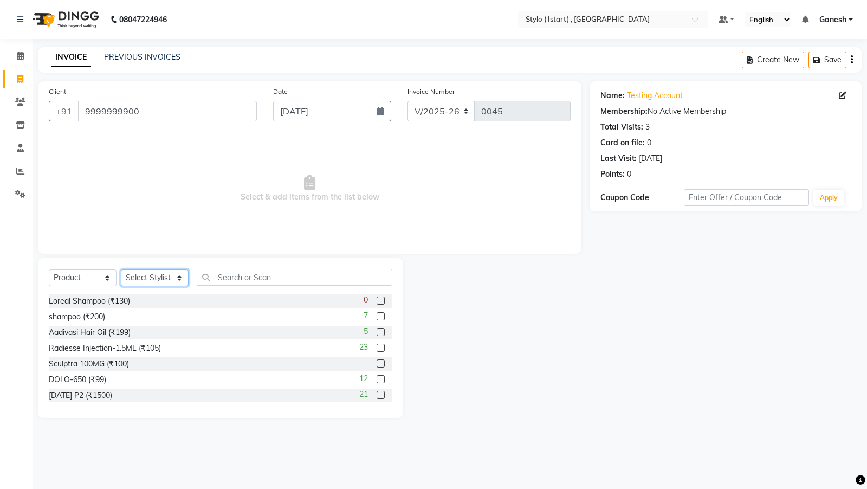
click at [132, 275] on select "Select Stylist Alina Divyani Leena Priya QA Staff Rosy" at bounding box center [155, 277] width 68 height 17
select select "63282"
click at [239, 276] on input "text" at bounding box center [295, 277] width 196 height 17
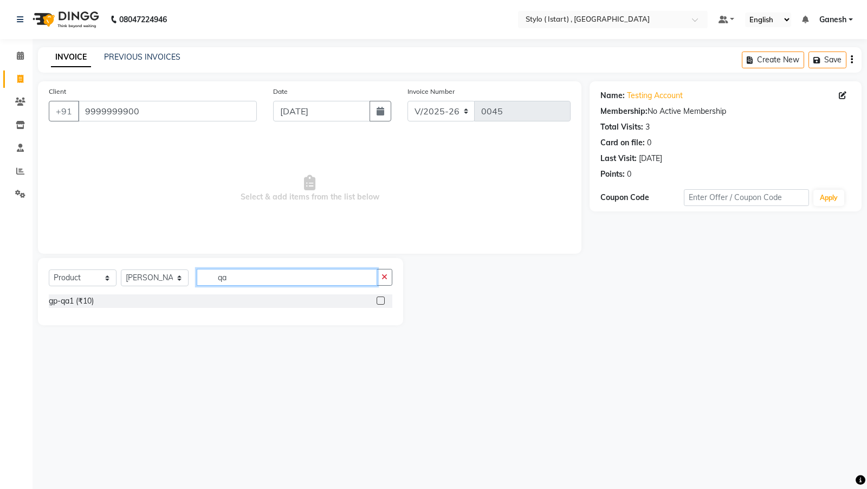
type input "qa"
click at [304, 303] on div "gp-qa1 (₹10)" at bounding box center [220, 301] width 343 height 14
click at [88, 301] on div "gp-qa1 (₹10)" at bounding box center [71, 300] width 45 height 11
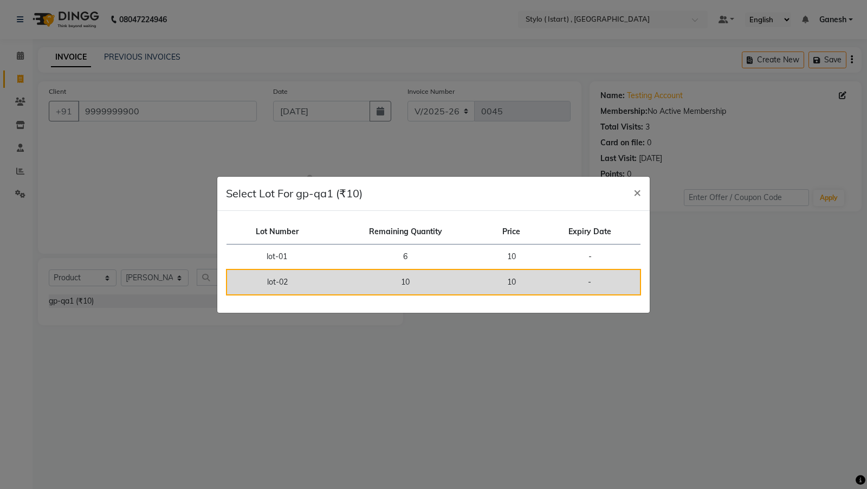
click at [298, 275] on td "lot-02" at bounding box center [276, 281] width 101 height 25
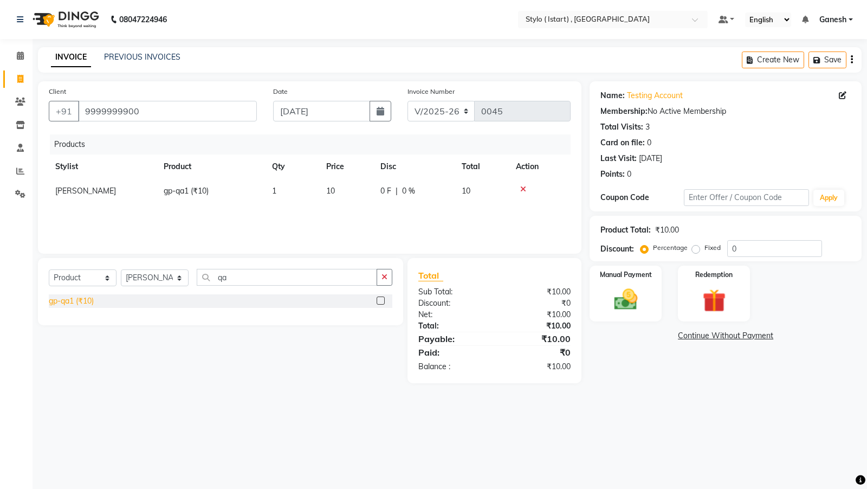
click at [81, 301] on div "gp-qa1 (₹10)" at bounding box center [71, 300] width 45 height 11
checkbox input "false"
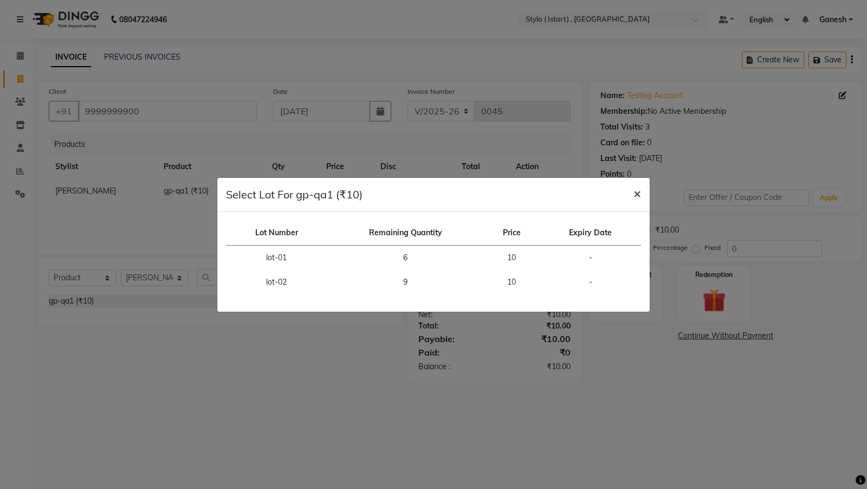
click at [632, 194] on button "×" at bounding box center [637, 193] width 25 height 30
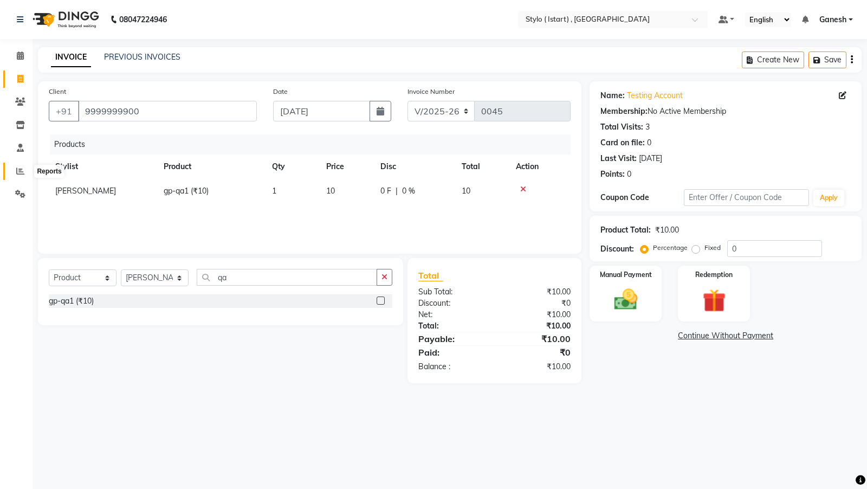
click at [18, 171] on icon at bounding box center [20, 171] width 8 height 8
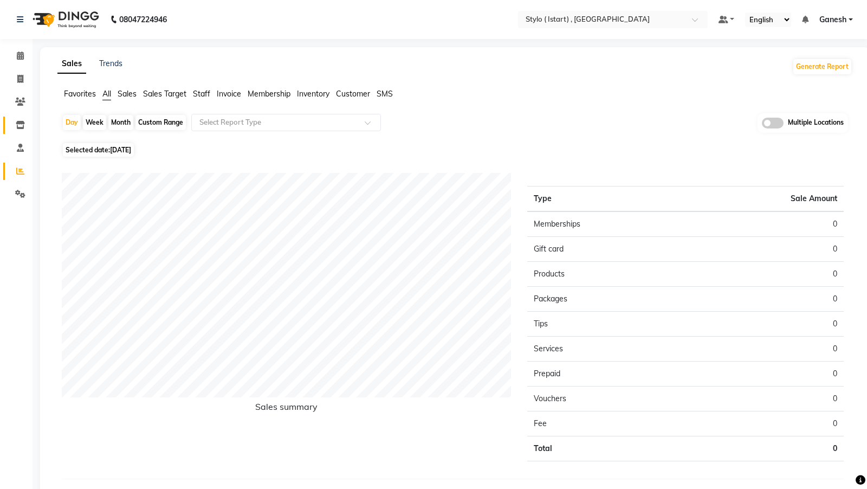
click at [12, 132] on link "Inventory" at bounding box center [16, 125] width 26 height 18
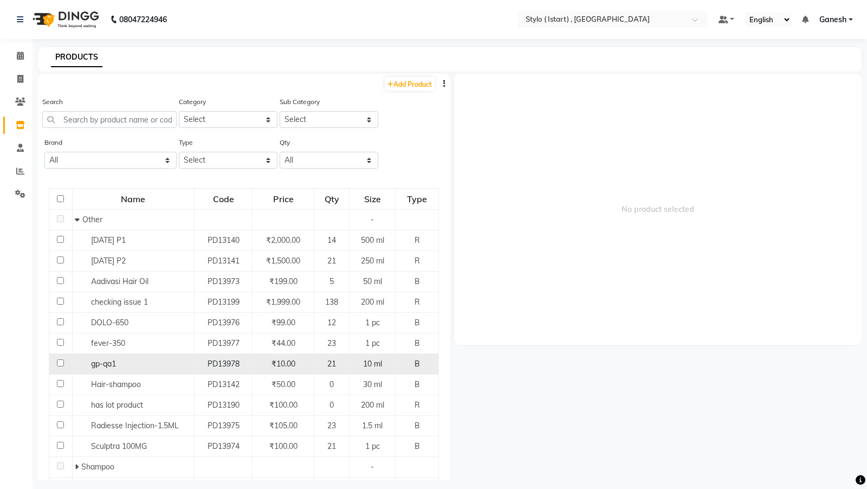
click at [120, 351] on div "gp-qa1" at bounding box center [133, 363] width 116 height 11
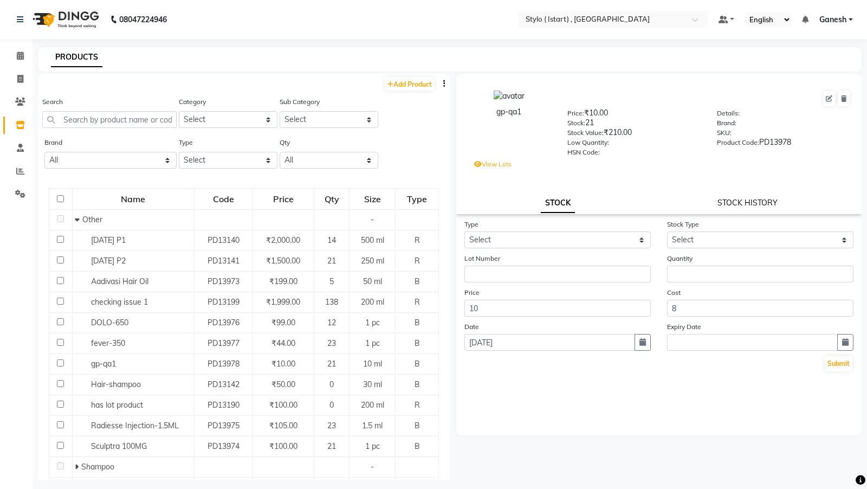
click at [752, 204] on link "STOCK HISTORY" at bounding box center [747, 203] width 60 height 10
select select "all"
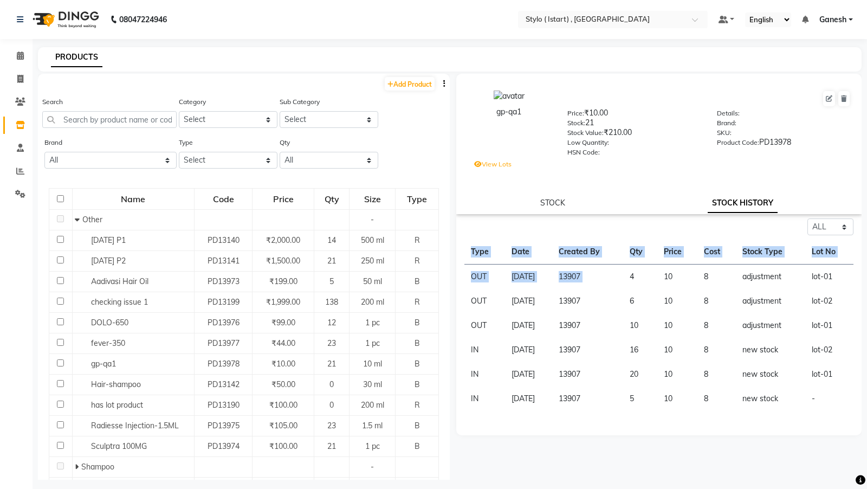
drag, startPoint x: 854, startPoint y: 278, endPoint x: 641, endPoint y: 281, distance: 212.9
click at [641, 281] on div "Select ALL IN OUT Type Date Created By Qty Price Cost Stock Type Lot No OUT 01-…" at bounding box center [658, 314] width 405 height 192
click at [641, 281] on td "4" at bounding box center [640, 276] width 34 height 25
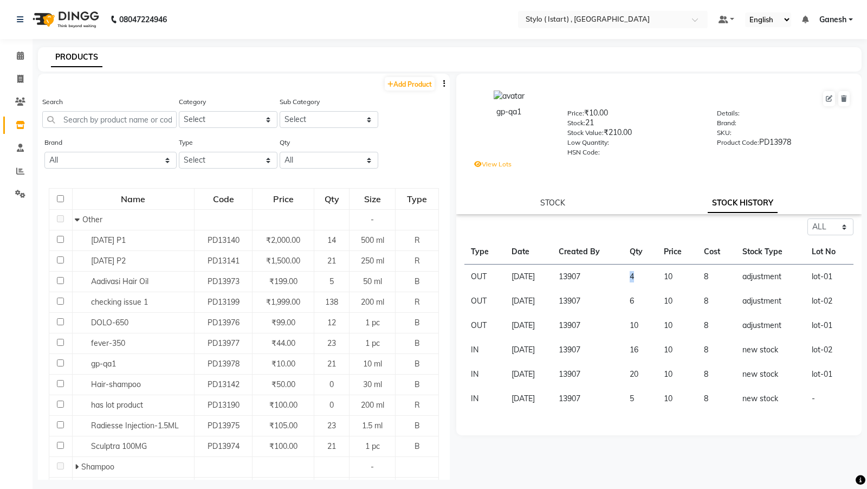
click at [641, 281] on td "4" at bounding box center [640, 276] width 34 height 25
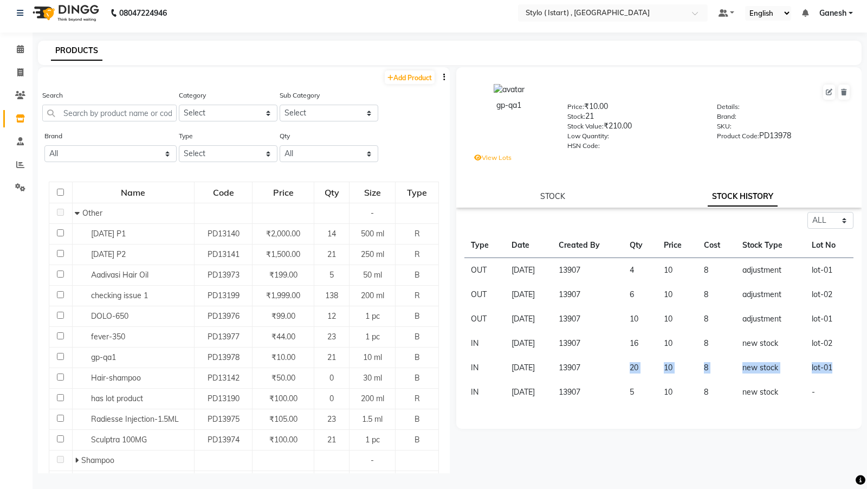
drag, startPoint x: 845, startPoint y: 368, endPoint x: 605, endPoint y: 367, distance: 240.0
click at [605, 351] on tr "IN 01-09-2025 13907 20 10 8 new stock lot-01" at bounding box center [658, 367] width 389 height 24
click at [491, 159] on label "View Lots" at bounding box center [492, 158] width 37 height 10
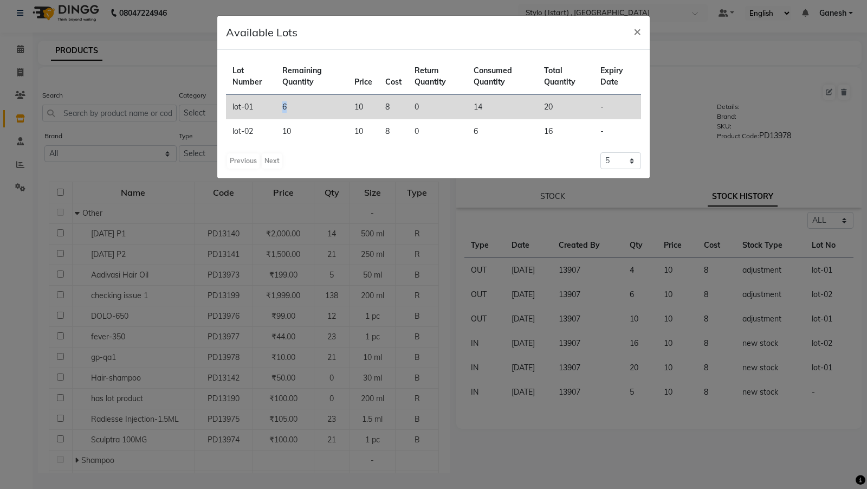
drag, startPoint x: 280, startPoint y: 107, endPoint x: 313, endPoint y: 107, distance: 33.6
click at [313, 107] on td "6" at bounding box center [312, 107] width 72 height 25
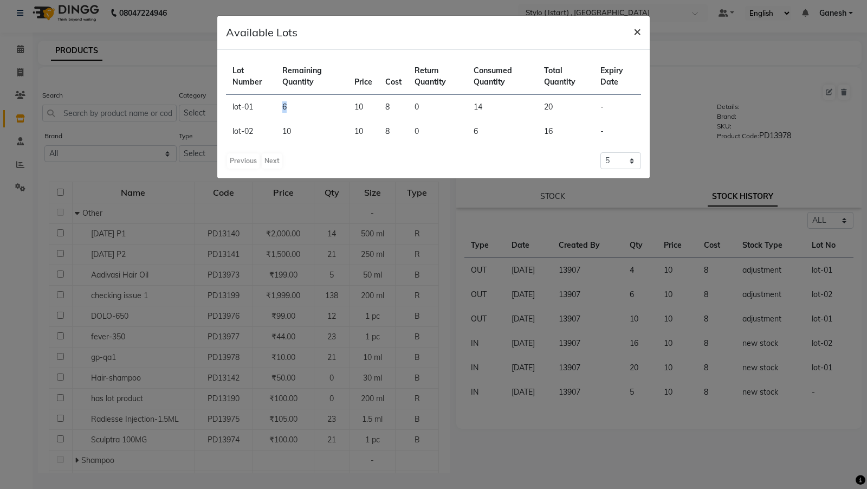
click at [635, 31] on span "×" at bounding box center [637, 31] width 8 height 16
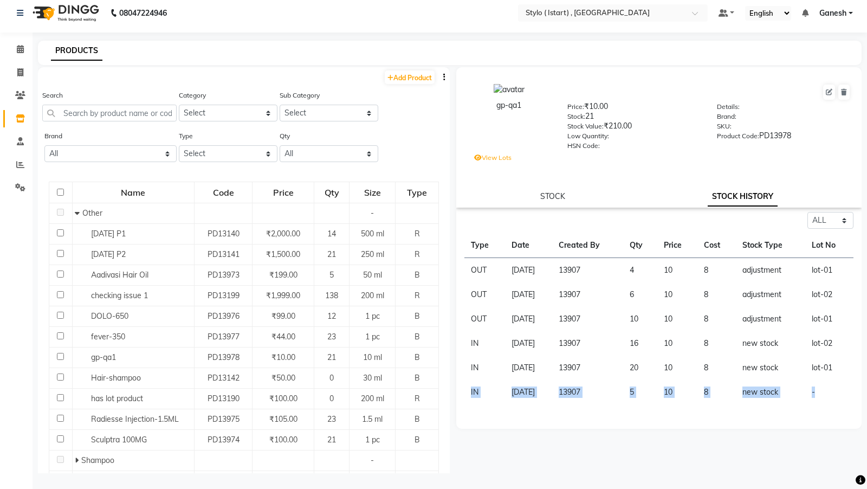
drag, startPoint x: 831, startPoint y: 393, endPoint x: 471, endPoint y: 398, distance: 360.3
click at [471, 351] on tr "IN 01-09-2025 13907 5 10 8 new stock -" at bounding box center [658, 392] width 389 height 24
click at [503, 157] on label "View Lots" at bounding box center [492, 158] width 37 height 10
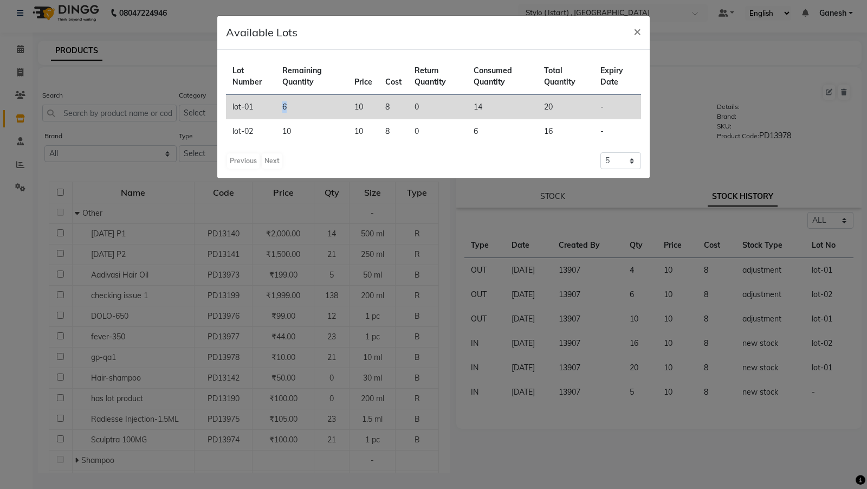
drag, startPoint x: 296, startPoint y: 105, endPoint x: 263, endPoint y: 105, distance: 33.0
click at [263, 105] on tr "lot-01 6 10 8 0 14 20 -" at bounding box center [433, 107] width 415 height 25
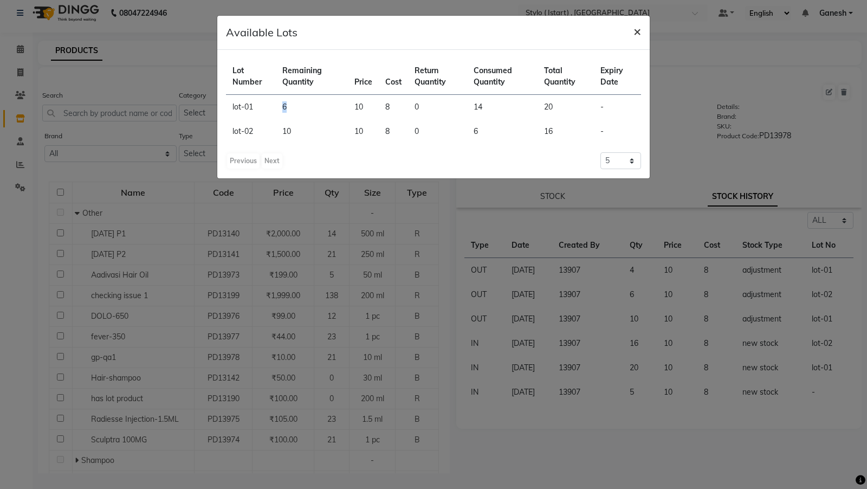
click at [635, 33] on span "×" at bounding box center [637, 31] width 8 height 16
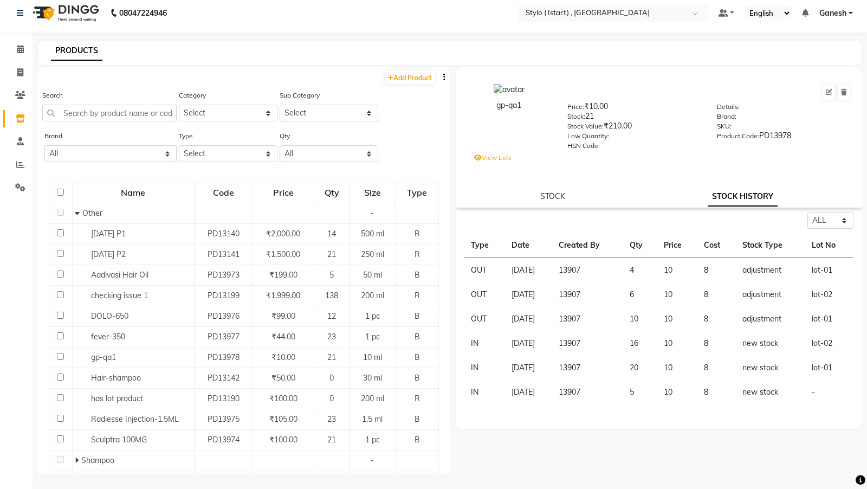
click at [505, 157] on label "View Lots" at bounding box center [492, 158] width 37 height 10
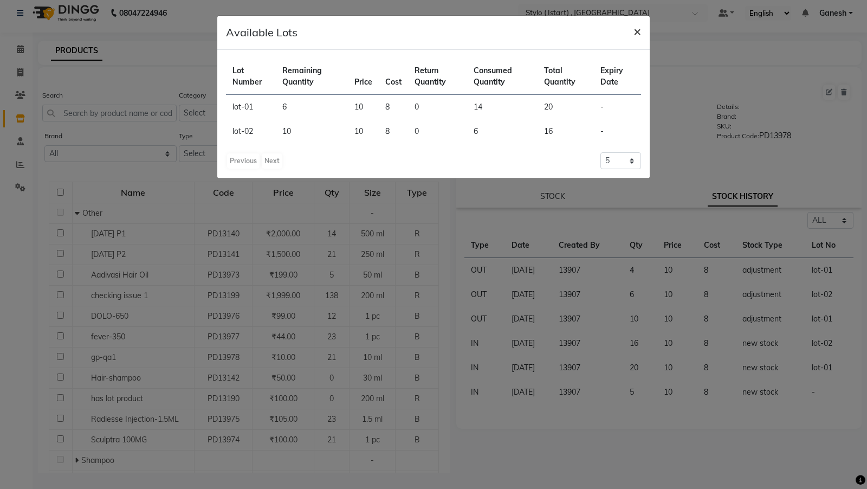
click at [636, 36] on span "×" at bounding box center [637, 31] width 8 height 16
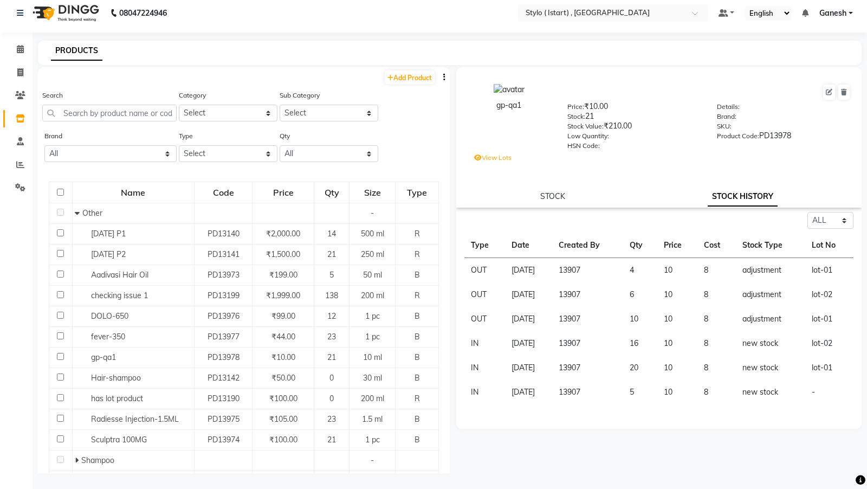
scroll to position [0, 0]
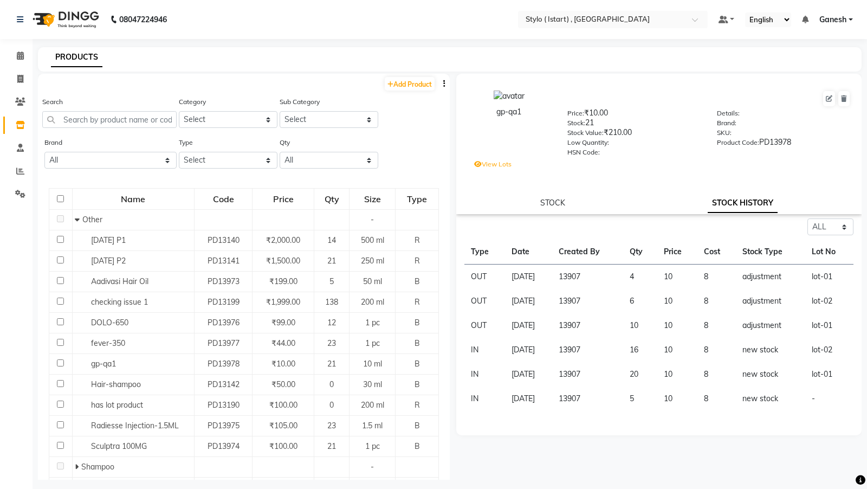
click at [823, 24] on span "Ganesh" at bounding box center [832, 19] width 27 height 11
click at [795, 74] on link "Sign out" at bounding box center [797, 74] width 99 height 17
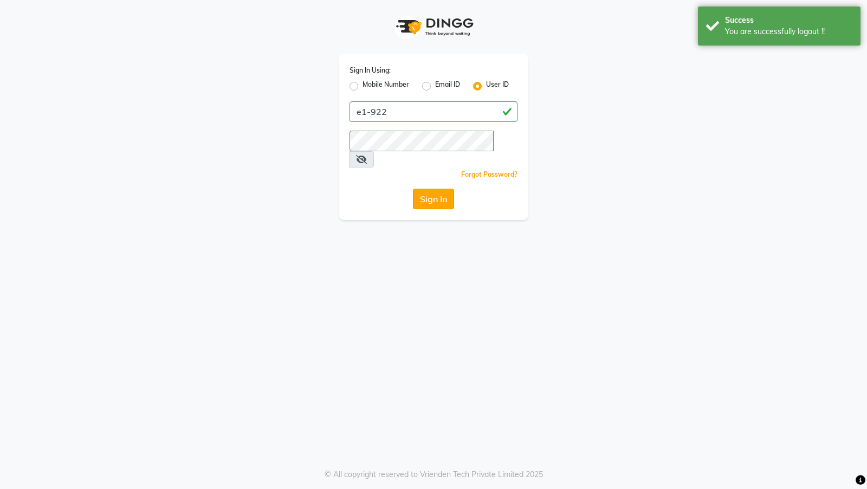
click at [440, 189] on button "Sign In" at bounding box center [433, 199] width 41 height 21
